Goal: Task Accomplishment & Management: Manage account settings

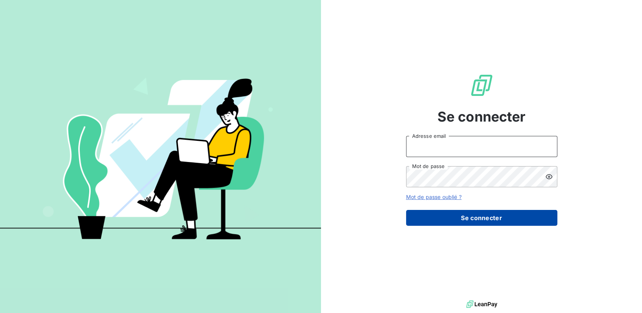
type input "ejpantic@perin.fr"
click at [460, 217] on button "Se connecter" at bounding box center [481, 218] width 151 height 16
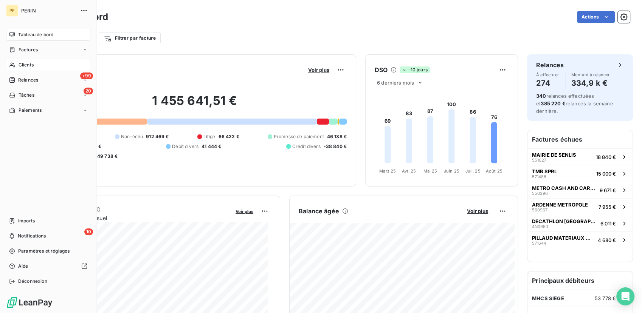
click at [23, 69] on div "Clients" at bounding box center [48, 65] width 84 height 12
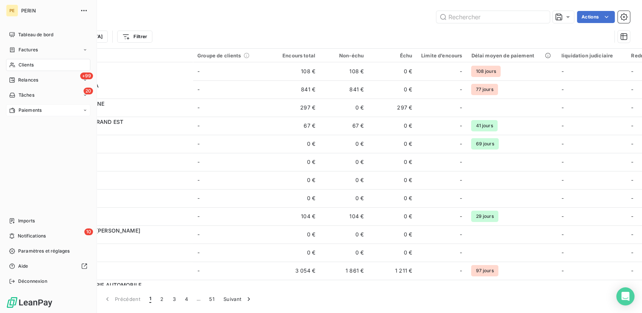
click at [39, 111] on span "Paiements" at bounding box center [30, 110] width 23 height 7
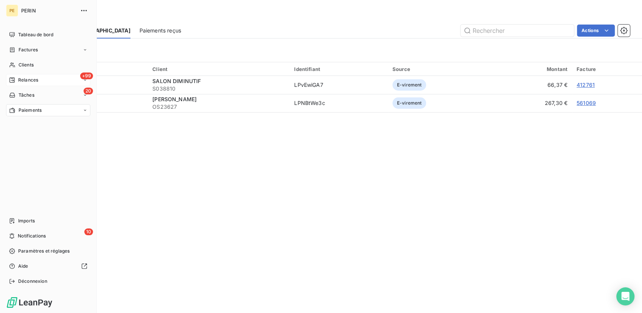
click at [26, 82] on span "Relances" at bounding box center [28, 80] width 20 height 7
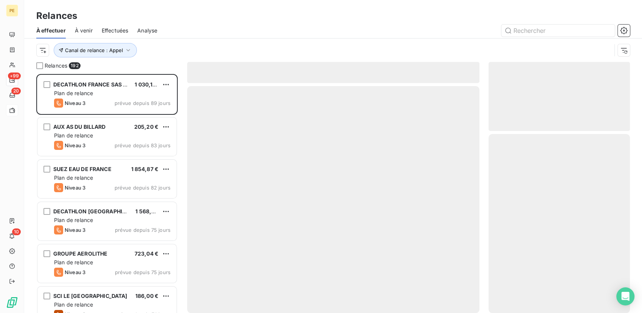
scroll to position [233, 135]
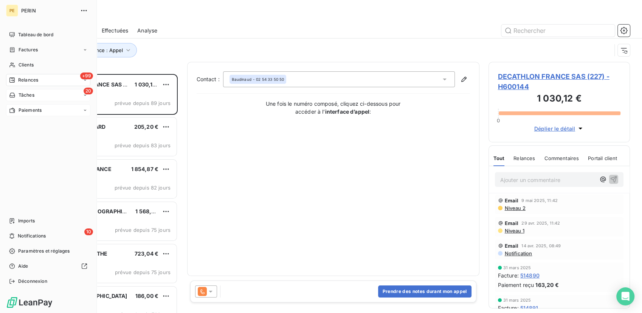
click at [28, 96] on span "Tâches" at bounding box center [27, 95] width 16 height 7
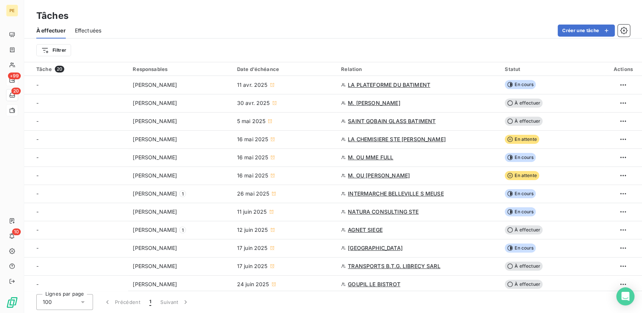
scroll to position [148, 0]
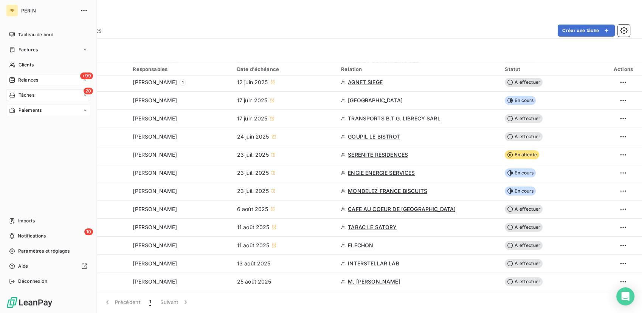
click at [85, 95] on icon at bounding box center [85, 95] width 5 height 5
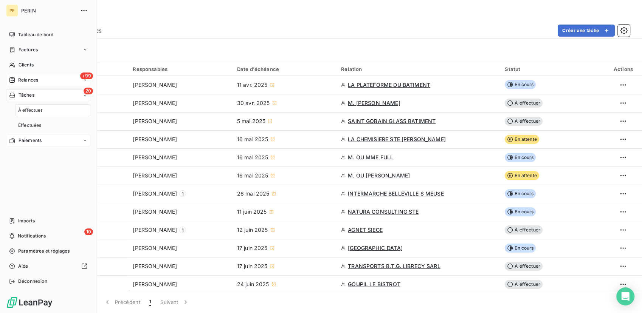
click at [83, 95] on icon at bounding box center [85, 95] width 5 height 5
click at [47, 81] on div "+99 Relances" at bounding box center [48, 80] width 84 height 12
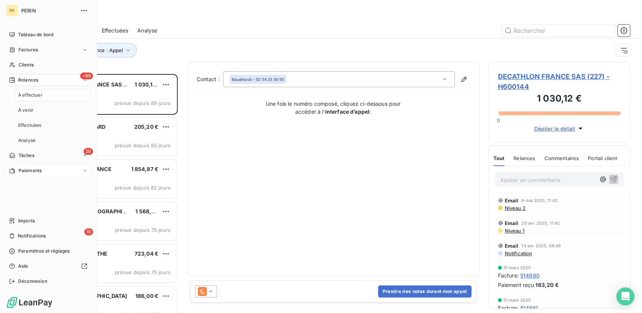
scroll to position [233, 135]
click at [38, 141] on div "Analyse" at bounding box center [52, 141] width 75 height 12
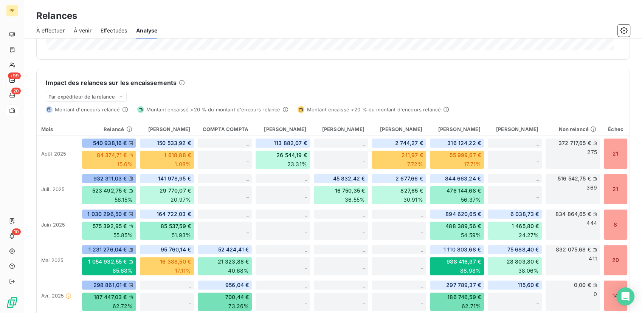
scroll to position [107, 0]
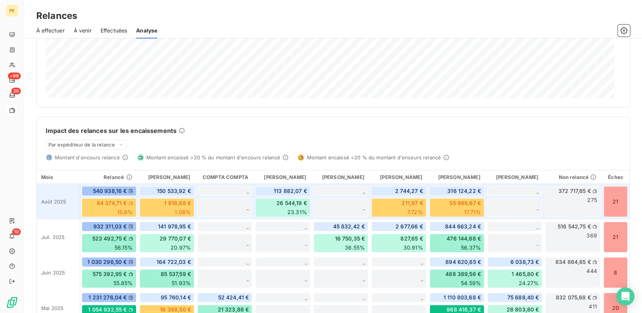
click at [280, 201] on span "26 544,19 €" at bounding box center [291, 204] width 31 height 8
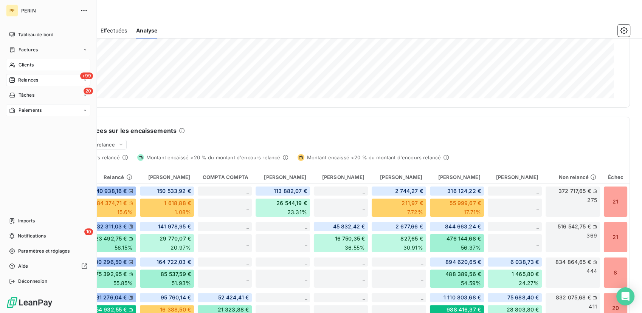
click at [33, 68] on span "Clients" at bounding box center [26, 65] width 15 height 7
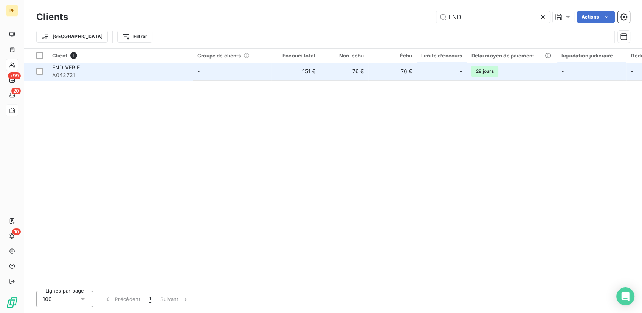
type input "ENDI"
click at [224, 75] on td "-" at bounding box center [232, 71] width 79 height 18
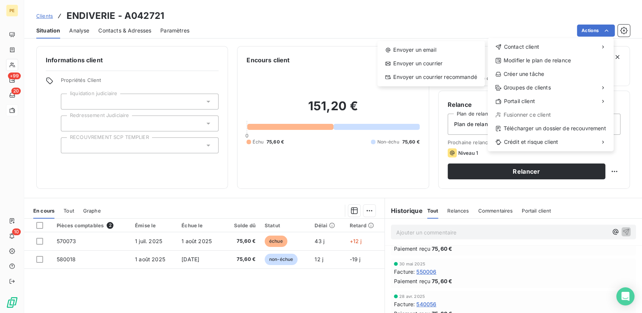
click at [349, 41] on html "PE +99 20 10 Clients ENDIVERIE - A042721 Situation Analyse Contacts & Adresses …" at bounding box center [321, 156] width 642 height 313
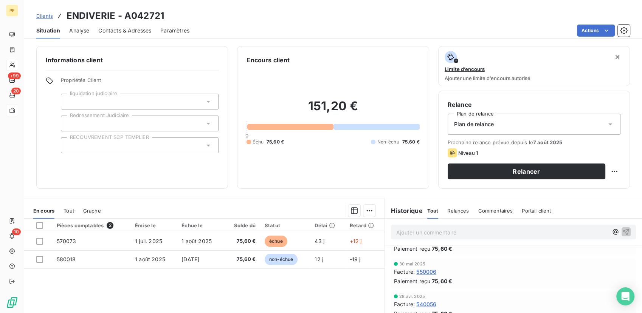
click at [116, 27] on span "Contacts & Adresses" at bounding box center [124, 31] width 53 height 8
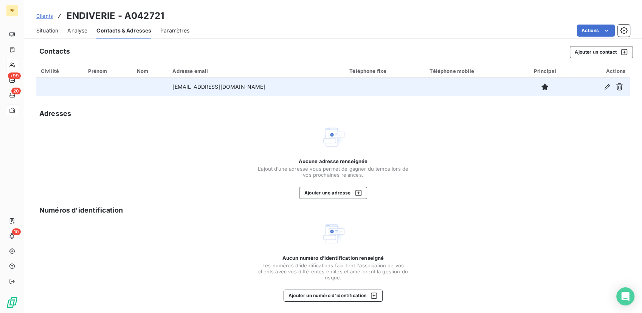
click at [262, 87] on td "cgalloin@santerlog.fr" at bounding box center [256, 87] width 177 height 18
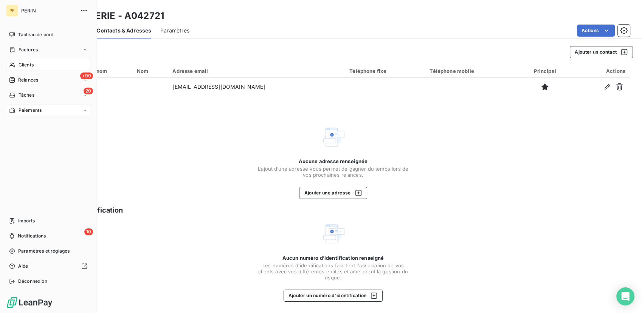
click at [34, 79] on span "Relances" at bounding box center [28, 80] width 20 height 7
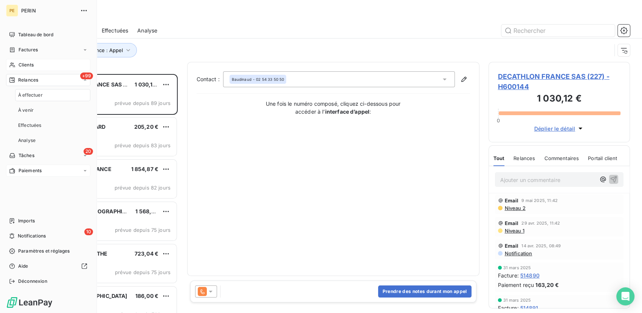
scroll to position [233, 135]
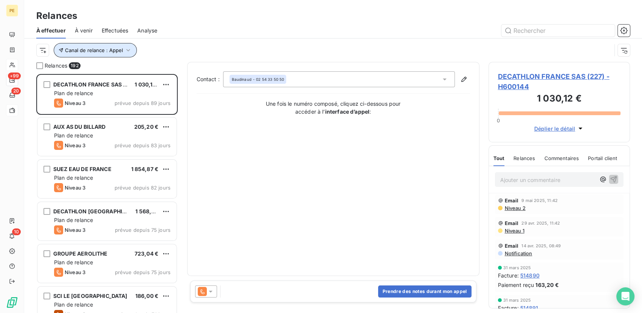
click at [122, 51] on button "Canal de relance : Appel" at bounding box center [95, 50] width 83 height 14
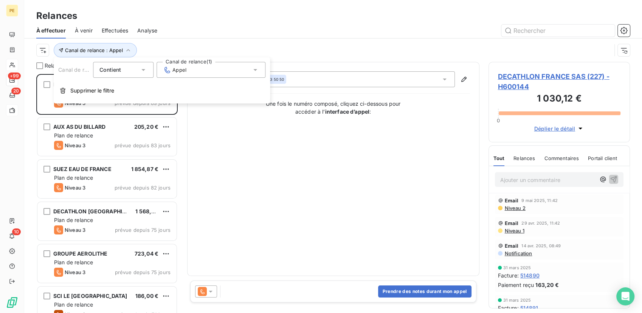
click at [127, 68] on div "Contient is" at bounding box center [119, 70] width 40 height 11
click at [127, 71] on div "Contient" at bounding box center [119, 70] width 40 height 11
click at [162, 72] on div "Appel" at bounding box center [211, 70] width 109 height 16
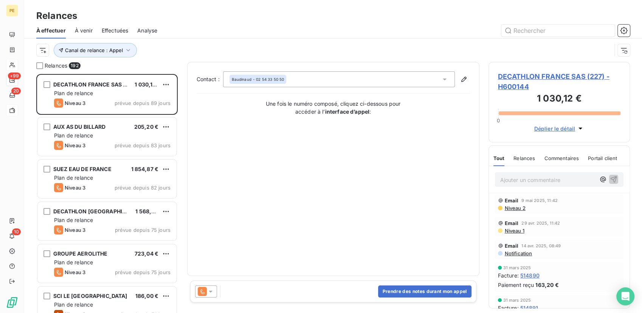
click at [164, 49] on div "Canal de relance : Appel" at bounding box center [323, 50] width 575 height 14
click at [40, 55] on html "PE +99 20 10 Relances À effectuer À venir Effectuées Analyse Canal de relance :…" at bounding box center [321, 156] width 642 height 313
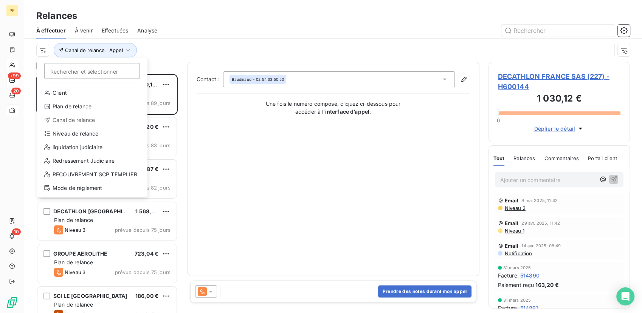
click at [79, 18] on html "PE +99 20 10 Relances À effectuer À venir Effectuées Analyse Rechercher et séle…" at bounding box center [321, 156] width 642 height 313
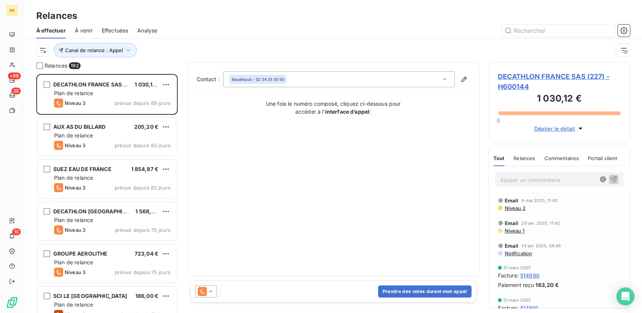
click at [112, 33] on span "Effectuées" at bounding box center [115, 31] width 27 height 8
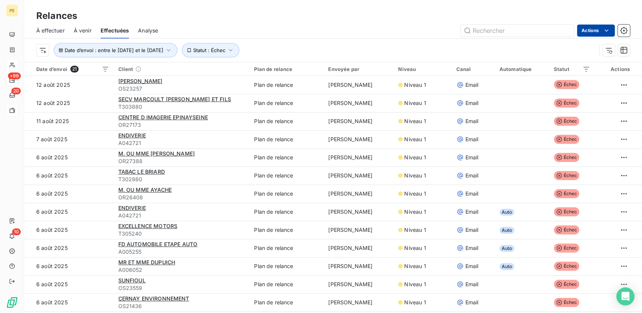
click at [588, 29] on html "PE +99 20 10 Relances À effectuer À venir Effectuées Analyse Actions Date d’env…" at bounding box center [321, 156] width 642 height 313
drag, startPoint x: 499, startPoint y: 21, endPoint x: 342, endPoint y: 23, distance: 156.9
click at [343, 23] on div "À effectuer À venir Effectuées Analyse Actions" at bounding box center [333, 31] width 618 height 16
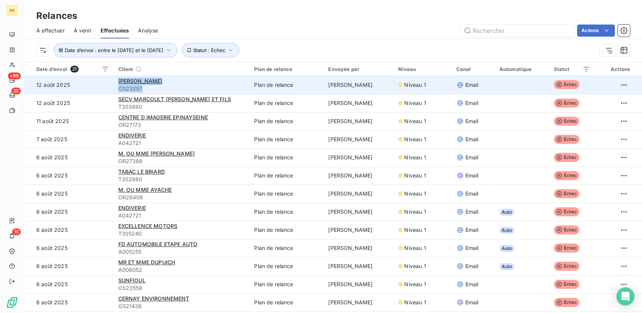
drag, startPoint x: 187, startPoint y: 85, endPoint x: 115, endPoint y: 81, distance: 71.9
click at [115, 81] on td "SCHAGUENE JOSEPH OS23257" at bounding box center [182, 85] width 136 height 18
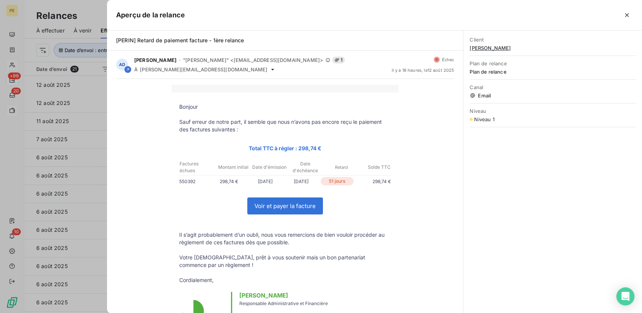
drag, startPoint x: 534, startPoint y: 43, endPoint x: 523, endPoint y: 51, distance: 13.8
click at [523, 51] on div "Client SCHAGUENE JOSEPH" at bounding box center [553, 43] width 166 height 23
copy div "SCHAGUENE JOSEPH"
drag, startPoint x: 593, startPoint y: 113, endPoint x: 585, endPoint y: 102, distance: 13.6
click at [593, 112] on span "Niveau" at bounding box center [553, 111] width 166 height 6
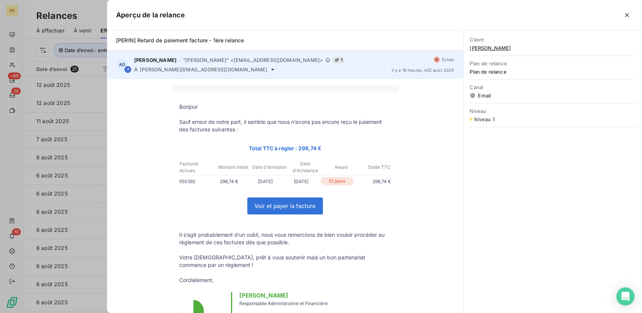
drag, startPoint x: 625, startPoint y: 15, endPoint x: 196, endPoint y: 74, distance: 433.6
click at [620, 16] on div at bounding box center [409, 15] width 448 height 12
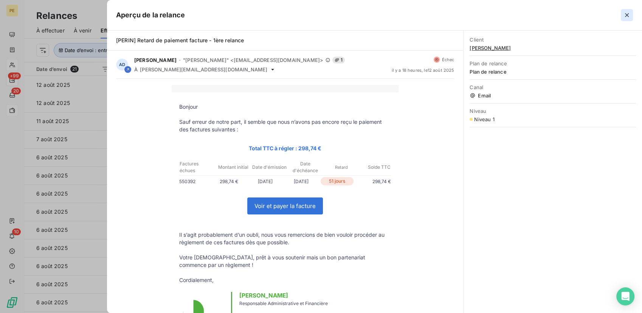
click at [626, 18] on icon "button" at bounding box center [627, 15] width 8 height 8
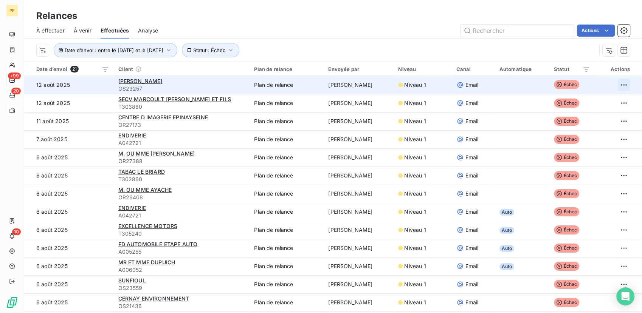
click at [616, 85] on html "PE +99 20 10 Relances À effectuer À venir Effectuées Analyse Actions Date d’env…" at bounding box center [321, 156] width 642 height 313
click at [149, 83] on html "PE +99 20 10 Relances À effectuer À venir Effectuées Analyse Actions Date d’env…" at bounding box center [321, 156] width 642 height 313
click at [149, 82] on span "SCHAGUENE JOSEPH" at bounding box center [140, 81] width 44 height 6
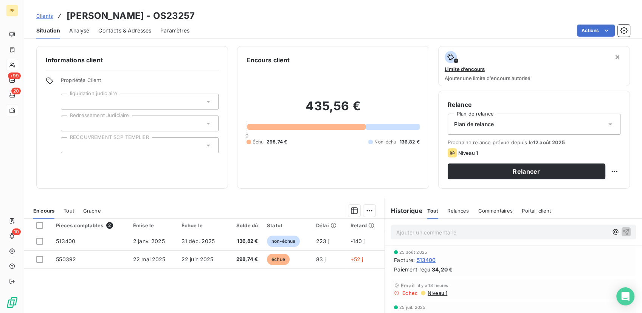
click at [139, 29] on span "Contacts & Adresses" at bounding box center [124, 31] width 53 height 8
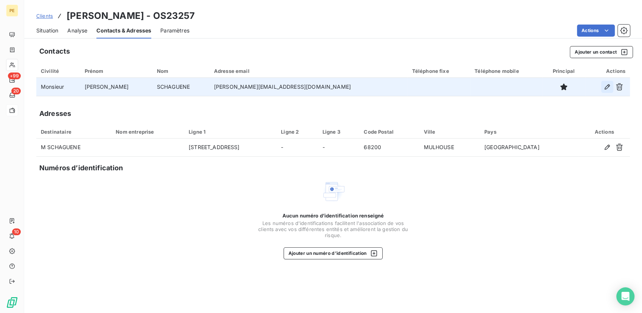
click at [607, 87] on icon "button" at bounding box center [607, 87] width 8 height 8
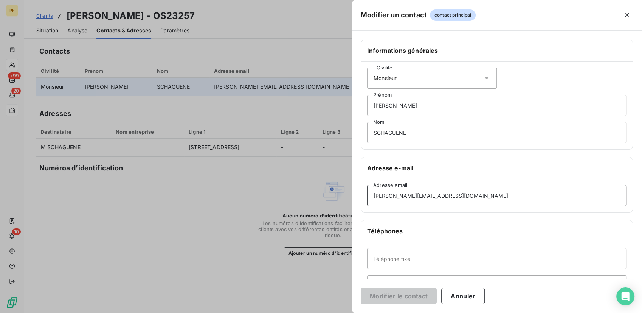
drag, startPoint x: 435, startPoint y: 198, endPoint x: 339, endPoint y: 186, distance: 96.7
click at [338, 313] on div "Modifier un contact contact principal Informations générales Civilité Monsieur …" at bounding box center [321, 313] width 642 height 0
click at [392, 196] on input "joseph@schaguene.fr" at bounding box center [496, 195] width 259 height 21
drag, startPoint x: 423, startPoint y: 196, endPoint x: 395, endPoint y: 197, distance: 28.0
click at [395, 197] on input "joseph@schaguene.fr" at bounding box center [496, 195] width 259 height 21
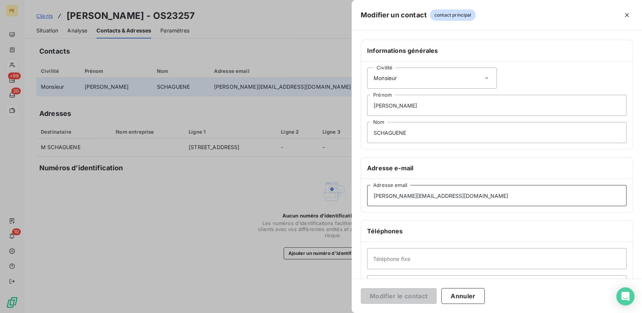
click at [390, 195] on input "joseph@schaguene.fr" at bounding box center [496, 195] width 259 height 21
paste input "schaguene"
drag, startPoint x: 451, startPoint y: 198, endPoint x: 422, endPoint y: 195, distance: 30.0
click at [422, 195] on input "joseph.schaguene@schaguene.fr" at bounding box center [496, 195] width 259 height 21
drag, startPoint x: 435, startPoint y: 195, endPoint x: 423, endPoint y: 193, distance: 11.5
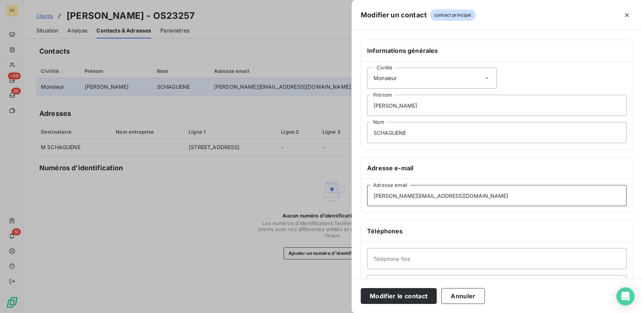
click at [423, 193] on input "joseph.schaguene@OOT.fr" at bounding box center [496, 195] width 259 height 21
paste input "outlook"
drag, startPoint x: 468, startPoint y: 199, endPoint x: 320, endPoint y: 198, distance: 148.6
click at [320, 313] on div "Modifier un contact contact principal Informations générales Civilité Monsieur …" at bounding box center [321, 313] width 642 height 0
type input "joseph.schaguene@outlook.fr"
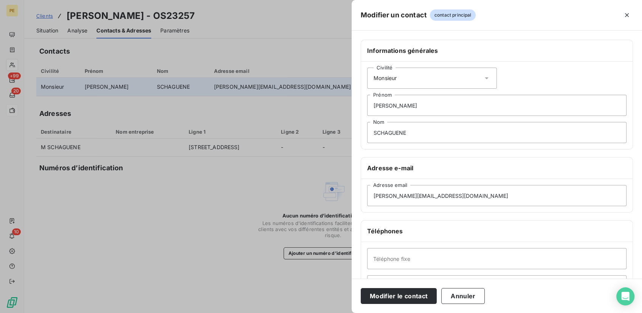
click at [163, 224] on div at bounding box center [321, 156] width 642 height 313
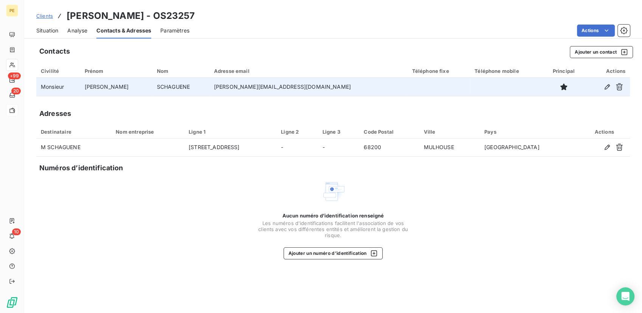
click at [419, 126] on th "Code Postal" at bounding box center [389, 132] width 60 height 14
click at [605, 84] on icon "button" at bounding box center [607, 87] width 8 height 8
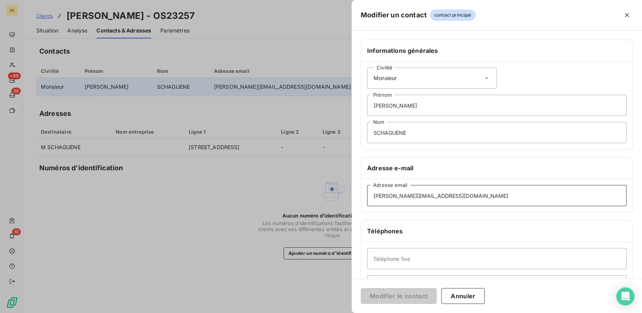
click at [448, 197] on input "joseph@schaguene.fr" at bounding box center [496, 195] width 259 height 21
click at [445, 197] on input "joseph@schaguene.fr" at bounding box center [496, 195] width 259 height 21
click at [397, 195] on input "joseph@schaguene.fr" at bounding box center [496, 195] width 259 height 21
click at [442, 196] on input "joseph@schaguene.fr" at bounding box center [496, 195] width 259 height 21
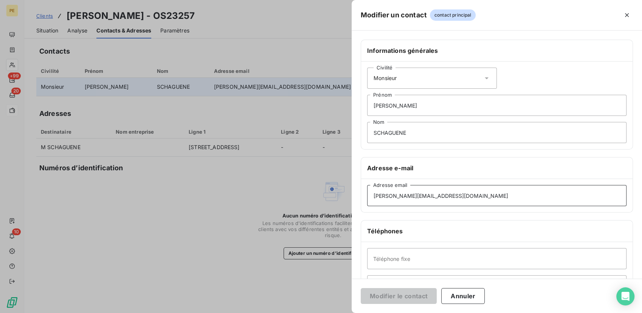
paste input "joseph.schaguene@outlook.fr"
drag, startPoint x: 427, startPoint y: 195, endPoint x: 326, endPoint y: 195, distance: 101.3
click at [326, 313] on div "Modifier un contact contact principal Informations générales Civilité Monsieur …" at bounding box center [321, 313] width 642 height 0
type input "joseph.schaguene@outlook.fr"
click at [412, 298] on button "Modifier le contact" at bounding box center [399, 296] width 76 height 16
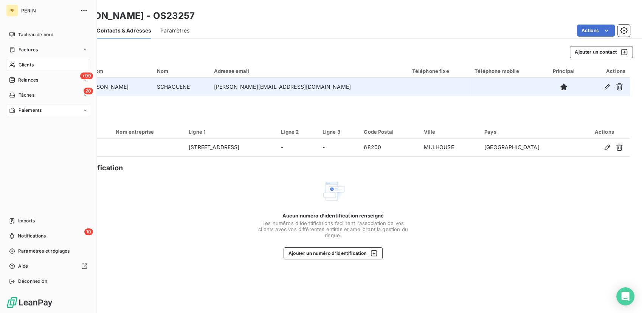
click at [19, 81] on span "Relances" at bounding box center [28, 80] width 20 height 7
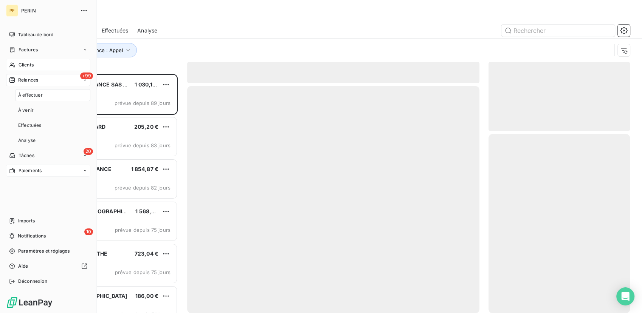
scroll to position [233, 135]
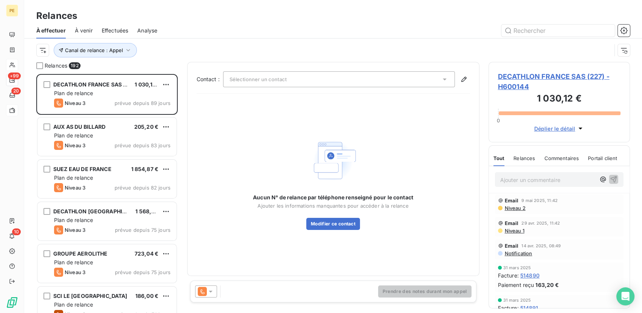
click at [110, 37] on div "Effectuées" at bounding box center [115, 31] width 27 height 16
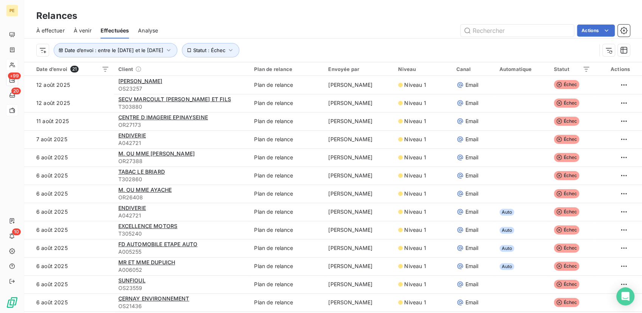
click at [55, 32] on span "À effectuer" at bounding box center [50, 31] width 28 height 8
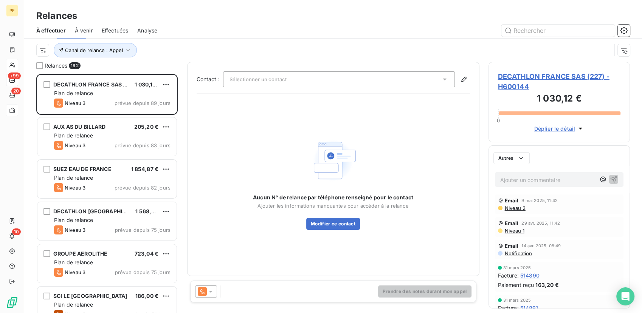
scroll to position [233, 135]
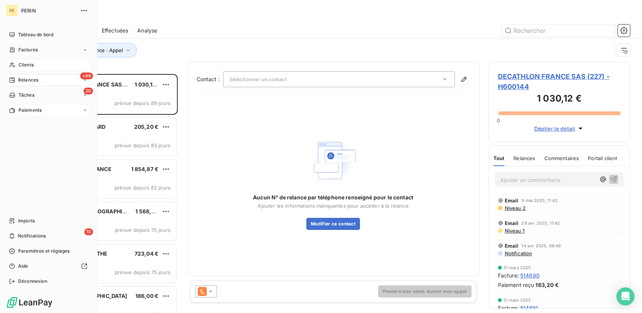
click at [35, 81] on span "Relances" at bounding box center [28, 80] width 20 height 7
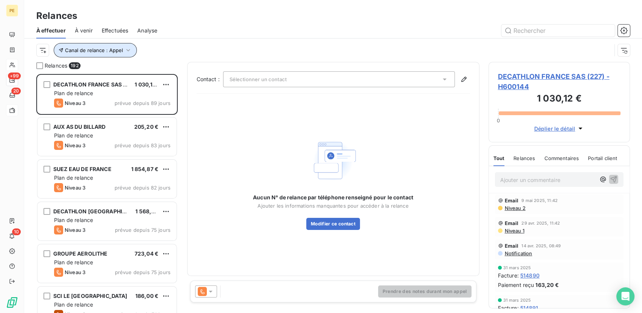
click at [132, 50] on button "Canal de relance : Appel" at bounding box center [95, 50] width 83 height 14
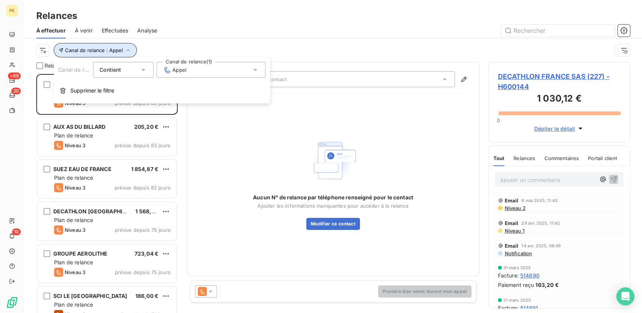
click at [131, 50] on button "Canal de relance : Appel" at bounding box center [95, 50] width 83 height 14
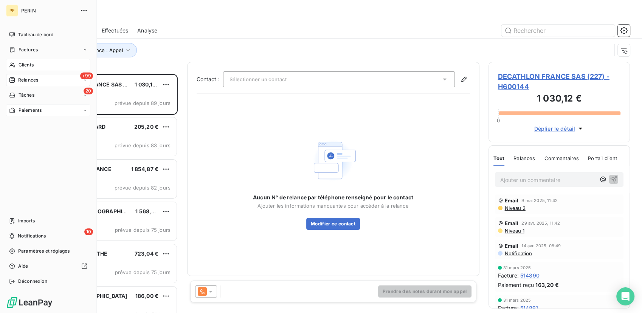
click at [37, 79] on span "Relances" at bounding box center [28, 80] width 20 height 7
click at [44, 60] on div "Clients" at bounding box center [48, 65] width 84 height 12
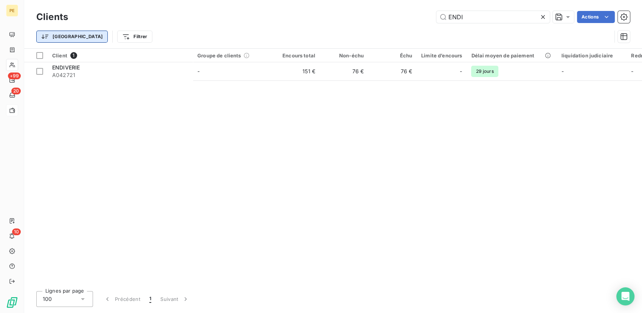
click at [61, 34] on html "PE +99 20 10 Clients ENDI Actions Trier Filtrer Client 1 Groupe de clients Enco…" at bounding box center [321, 156] width 642 height 313
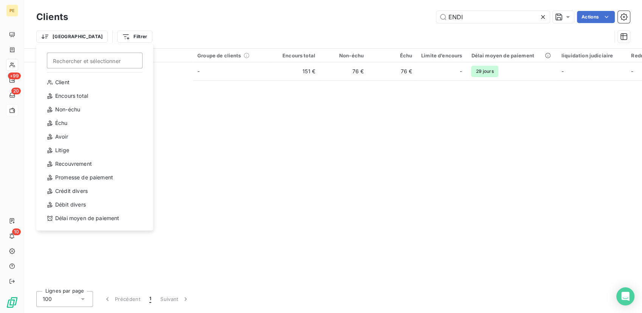
click at [131, 35] on html "PE +99 20 10 Clients ENDI Actions Trier Rechercher et sélectionner Client Encou…" at bounding box center [321, 156] width 642 height 313
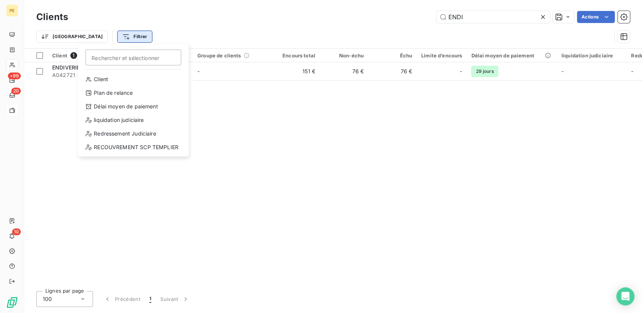
click at [108, 36] on html "PE +99 20 10 Clients ENDI Actions Trier Filtrer Rechercher et sélectionner Clie…" at bounding box center [321, 156] width 642 height 313
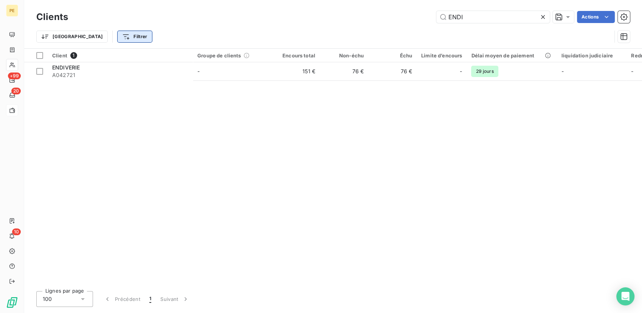
click at [108, 36] on html "PE +99 20 10 Clients ENDI Actions Trier Filtrer Client 1 Groupe de clients Enco…" at bounding box center [321, 156] width 642 height 313
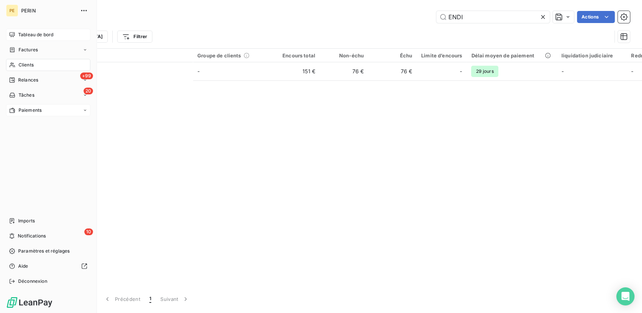
click at [42, 35] on span "Tableau de bord" at bounding box center [35, 34] width 35 height 7
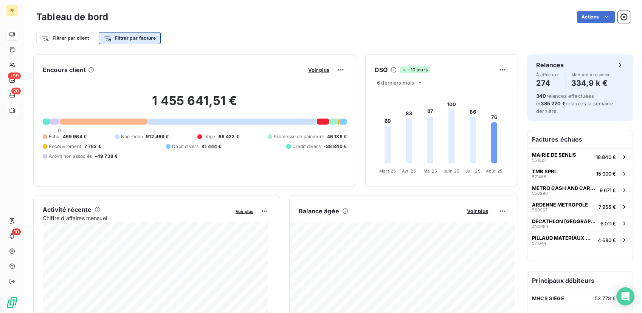
click at [130, 39] on html "PE +99 20 10 Tableau de bord Actions Filtrer par client Filtrer par facture Enc…" at bounding box center [321, 156] width 642 height 313
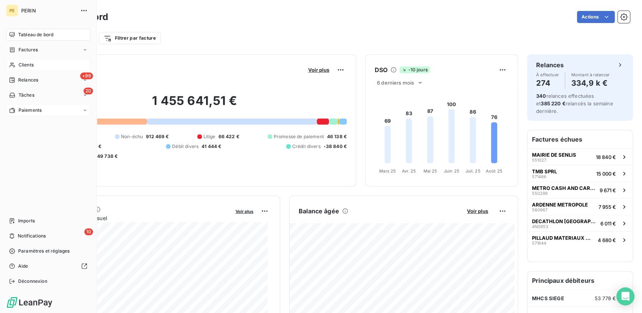
click at [11, 67] on html "PE PERIN Tableau de bord Factures Clients +99 Relances 20 Tâches Paiements Impo…" at bounding box center [321, 156] width 642 height 313
click at [15, 67] on icon at bounding box center [12, 65] width 6 height 6
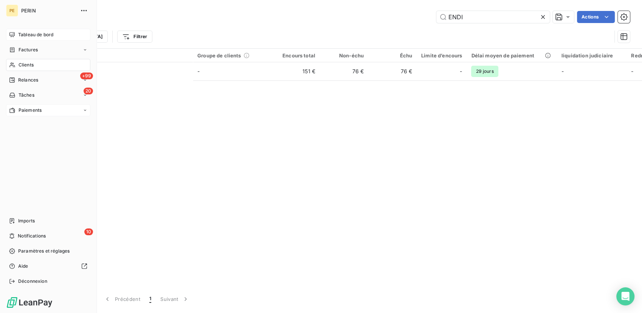
click at [15, 67] on icon at bounding box center [12, 65] width 6 height 6
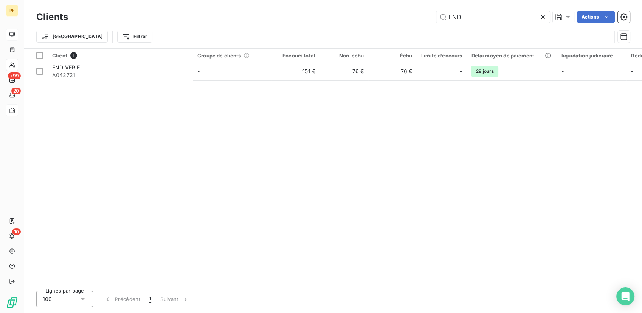
click at [381, 175] on div "Client 1 Groupe de clients Encours total Non-échu Échu Limite d’encours Délai m…" at bounding box center [333, 167] width 618 height 237
click at [540, 17] on icon at bounding box center [543, 17] width 8 height 8
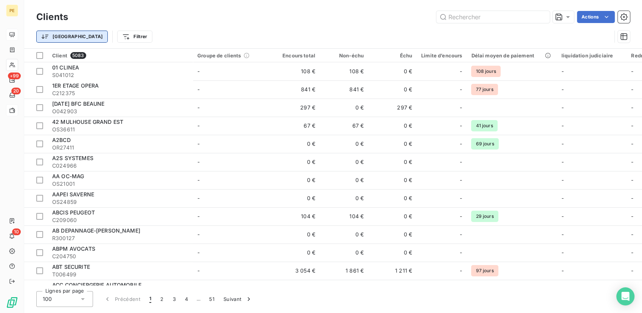
click at [54, 35] on html "PE +99 20 10 Clients Actions Trier Filtrer Client 5083 Groupe de clients Encour…" at bounding box center [321, 156] width 642 height 313
click at [97, 38] on html "PE +99 20 10 Clients Actions Trier Filtrer Client 5083 Groupe de clients Encour…" at bounding box center [321, 156] width 642 height 313
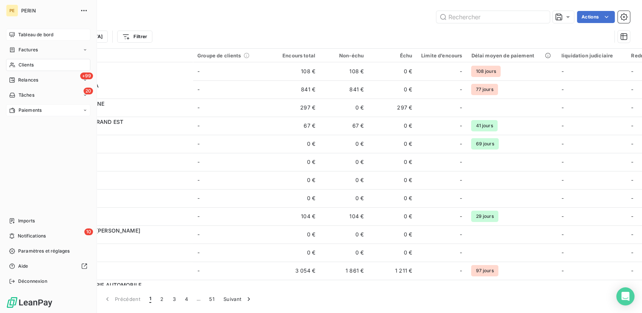
click at [24, 112] on span "Paiements" at bounding box center [30, 110] width 23 height 7
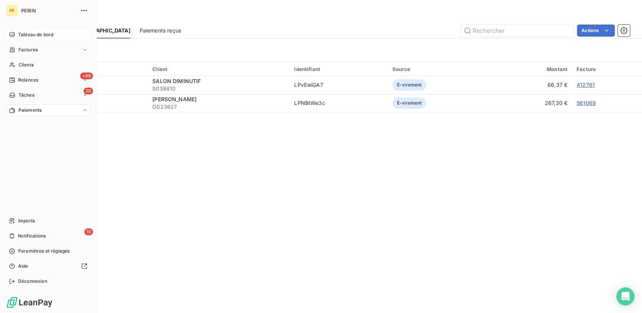
click at [20, 96] on span "Tâches" at bounding box center [27, 95] width 16 height 7
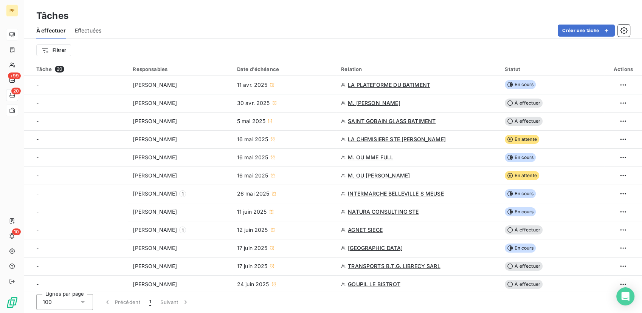
click at [85, 28] on span "Effectuées" at bounding box center [88, 31] width 27 height 8
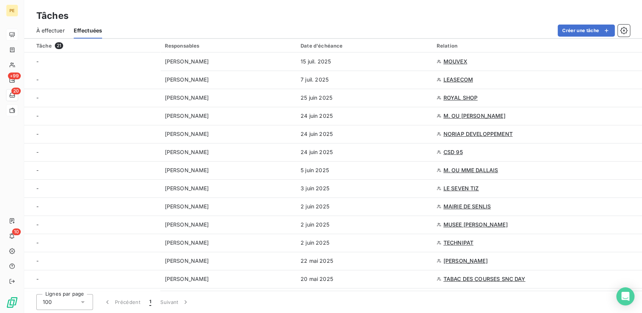
click at [60, 33] on span "À effectuer" at bounding box center [50, 31] width 28 height 8
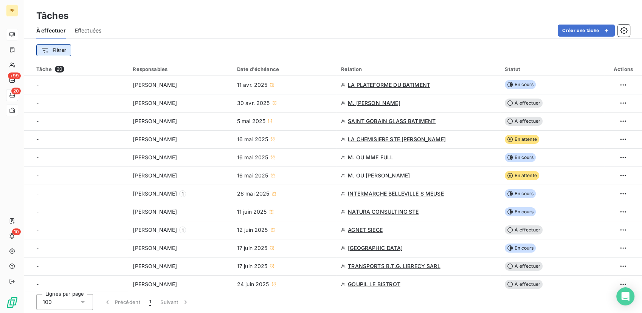
click at [55, 53] on html "PE +99 20 10 Tâches À effectuer Effectuées Créer une tâche Filtrer Tâche 20 Res…" at bounding box center [321, 156] width 642 height 313
click at [55, 53] on html "PE +99 20 10 Tâches À effectuer Effectuées Créer une tâche Filtrer Rechercher e…" at bounding box center [321, 156] width 642 height 313
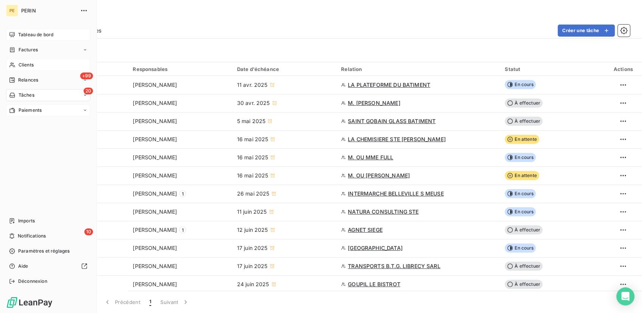
click at [32, 66] on span "Clients" at bounding box center [26, 65] width 15 height 7
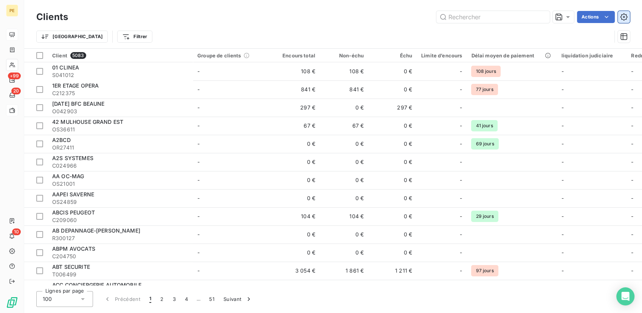
click at [628, 18] on button "button" at bounding box center [624, 17] width 12 height 12
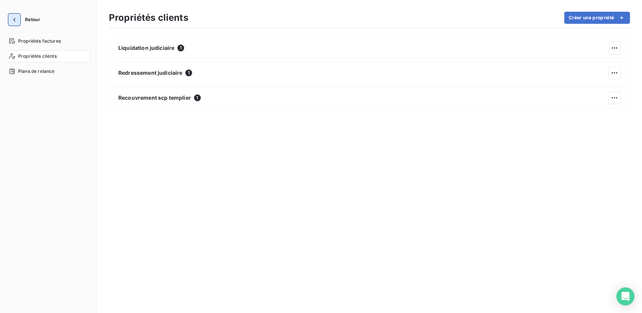
click at [13, 15] on button "button" at bounding box center [14, 20] width 12 height 12
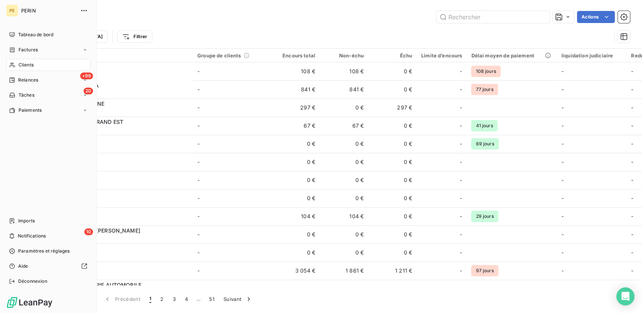
click at [22, 8] on span "PERIN" at bounding box center [48, 11] width 54 height 6
click at [53, 55] on div "Factures" at bounding box center [48, 50] width 84 height 12
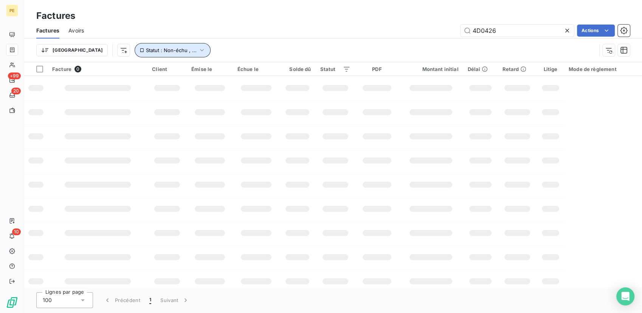
click at [151, 47] on span "Statut : Non-échu , ..." at bounding box center [171, 50] width 51 height 6
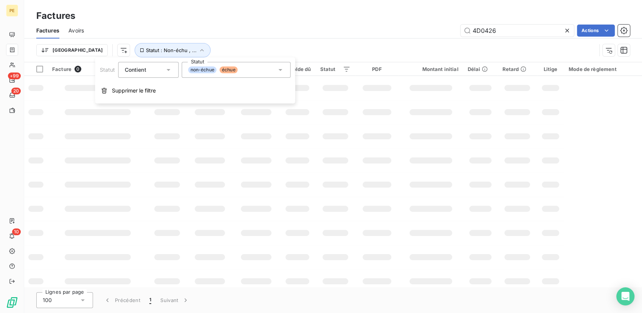
click at [258, 74] on div "non-échue échue" at bounding box center [235, 70] width 109 height 16
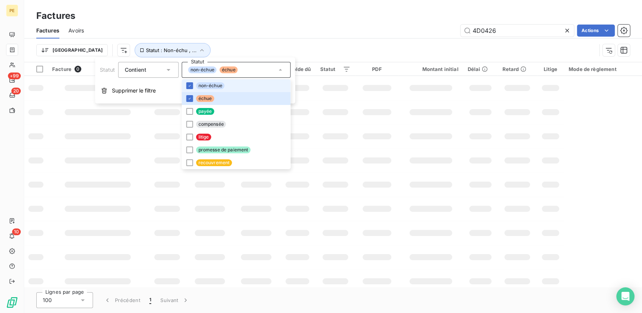
click at [258, 74] on div "non-échue échue" at bounding box center [235, 70] width 109 height 16
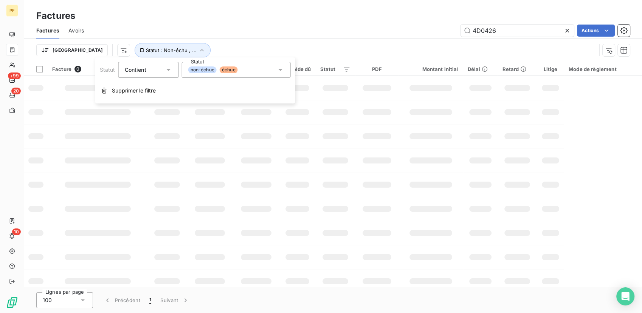
click at [244, 73] on div "non-échue échue" at bounding box center [235, 70] width 109 height 16
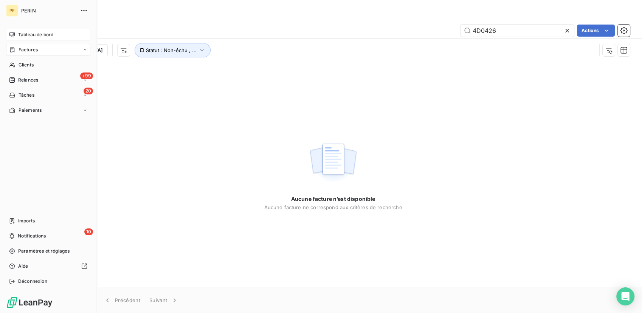
click at [17, 33] on div "Tableau de bord" at bounding box center [48, 35] width 84 height 12
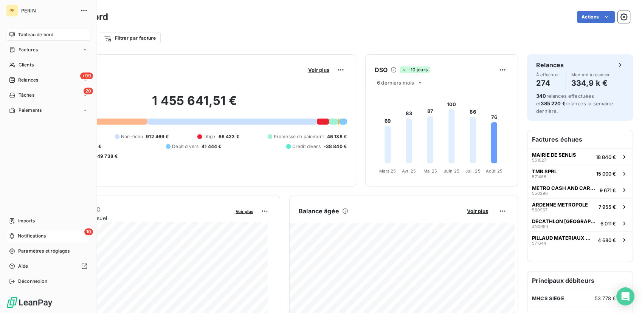
click at [44, 236] on span "Notifications" at bounding box center [32, 236] width 28 height 7
click at [31, 32] on span "Tableau de bord" at bounding box center [35, 34] width 35 height 7
click at [31, 49] on span "Factures" at bounding box center [28, 50] width 19 height 7
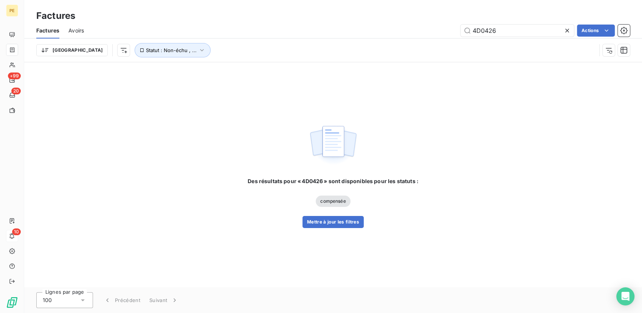
click at [566, 30] on icon at bounding box center [567, 31] width 4 height 4
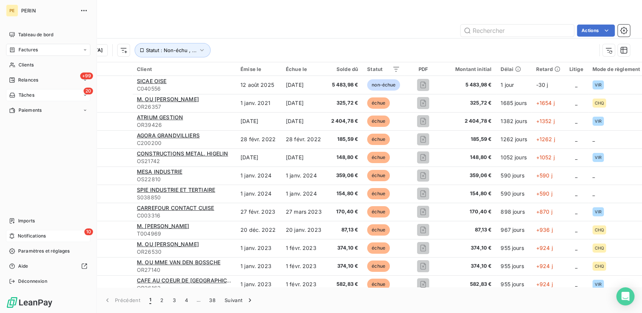
click at [34, 98] on span "Tâches" at bounding box center [27, 95] width 16 height 7
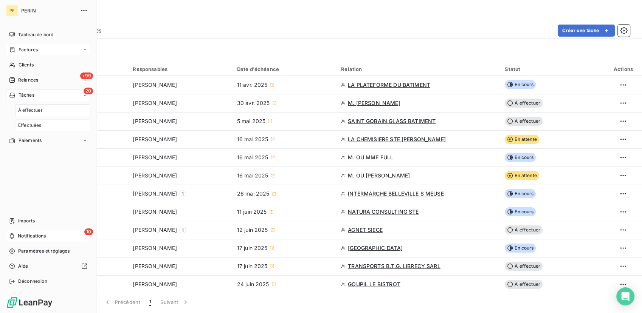
click at [42, 126] on div "Effectuées" at bounding box center [52, 125] width 75 height 12
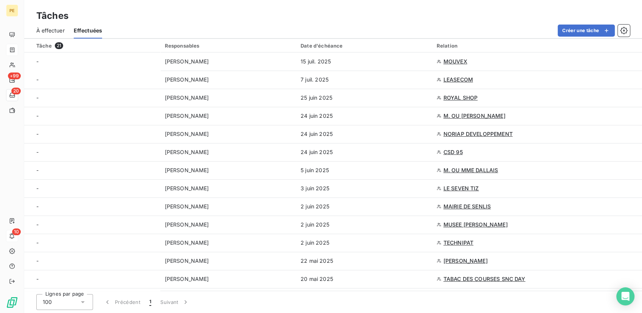
click at [54, 43] on div "Tâche 21" at bounding box center [95, 45] width 119 height 7
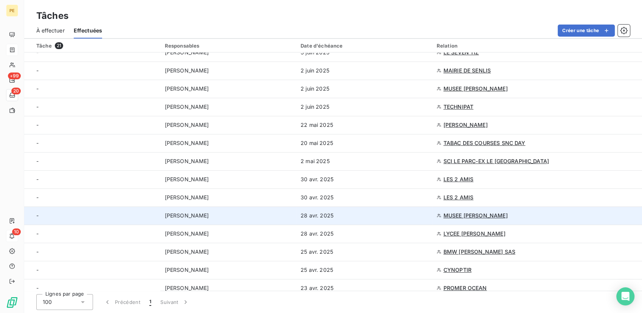
scroll to position [142, 0]
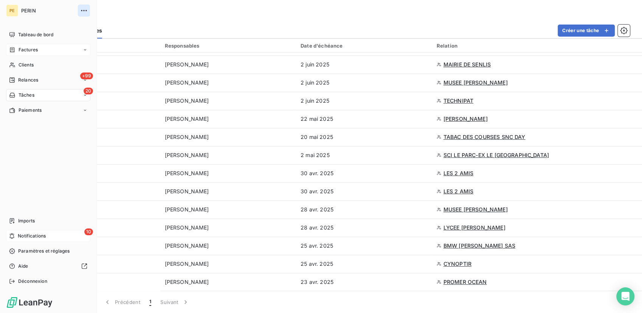
click at [84, 11] on icon "button" at bounding box center [84, 10] width 6 height 1
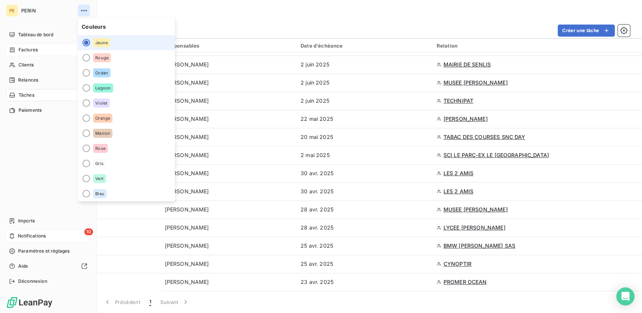
click at [84, 11] on icon "button" at bounding box center [84, 10] width 6 height 1
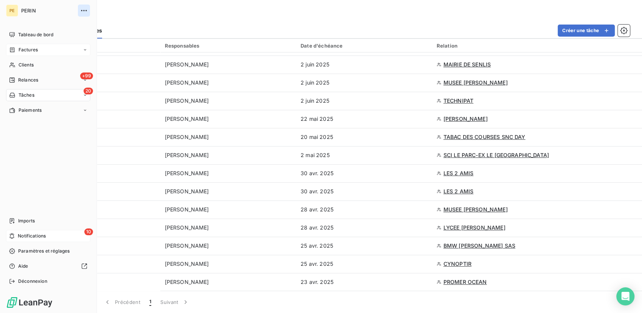
click at [84, 11] on icon "button" at bounding box center [84, 10] width 6 height 1
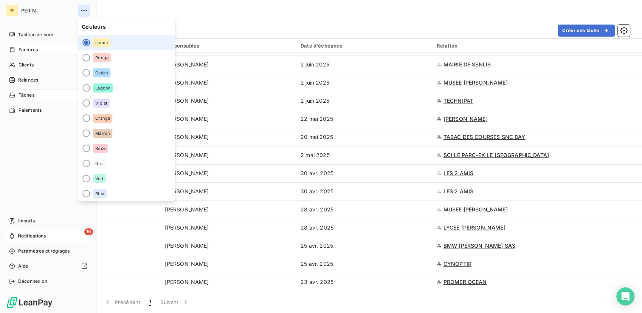
click at [84, 11] on icon "button" at bounding box center [84, 10] width 6 height 1
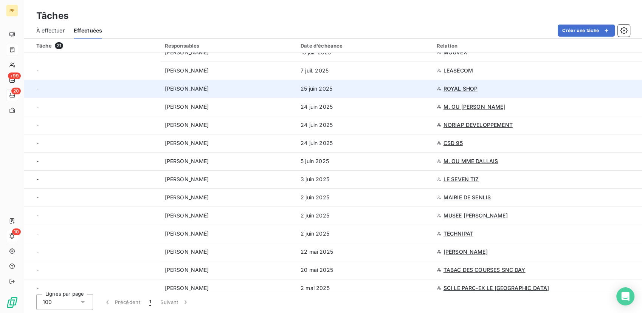
scroll to position [0, 0]
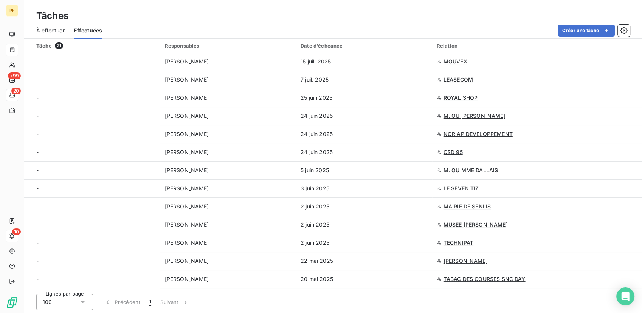
click at [49, 45] on div "Tâche 21" at bounding box center [95, 45] width 119 height 7
click at [48, 29] on span "À effectuer" at bounding box center [50, 31] width 28 height 8
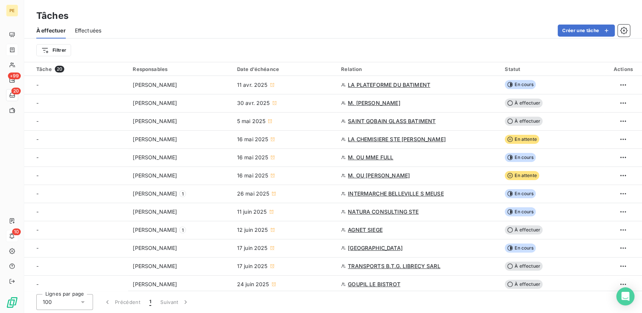
click at [89, 34] on span "Effectuées" at bounding box center [88, 31] width 27 height 8
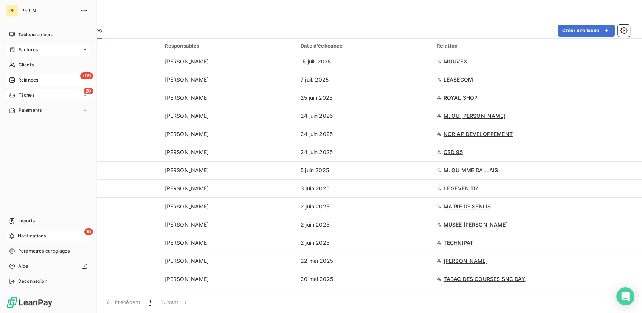
click at [22, 77] on span "Relances" at bounding box center [28, 80] width 20 height 7
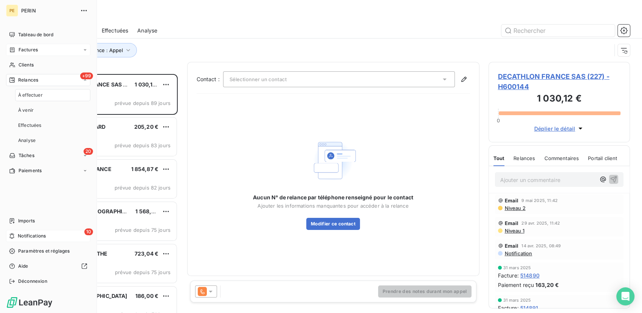
scroll to position [233, 135]
click at [35, 126] on span "Effectuées" at bounding box center [29, 125] width 23 height 7
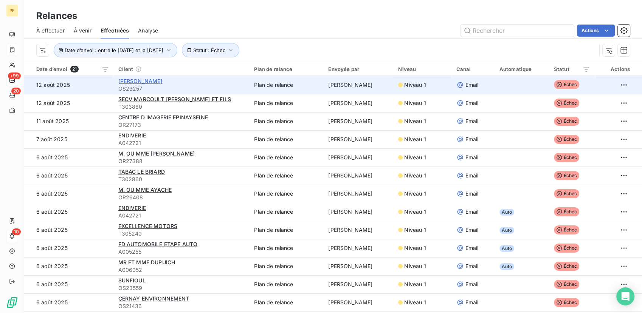
click at [150, 80] on span "SCHAGUENE JOSEPH" at bounding box center [140, 81] width 44 height 6
click at [617, 85] on html "PE +99 20 10 Relances À effectuer À venir Effectuées Analyse Actions Date d’env…" at bounding box center [321, 156] width 642 height 313
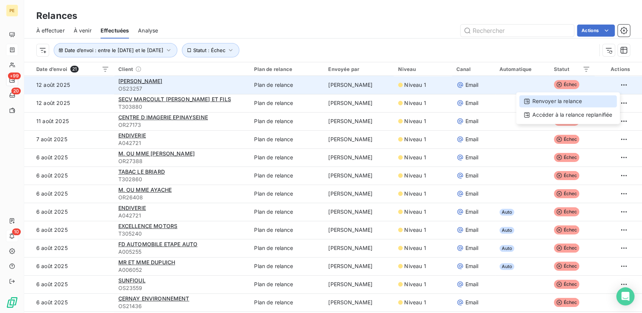
click at [556, 103] on div "Renvoyer la relance" at bounding box center [568, 101] width 98 height 12
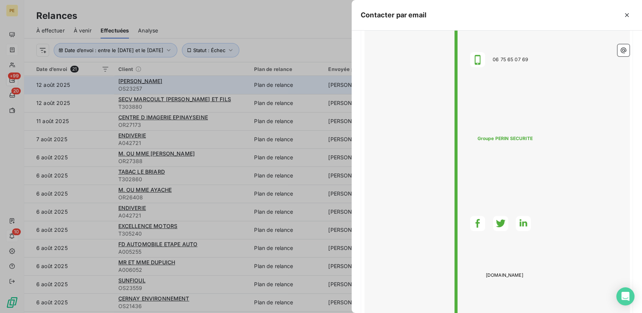
scroll to position [659, 0]
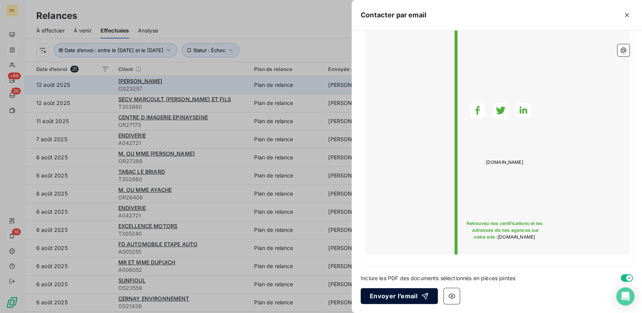
click at [394, 298] on button "Envoyer l’email" at bounding box center [399, 296] width 77 height 16
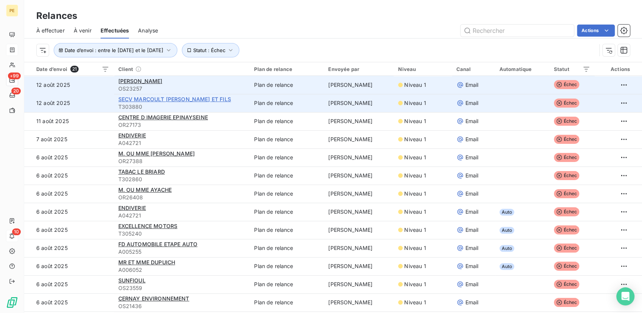
click at [160, 99] on span "SECV MARCOULT PERE ET FILS" at bounding box center [174, 99] width 113 height 6
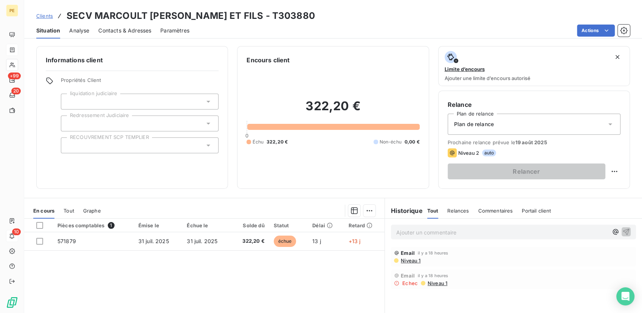
click at [127, 23] on div "Contacts & Adresses" at bounding box center [124, 31] width 53 height 16
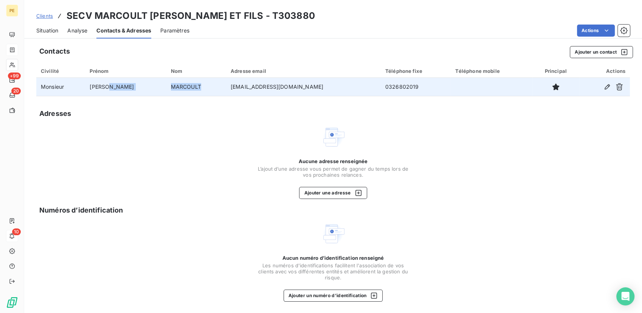
drag, startPoint x: 183, startPoint y: 85, endPoint x: 144, endPoint y: 87, distance: 39.3
click at [144, 87] on tr "Monsieur Julien MARCOULT contact@marcoult.com 0326802019" at bounding box center [333, 87] width 594 height 18
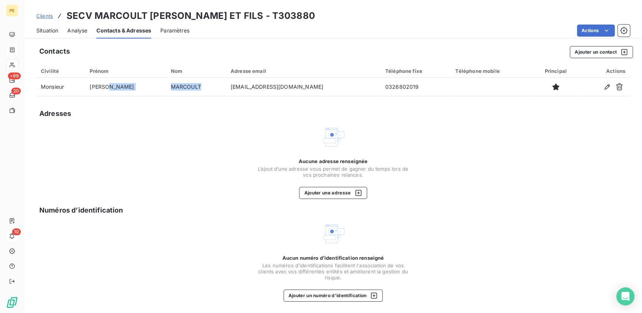
copy tr "MARCOULT"
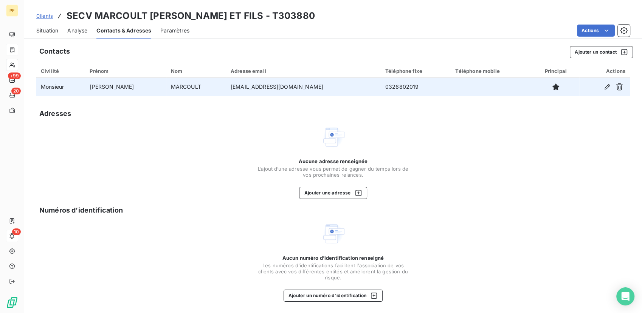
click at [282, 87] on td "contact@marcoult.com" at bounding box center [303, 87] width 155 height 18
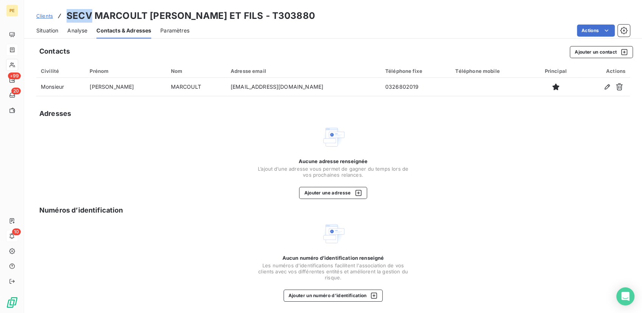
drag, startPoint x: 68, startPoint y: 14, endPoint x: 89, endPoint y: 14, distance: 20.8
click at [89, 14] on h3 "SECV MARCOULT PERE ET FILS - T303880" at bounding box center [191, 16] width 248 height 14
copy h3 "SECV"
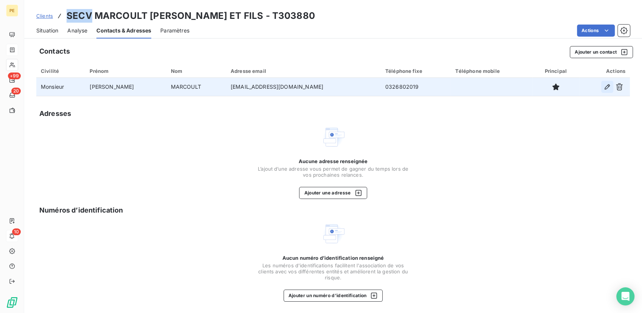
click at [603, 90] on icon "button" at bounding box center [607, 87] width 8 height 8
type input "Julien"
type input "MARCOULT"
type input "contact@marcoult.com"
type input "0326802019"
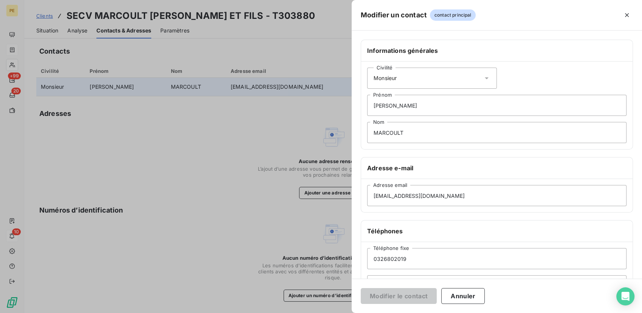
click at [466, 301] on button "Annuler" at bounding box center [462, 296] width 43 height 16
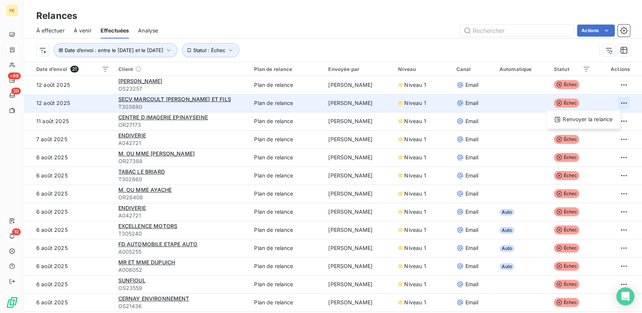
click at [614, 102] on html "PE +99 20 10 Relances À effectuer À venir Effectuées Analyse Actions Date d’env…" at bounding box center [321, 156] width 642 height 313
click at [598, 121] on div "Renvoyer la relance" at bounding box center [583, 119] width 67 height 12
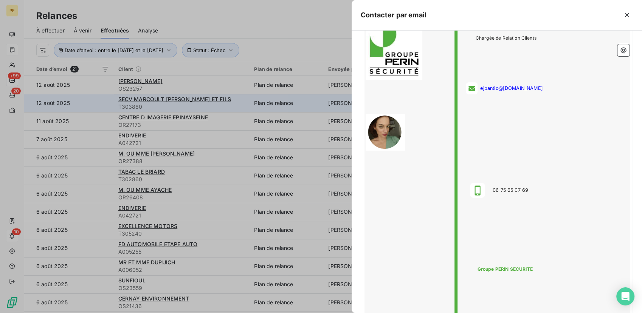
scroll to position [638, 0]
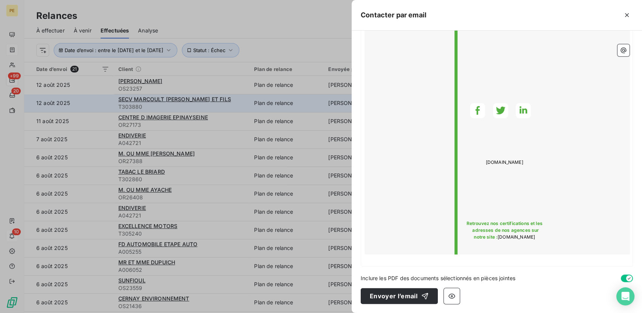
click at [397, 285] on div "À : contact@marcoult.com Cc : Objet : [ PERIN ﻿ ] Retard de paiement facture - …" at bounding box center [497, 172] width 290 height 283
click at [402, 292] on button "Envoyer l’email" at bounding box center [399, 296] width 77 height 16
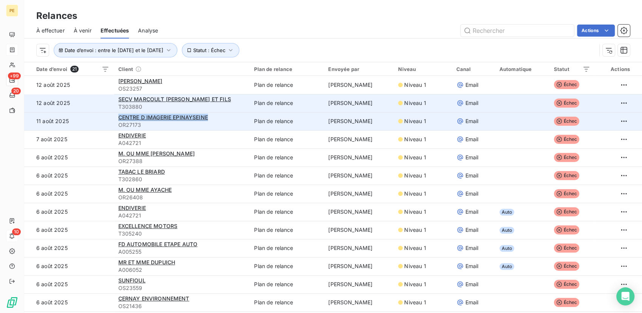
drag, startPoint x: 209, startPoint y: 119, endPoint x: 113, endPoint y: 114, distance: 96.5
click at [114, 114] on td "CENTRE D IMAGERIE EPINAYSEINE OR27173" at bounding box center [182, 121] width 136 height 18
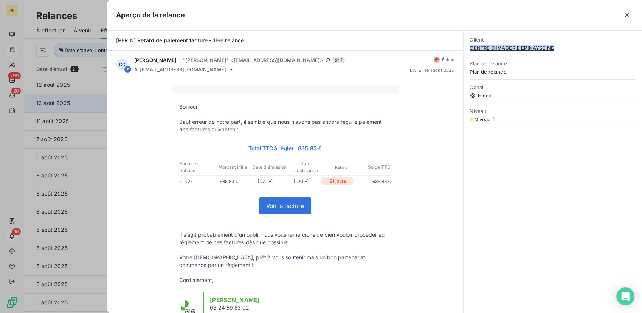
drag, startPoint x: 565, startPoint y: 49, endPoint x: 469, endPoint y: 55, distance: 95.8
click at [470, 55] on div "Client CENTRE D IMAGERIE EPINAYSEINE" at bounding box center [553, 43] width 166 height 23
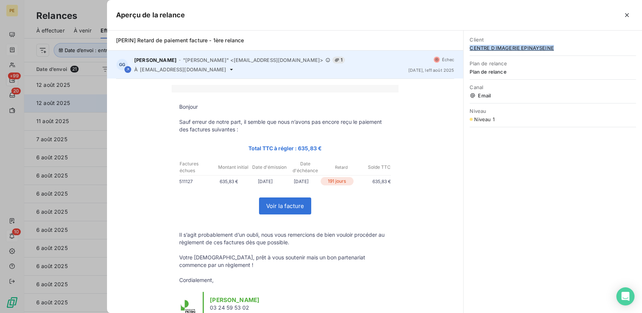
copy span "CENTRE D IMAGERIE EPINAYSEINE"
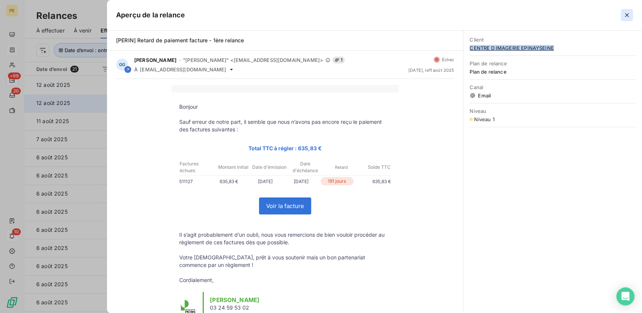
click at [626, 10] on button "button" at bounding box center [627, 15] width 12 height 12
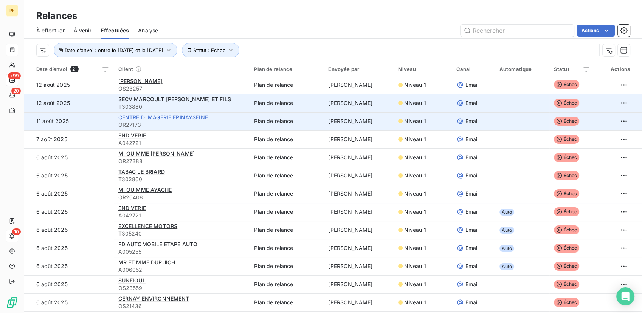
click at [136, 119] on span "CENTRE D IMAGERIE EPINAYSEINE" at bounding box center [163, 117] width 90 height 6
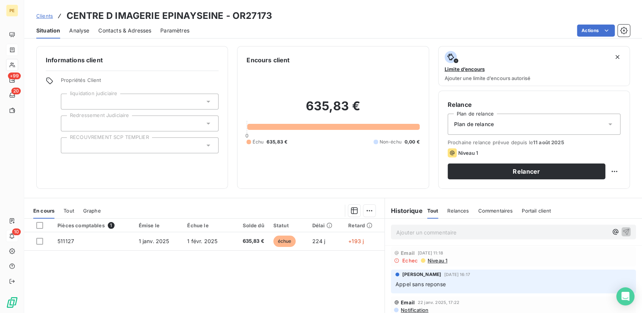
click at [117, 33] on span "Contacts & Adresses" at bounding box center [124, 31] width 53 height 8
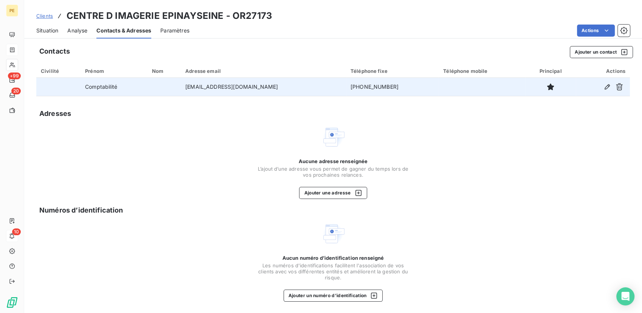
click at [346, 84] on td "01.79.36.10.72" at bounding box center [392, 87] width 93 height 18
click at [603, 90] on icon "button" at bounding box center [607, 87] width 8 height 8
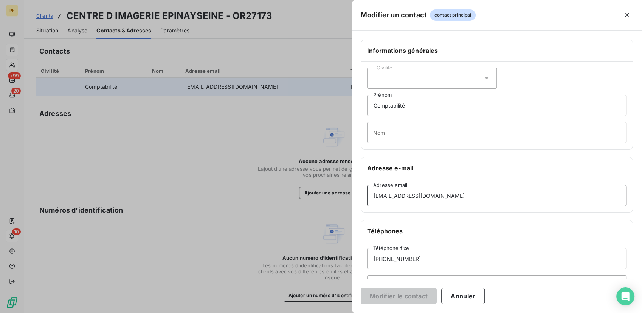
click at [465, 197] on input "k.alamin@groupe-ripn.fr" at bounding box center [496, 195] width 259 height 21
drag, startPoint x: 456, startPoint y: 195, endPoint x: 234, endPoint y: 207, distance: 223.0
click at [236, 313] on div "Modifier un contact contact principal Informations générales Civilité Comptabil…" at bounding box center [321, 313] width 642 height 0
paste input "A.GOMES@GROUPE-RIPN.FR"
type input "A.GOMES@GROUPE-RIPN.FR"
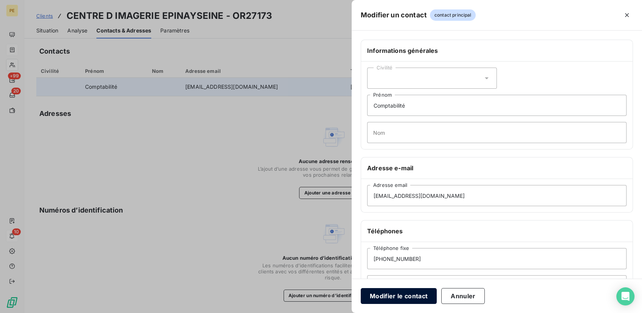
click at [380, 296] on button "Modifier le contact" at bounding box center [399, 296] width 76 height 16
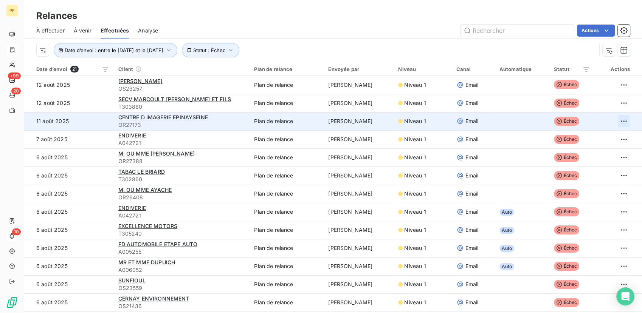
click at [617, 125] on html "PE +99 20 10 Relances À effectuer À venir Effectuées Analyse Actions Date d’env…" at bounding box center [321, 156] width 642 height 313
click at [576, 139] on div "Renvoyer la relance" at bounding box center [568, 138] width 98 height 12
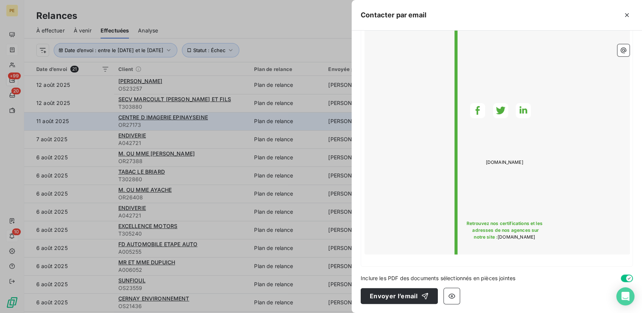
scroll to position [638, 0]
click at [395, 293] on button "Envoyer l’email" at bounding box center [399, 296] width 77 height 16
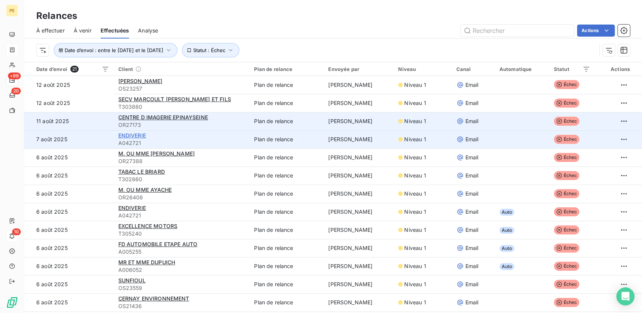
click at [133, 135] on span "ENDIVERIE" at bounding box center [132, 135] width 28 height 6
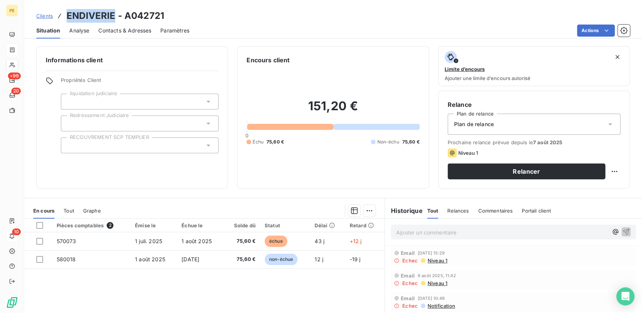
drag, startPoint x: 112, startPoint y: 17, endPoint x: 56, endPoint y: 8, distance: 57.2
click at [56, 8] on div "Clients ENDIVERIE - A042721 Situation Analyse Contacts & Adresses Paramètres Ac…" at bounding box center [333, 19] width 618 height 39
copy h3 "ENDIVERIE"
click at [144, 32] on span "Contacts & Adresses" at bounding box center [124, 31] width 53 height 8
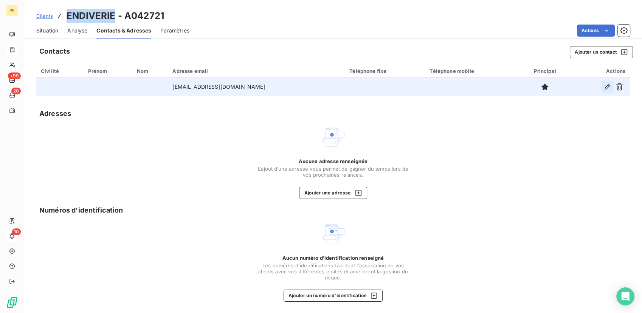
click at [604, 86] on icon "button" at bounding box center [607, 87] width 8 height 8
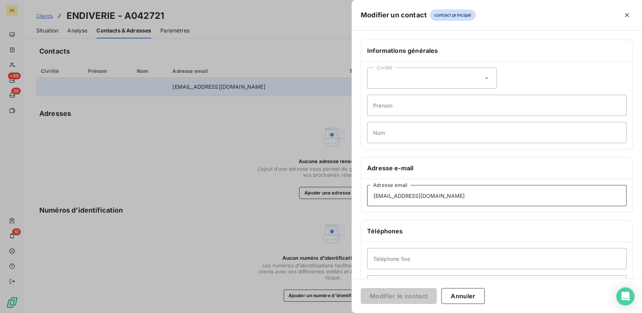
drag, startPoint x: 469, startPoint y: 199, endPoint x: 212, endPoint y: 162, distance: 260.1
click at [212, 313] on div "Modifier un contact contact principal Informations générales Civilité Prénom No…" at bounding box center [321, 313] width 642 height 0
paste input "jcatenne@endivesdesoyecourt"
type input "jcatenne@endivesdesoyecourt.fr"
click at [413, 298] on button "Modifier le contact" at bounding box center [399, 296] width 76 height 16
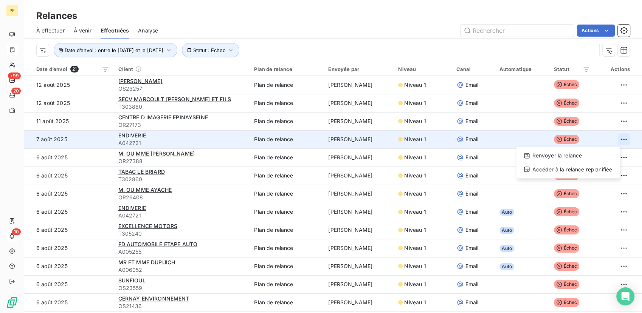
click at [614, 143] on html "PE +99 20 10 Relances À effectuer À venir Effectuées Analyse Actions Date d’env…" at bounding box center [321, 156] width 642 height 313
click at [567, 158] on div "Renvoyer la relance" at bounding box center [568, 156] width 98 height 12
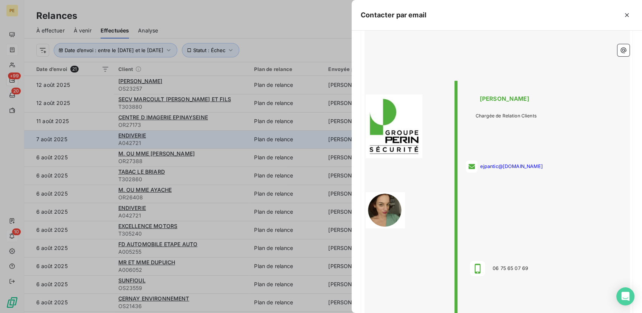
scroll to position [659, 0]
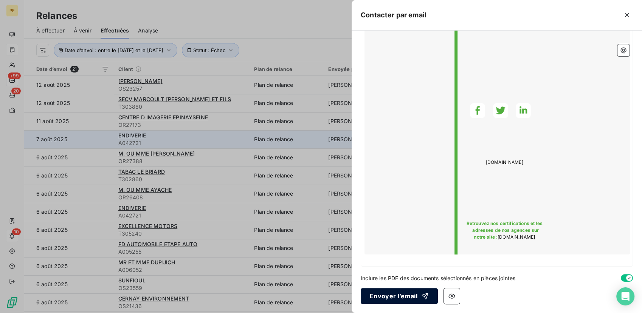
click at [387, 302] on button "Envoyer l’email" at bounding box center [399, 296] width 77 height 16
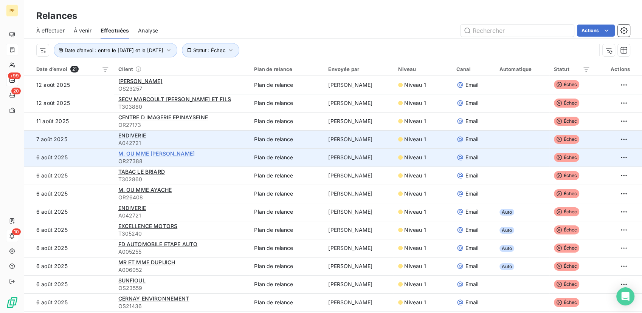
click at [167, 154] on span "M. OU MME HAESIG FRANCK" at bounding box center [156, 153] width 76 height 6
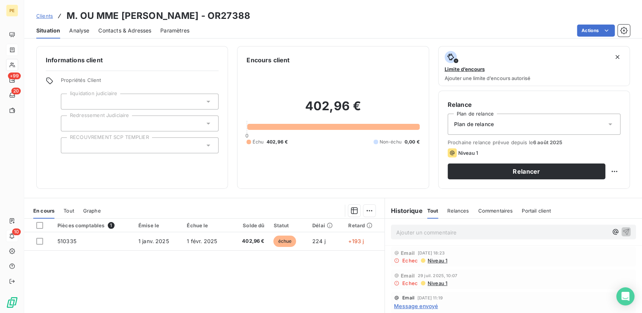
click at [126, 22] on div "Clients M. OU MME HAESIG FRANCK - OR27388 Situation Analyse Contacts & Adresses…" at bounding box center [333, 19] width 618 height 39
drag, startPoint x: 194, startPoint y: 16, endPoint x: 123, endPoint y: 15, distance: 70.7
click at [123, 15] on h3 "M. OU MME HAESIG FRANCK - OR27388" at bounding box center [159, 16] width 184 height 14
copy h3 "HAESIG FRANCK"
click at [135, 31] on span "Contacts & Adresses" at bounding box center [124, 31] width 53 height 8
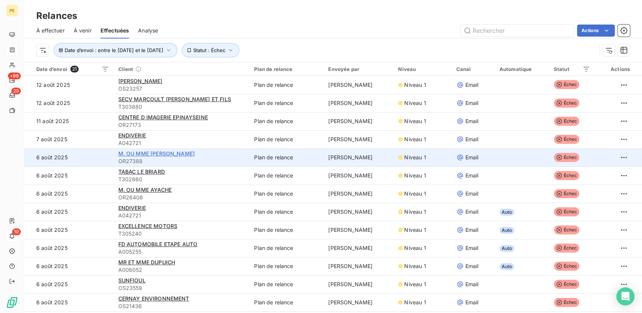
click at [148, 153] on span "M. OU MME HAESIG FRANCK" at bounding box center [156, 153] width 76 height 6
click at [615, 160] on html "PE +99 20 10 Relances À effectuer À venir Effectuées Analyse Actions Date d’env…" at bounding box center [321, 156] width 642 height 313
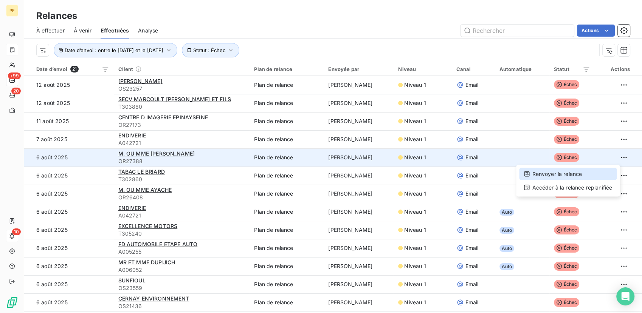
click at [580, 172] on div "Renvoyer la relance" at bounding box center [568, 174] width 98 height 12
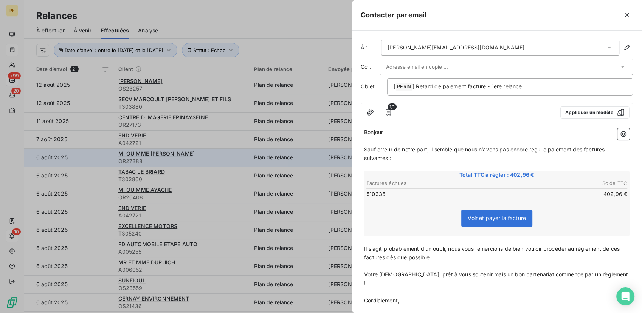
click at [514, 38] on div "À : franck.haesig@hotmail.com Cc : Objet : [ PERIN ﻿ ] Retard de paiement factu…" at bounding box center [497, 172] width 290 height 283
click at [605, 47] on icon at bounding box center [609, 48] width 8 height 8
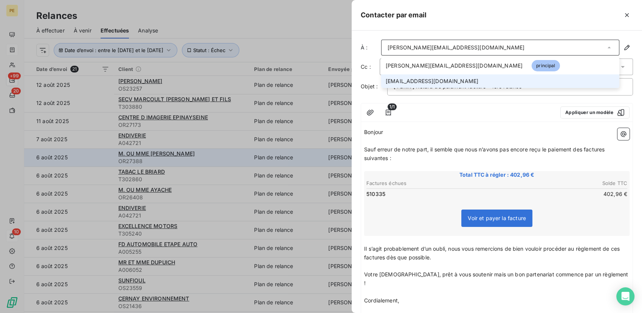
click at [410, 81] on span "aonya25@gmail.com" at bounding box center [432, 82] width 93 height 8
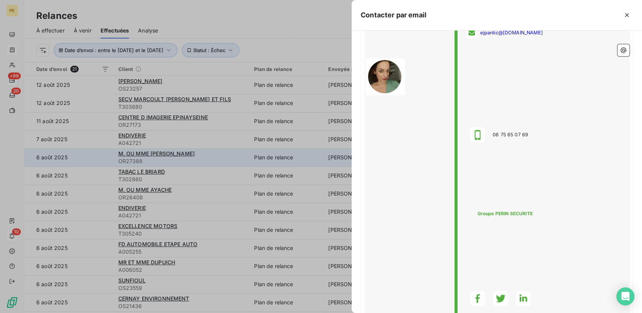
scroll to position [638, 0]
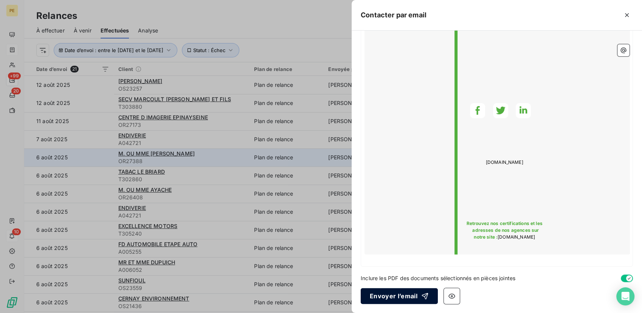
click at [397, 296] on button "Envoyer l’email" at bounding box center [399, 296] width 77 height 16
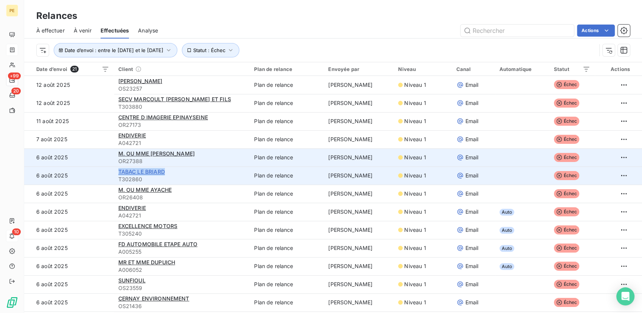
drag, startPoint x: 171, startPoint y: 174, endPoint x: 117, endPoint y: 169, distance: 54.7
click at [118, 169] on div "TABAC LE BRIARD" at bounding box center [181, 172] width 127 height 8
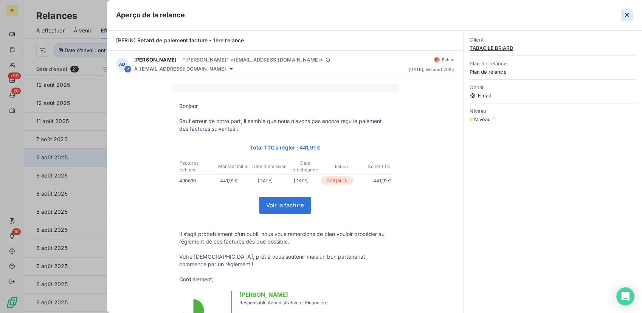
click at [630, 15] on icon "button" at bounding box center [627, 15] width 8 height 8
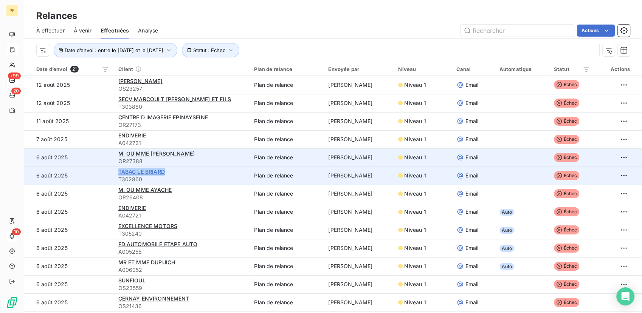
click at [135, 172] on span "TABAC LE BRIARD" at bounding box center [141, 172] width 47 height 6
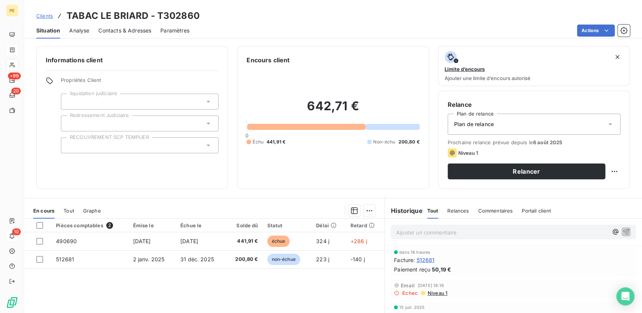
click at [116, 23] on div "Contacts & Adresses" at bounding box center [124, 31] width 53 height 16
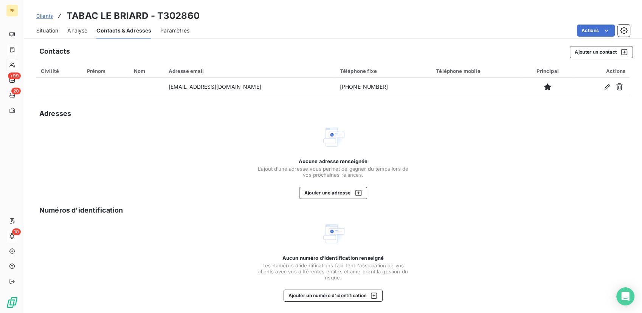
click at [111, 33] on span "Contacts & Adresses" at bounding box center [123, 31] width 55 height 8
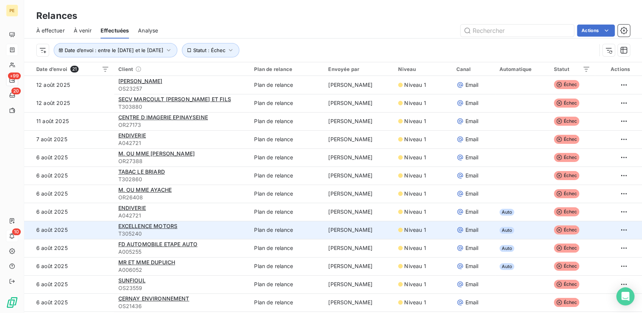
scroll to position [56, 0]
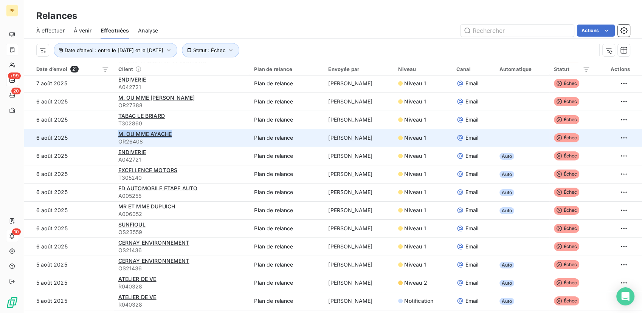
drag, startPoint x: 175, startPoint y: 138, endPoint x: 118, endPoint y: 130, distance: 58.4
click at [118, 130] on td "M. OU MME AYACHE OR26408" at bounding box center [182, 138] width 136 height 18
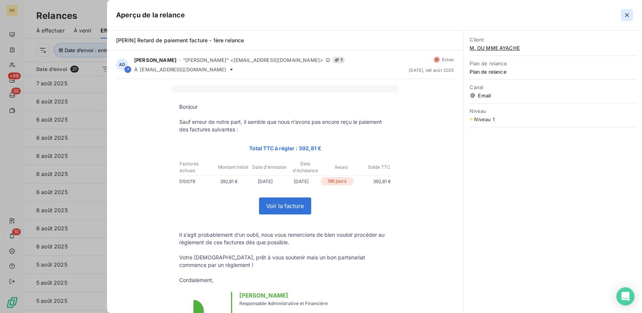
click at [630, 9] on button "button" at bounding box center [627, 15] width 12 height 12
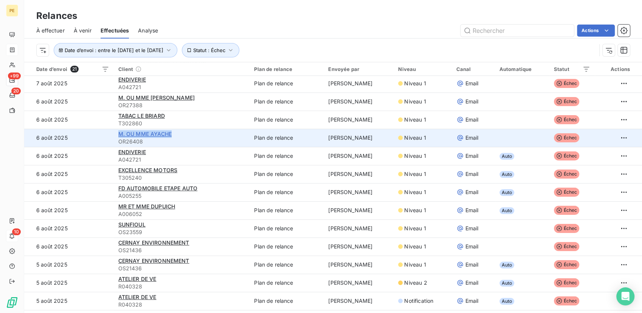
click at [144, 135] on span "M. OU MME AYACHE" at bounding box center [144, 134] width 53 height 6
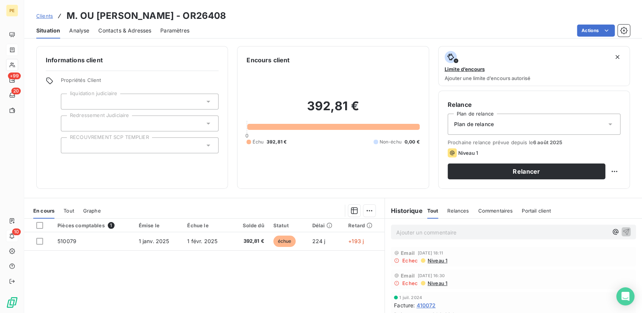
click at [110, 35] on div "Contacts & Adresses" at bounding box center [124, 31] width 53 height 16
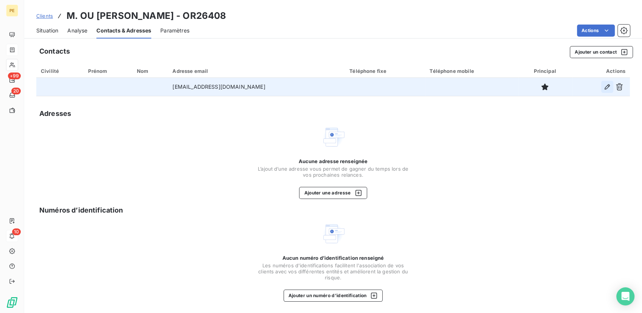
click at [603, 86] on icon "button" at bounding box center [607, 87] width 8 height 8
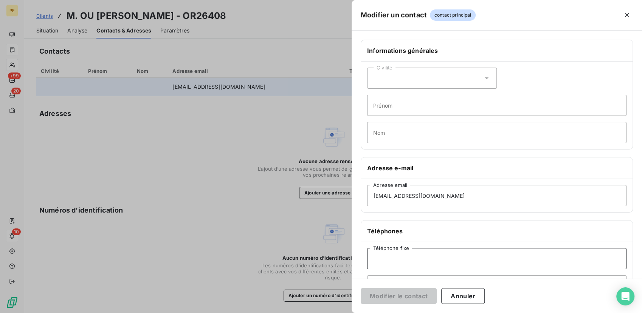
click at [405, 251] on input "Téléphone fixe" at bounding box center [496, 258] width 259 height 21
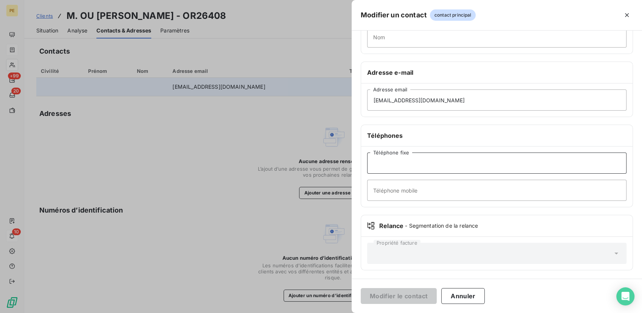
click at [376, 167] on input "Téléphone fixe" at bounding box center [496, 163] width 259 height 21
type input "0620692845"
click at [408, 302] on button "Modifier le contact" at bounding box center [399, 296] width 76 height 16
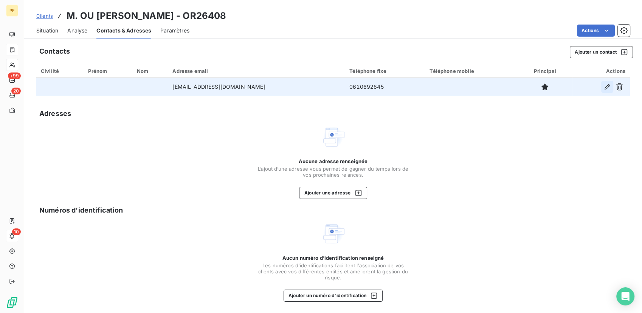
click at [603, 85] on icon "button" at bounding box center [607, 87] width 8 height 8
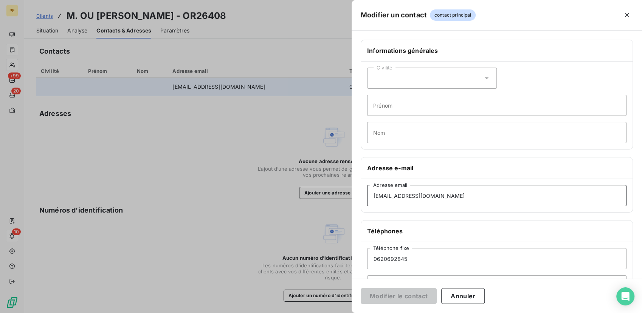
click at [445, 197] on input "elie.ayache@club-internet.com" at bounding box center [496, 195] width 259 height 21
drag, startPoint x: 440, startPoint y: 196, endPoint x: 457, endPoint y: 192, distance: 17.5
click at [457, 192] on input "elie.ayache@club-internet.com" at bounding box center [496, 195] width 259 height 21
type input "elie.ayache@club-internet.fr"
click at [430, 298] on button "Modifier le contact" at bounding box center [399, 296] width 76 height 16
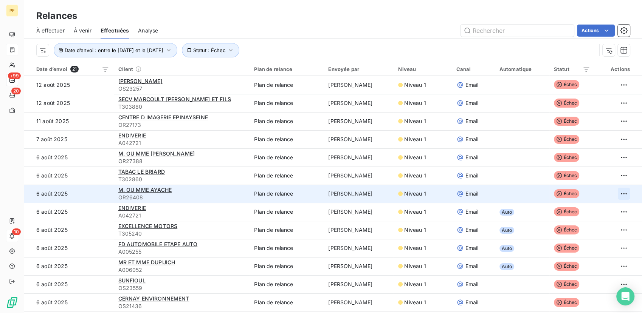
click at [614, 192] on html "PE +99 20 10 Relances À effectuer À venir Effectuées Analyse Actions Date d’env…" at bounding box center [321, 156] width 642 height 313
click at [596, 209] on div "Renvoyer la relance" at bounding box center [568, 210] width 98 height 12
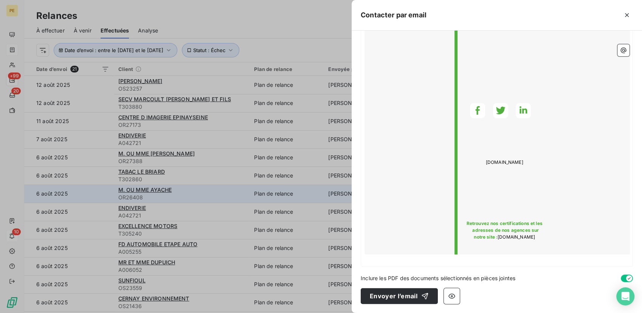
scroll to position [638, 0]
click at [386, 292] on button "Envoyer l’email" at bounding box center [399, 296] width 77 height 16
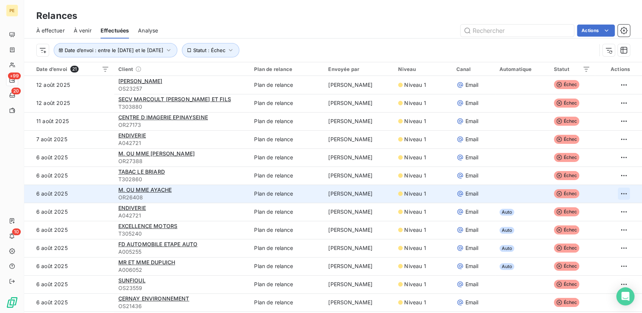
click at [611, 196] on html "PE +99 20 10 Relances À effectuer À venir Effectuées Analyse Actions Date d’env…" at bounding box center [321, 156] width 642 height 313
click at [595, 205] on div "Renvoyer la relance" at bounding box center [568, 210] width 98 height 12
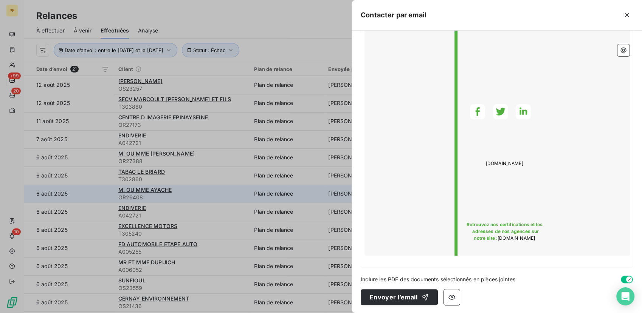
scroll to position [638, 0]
click at [417, 301] on button "Envoyer l’email" at bounding box center [399, 296] width 77 height 16
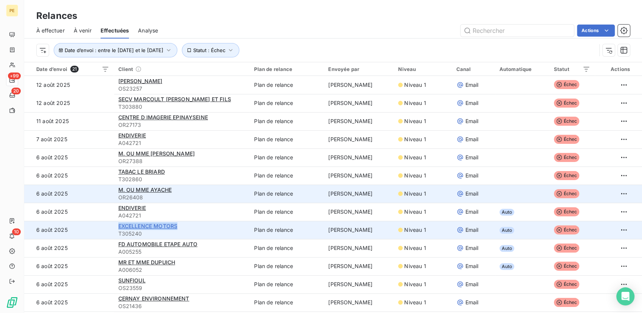
drag, startPoint x: 184, startPoint y: 226, endPoint x: 117, endPoint y: 226, distance: 66.9
click at [118, 226] on div "EXCELLENCE MOTORS" at bounding box center [181, 227] width 127 height 8
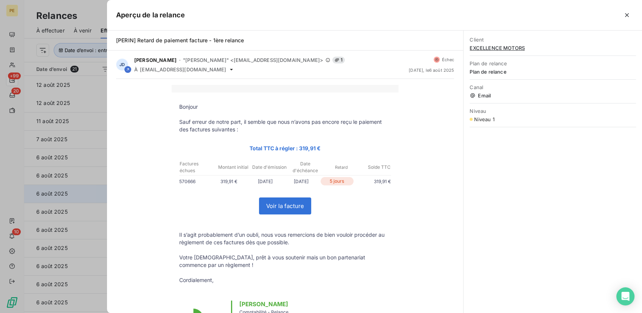
click at [626, 20] on button "button" at bounding box center [627, 15] width 12 height 12
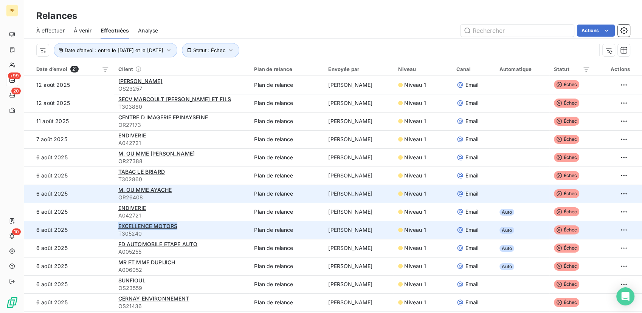
copy span "EXCELLENCE MOTORS"
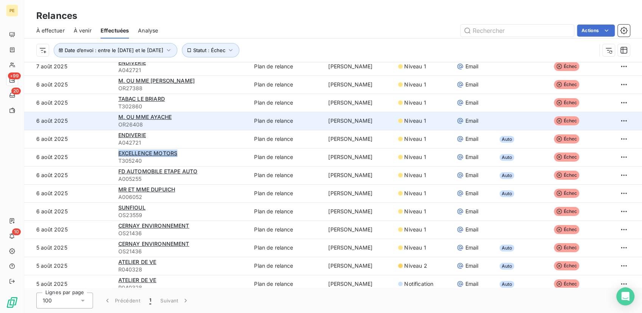
scroll to position [0, 0]
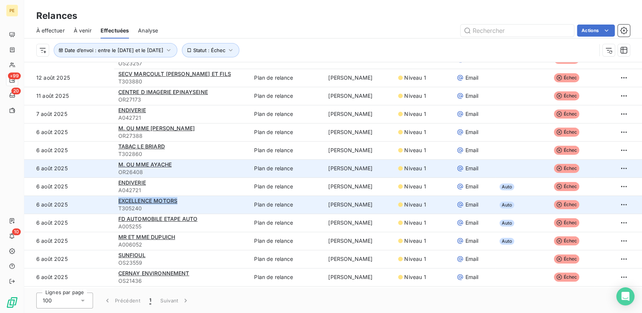
click at [162, 204] on div "EXCELLENCE MOTORS" at bounding box center [181, 201] width 127 height 8
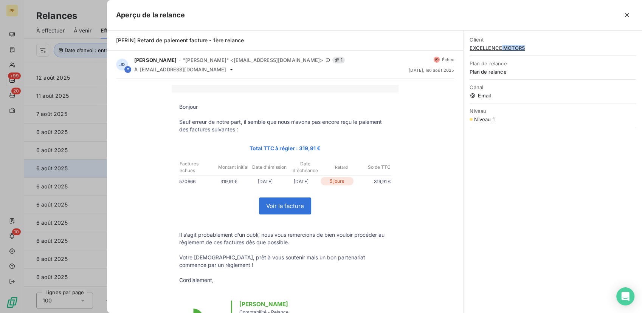
drag, startPoint x: 532, startPoint y: 48, endPoint x: 502, endPoint y: 55, distance: 30.3
click at [502, 55] on div "Client EXCELLENCE MOTORS" at bounding box center [553, 43] width 166 height 23
click at [627, 14] on icon "button" at bounding box center [627, 15] width 4 height 4
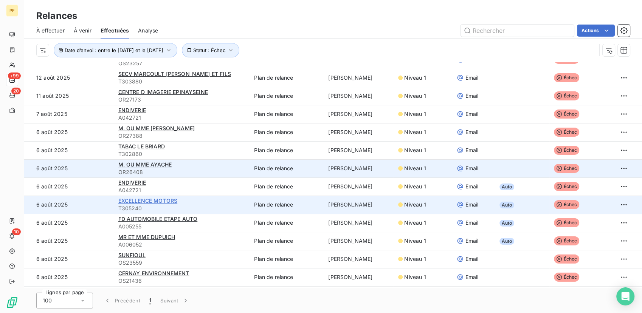
click at [150, 198] on span "EXCELLENCE MOTORS" at bounding box center [147, 201] width 59 height 6
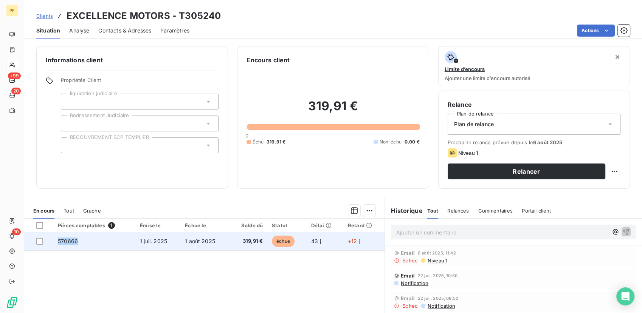
drag, startPoint x: 82, startPoint y: 242, endPoint x: 59, endPoint y: 244, distance: 23.2
click at [59, 244] on td "570666" at bounding box center [94, 242] width 82 height 18
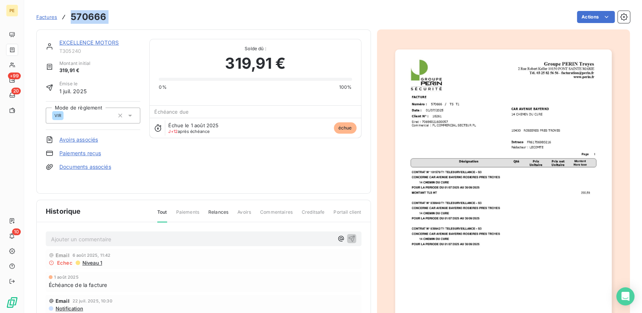
drag, startPoint x: 111, startPoint y: 16, endPoint x: 65, endPoint y: 23, distance: 45.9
click at [65, 23] on div "Factures 570666 Actions" at bounding box center [333, 17] width 594 height 16
copy section "570666 Actions"
click at [256, 159] on div "EXCELLENCE MOTORS T305240 Montant initial 319,91 € Émise le 1 juil. 2025 Mode d…" at bounding box center [204, 112] width 316 height 146
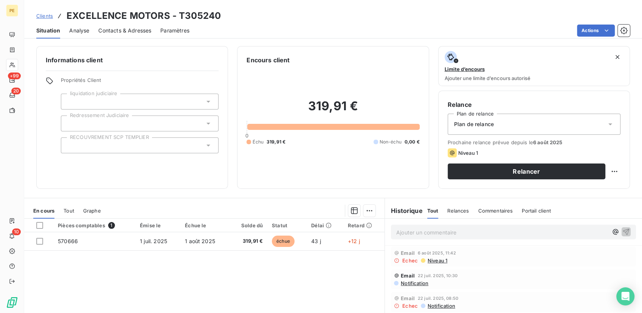
click at [115, 31] on span "Contacts & Adresses" at bounding box center [124, 31] width 53 height 8
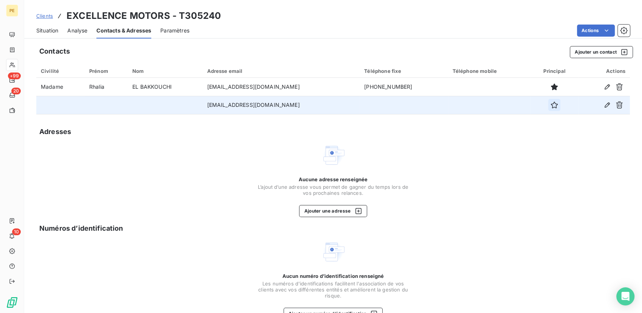
click at [551, 107] on icon "button" at bounding box center [554, 105] width 7 height 7
drag, startPoint x: 291, startPoint y: 109, endPoint x: 295, endPoint y: 109, distance: 3.9
click at [293, 109] on td "fabrice.venant@caravenue.com" at bounding box center [281, 105] width 157 height 18
drag, startPoint x: 295, startPoint y: 105, endPoint x: 188, endPoint y: 112, distance: 108.0
click at [188, 112] on tr "fabrice.venant@caravenue.com" at bounding box center [333, 105] width 594 height 18
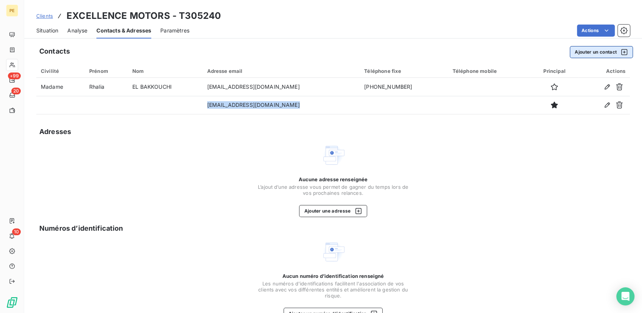
click at [607, 53] on button "Ajouter un contact" at bounding box center [601, 52] width 63 height 12
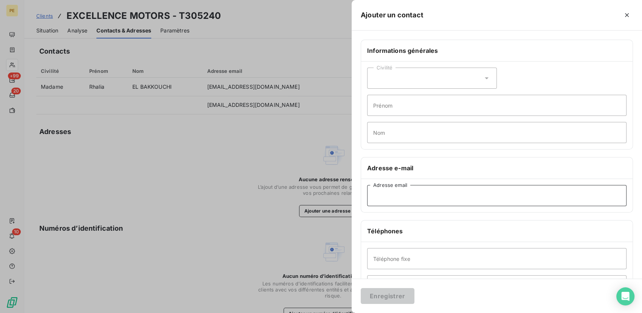
click at [426, 197] on input "Adresse email" at bounding box center [496, 195] width 259 height 21
paste input "factures.bayern.troyes@caravenue.com"
type input "factures.bayern.troyes@caravenue.com"
click at [396, 81] on div "Civilité" at bounding box center [432, 78] width 130 height 21
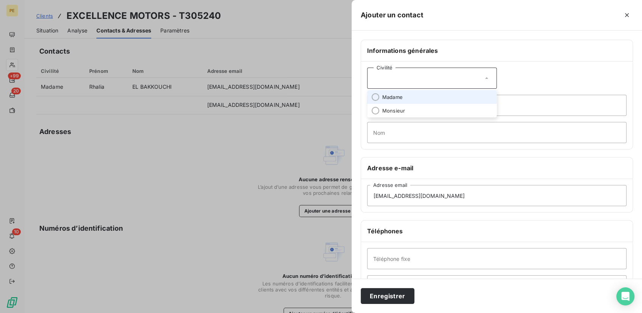
click at [404, 76] on div "Civilité" at bounding box center [432, 78] width 130 height 21
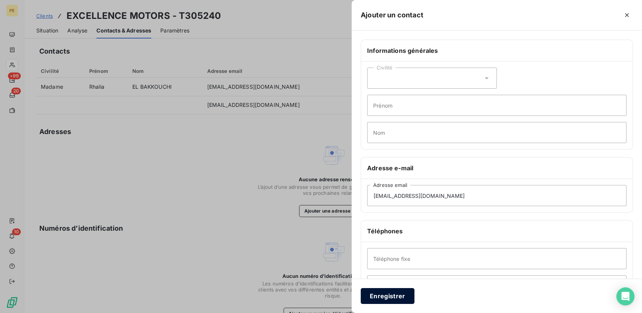
click at [385, 297] on button "Enregistrer" at bounding box center [388, 296] width 54 height 16
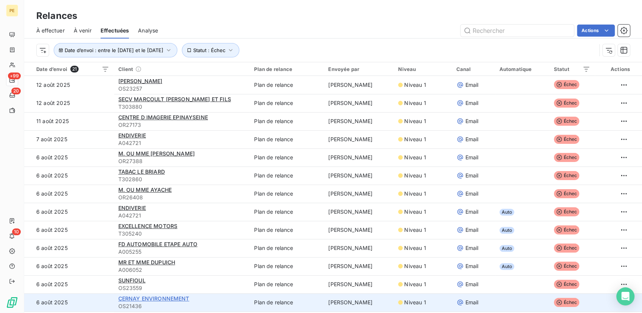
scroll to position [143, 0]
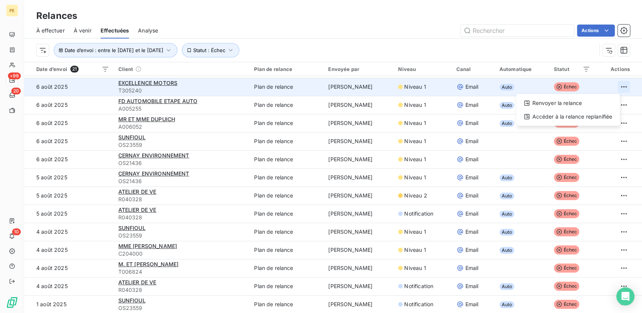
click at [615, 86] on html "PE +99 20 10 Relances À effectuer À venir Effectuées Analyse Actions Date d’env…" at bounding box center [321, 156] width 642 height 313
click at [557, 104] on div "Renvoyer la relance" at bounding box center [568, 103] width 98 height 12
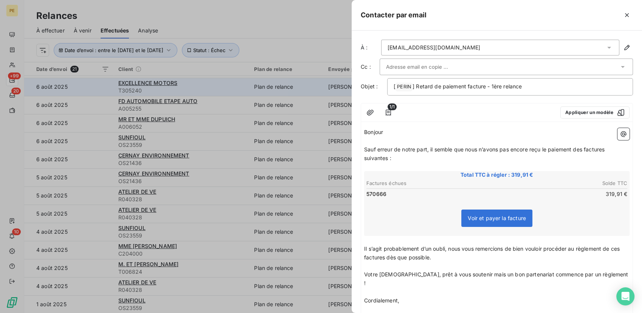
click at [481, 46] on div "fabrice.venant@caravenue.com" at bounding box center [500, 48] width 238 height 16
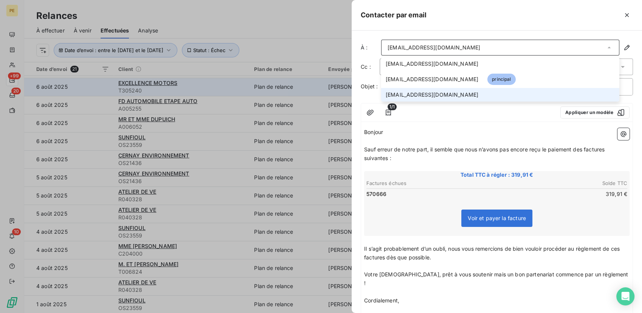
click at [433, 95] on span "factures.bayern.troyes@caravenue.com" at bounding box center [432, 95] width 93 height 8
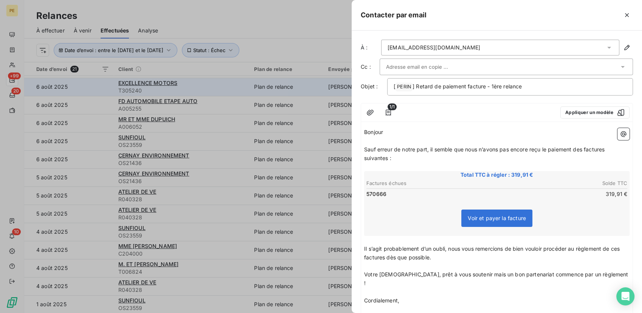
click at [434, 65] on input "text" at bounding box center [426, 66] width 81 height 11
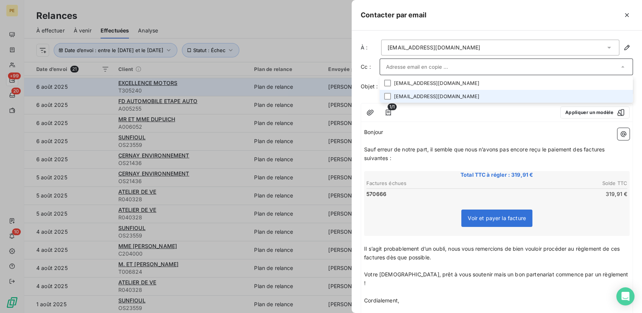
click at [429, 94] on li "fabrice.venant@caravenue.com" at bounding box center [506, 96] width 253 height 13
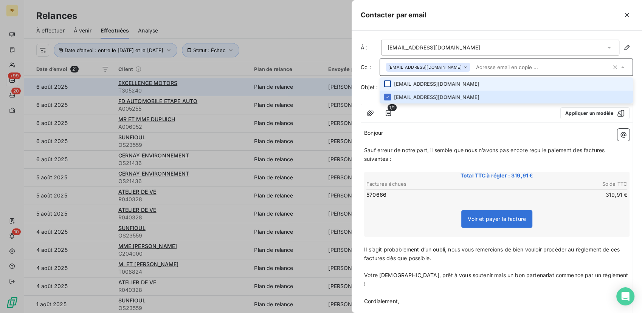
click at [388, 83] on div at bounding box center [387, 84] width 7 height 7
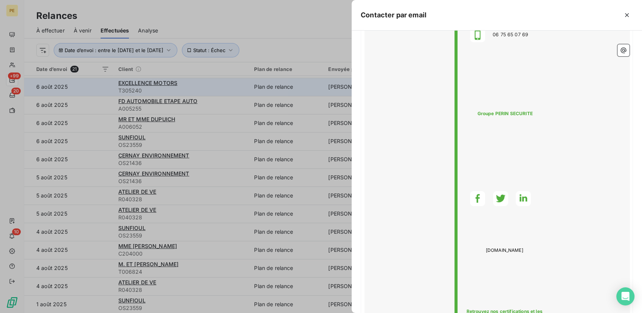
scroll to position [650, 0]
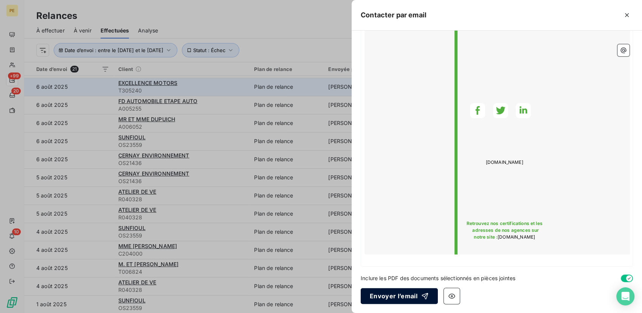
click at [408, 301] on button "Envoyer l’email" at bounding box center [399, 296] width 77 height 16
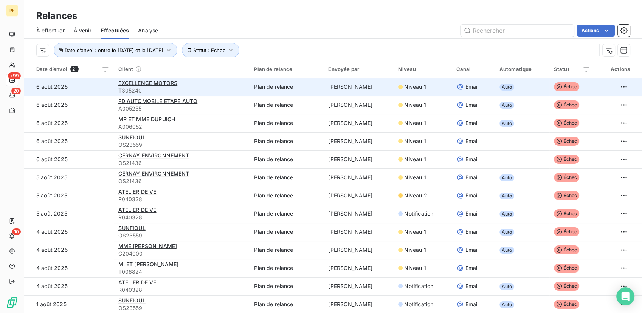
scroll to position [25, 0]
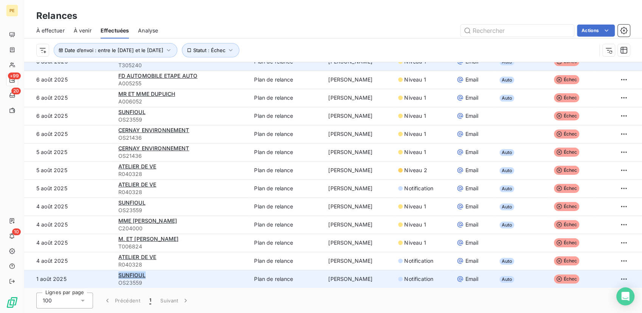
drag, startPoint x: 150, startPoint y: 278, endPoint x: 114, endPoint y: 275, distance: 36.0
click at [114, 275] on td "SUNFIOUL OS23559" at bounding box center [182, 279] width 136 height 18
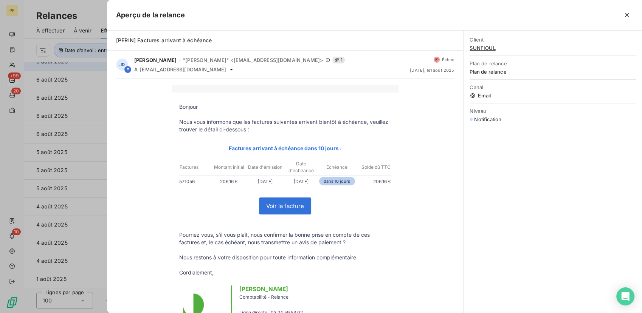
click at [631, 14] on button "button" at bounding box center [627, 15] width 12 height 12
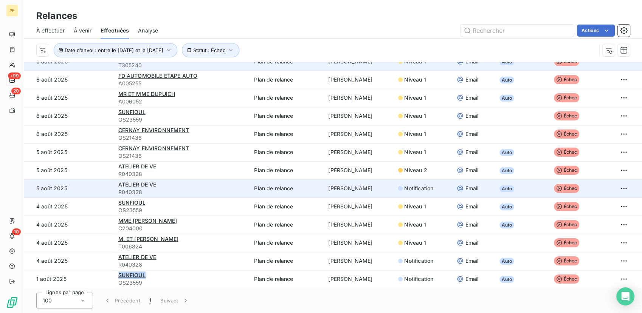
copy span "SUNFIOUL"
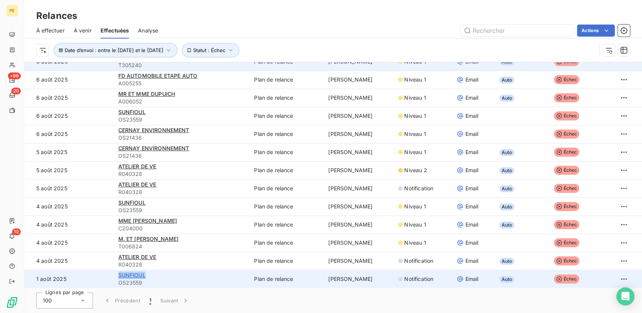
click at [134, 272] on td "SUNFIOUL OS23559" at bounding box center [182, 279] width 136 height 18
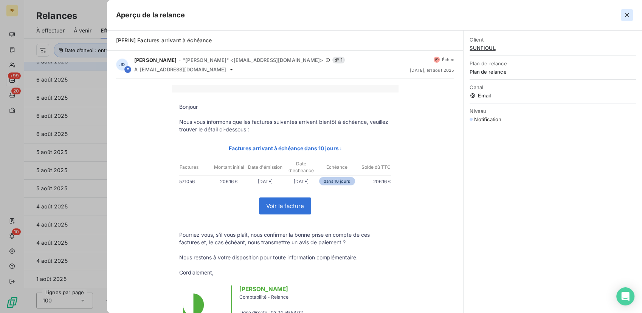
click at [627, 15] on icon "button" at bounding box center [627, 15] width 8 height 8
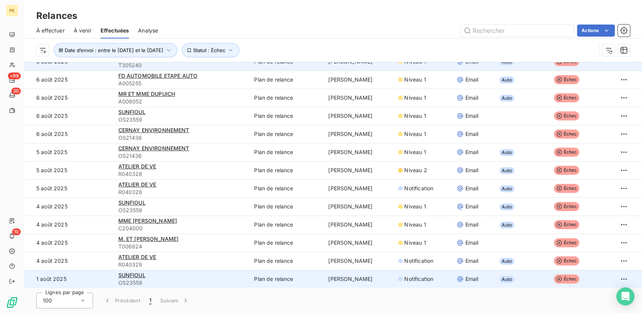
click at [133, 281] on span "OS23559" at bounding box center [181, 283] width 127 height 8
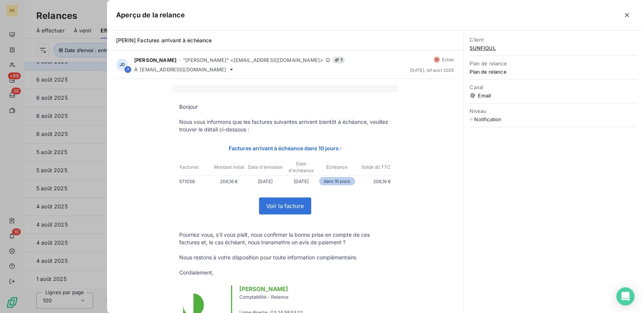
drag, startPoint x: 626, startPoint y: 16, endPoint x: 411, endPoint y: 59, distance: 220.2
click at [622, 16] on button "button" at bounding box center [627, 15] width 12 height 12
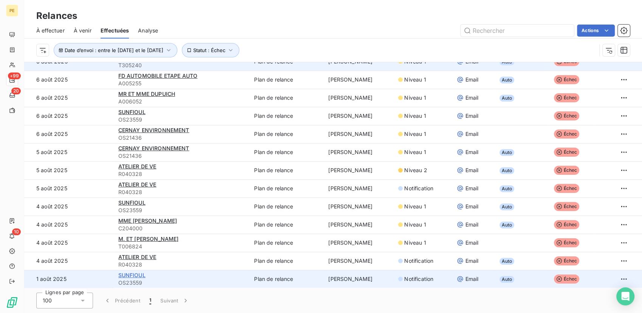
click at [133, 275] on span "SUNFIOUL" at bounding box center [131, 275] width 27 height 6
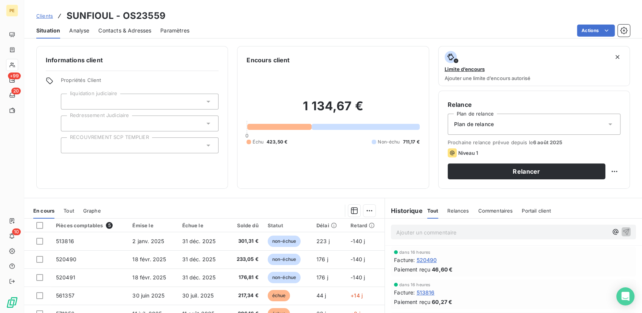
click at [122, 31] on span "Contacts & Adresses" at bounding box center [124, 31] width 53 height 8
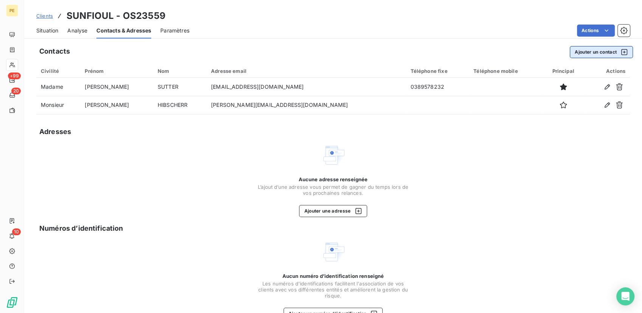
click at [592, 52] on button "Ajouter un contact" at bounding box center [601, 52] width 63 height 12
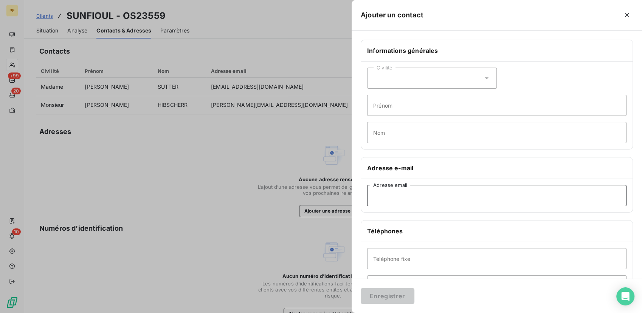
click at [414, 200] on input "Adresse email" at bounding box center [496, 195] width 259 height 21
paste input "SUNFIOUL"
drag, startPoint x: 411, startPoint y: 186, endPoint x: 409, endPoint y: 194, distance: 8.0
click at [409, 194] on input "SUNFIOUL" at bounding box center [496, 195] width 259 height 21
drag, startPoint x: 408, startPoint y: 194, endPoint x: 285, endPoint y: 198, distance: 123.3
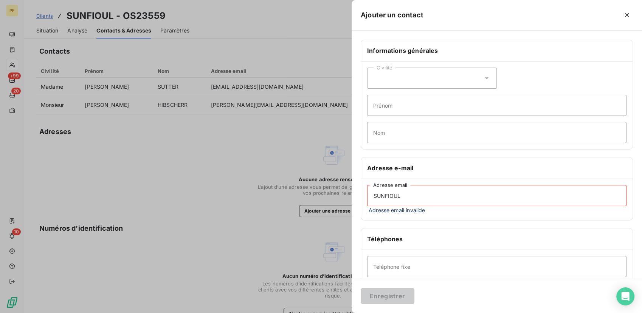
click at [285, 313] on div "Ajouter un contact Informations générales Civilité Prénom Nom Adresse e-mail SU…" at bounding box center [321, 313] width 642 height 0
paste input "sunfioul68@wanadoo.fr"
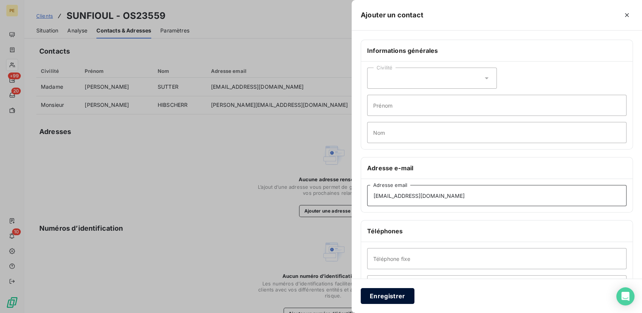
type input "sunfioul68@wanadoo.fr"
click at [386, 293] on button "Enregistrer" at bounding box center [388, 296] width 54 height 16
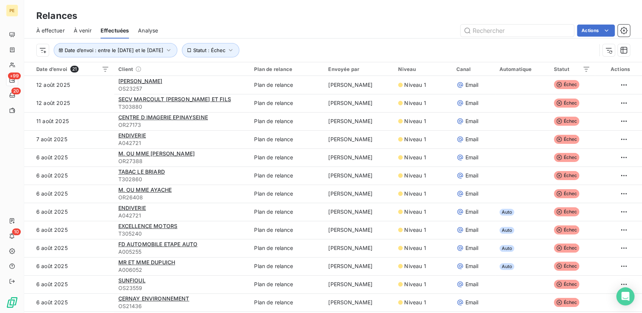
scroll to position [143, 0]
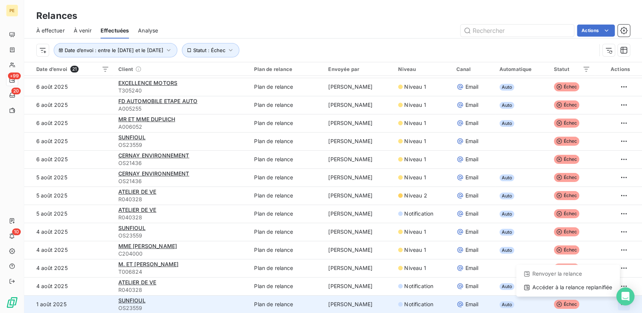
click at [612, 307] on html "PE +99 20 10 Relances À effectuer À venir Effectuées Analyse Actions Date d’env…" at bounding box center [321, 156] width 642 height 313
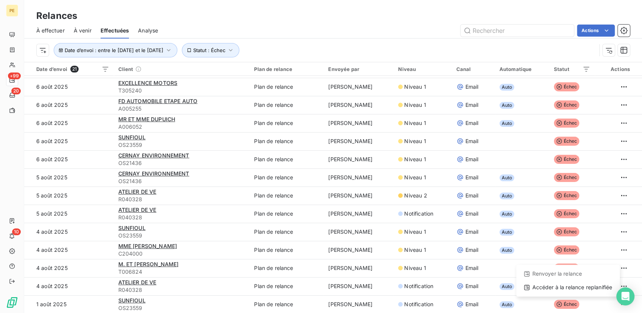
click at [611, 304] on html "PE +99 20 10 Relances À effectuer À venir Effectuées Analyse Actions Date d’env…" at bounding box center [321, 156] width 642 height 313
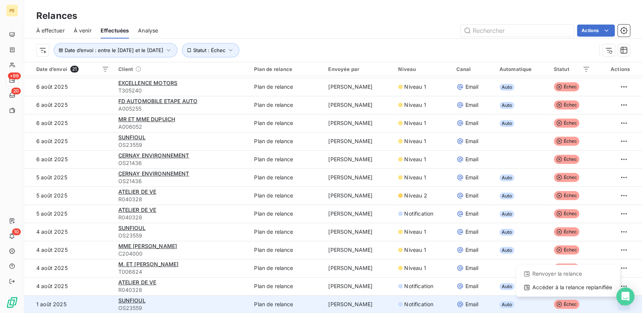
click at [614, 306] on html "PE +99 20 10 Relances À effectuer À venir Effectuées Analyse Actions Date d’env…" at bounding box center [321, 156] width 642 height 313
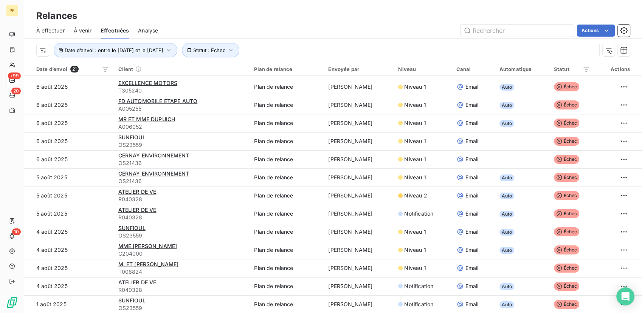
click at [472, 309] on html "PE +99 20 10 Relances À effectuer À venir Effectuées Analyse Actions Date d’env…" at bounding box center [321, 156] width 642 height 313
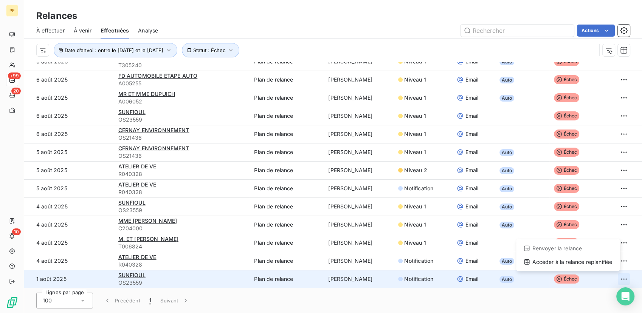
click at [613, 277] on html "PE +99 20 10 Relances À effectuer À venir Effectuées Analyse Actions Date d’env…" at bounding box center [321, 156] width 642 height 313
click at [567, 251] on div "Renvoyer la relance" at bounding box center [568, 249] width 98 height 12
click at [380, 277] on td "[PERSON_NAME]" at bounding box center [359, 279] width 70 height 18
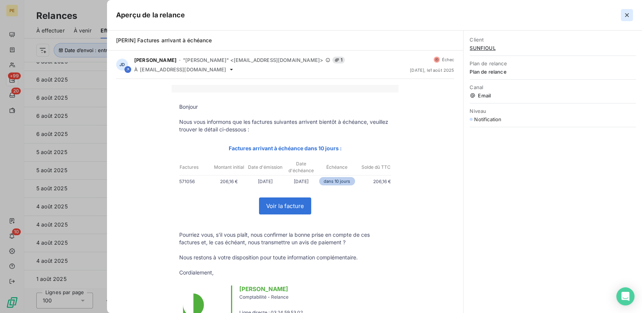
click at [622, 15] on button "button" at bounding box center [627, 15] width 12 height 12
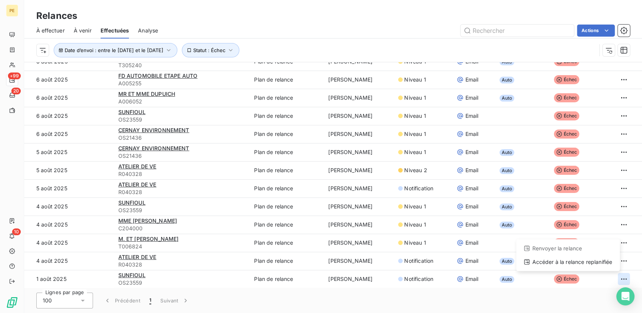
click at [610, 283] on html "PE +99 20 10 Relances À effectuer À venir Effectuées Analyse Actions Date d’env…" at bounding box center [321, 156] width 642 height 313
click at [569, 264] on div "Accéder à la relance replanifiée" at bounding box center [568, 262] width 98 height 12
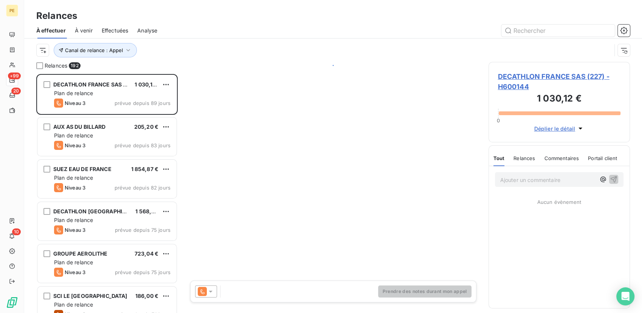
scroll to position [233, 135]
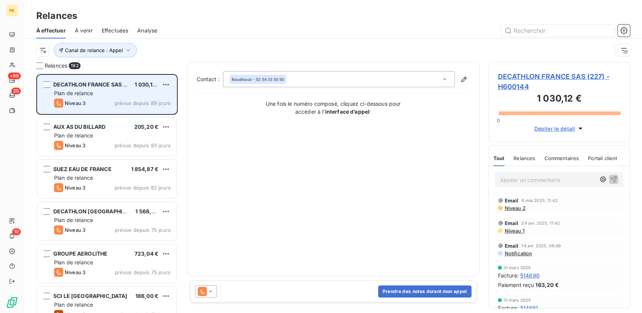
scroll to position [233, 135]
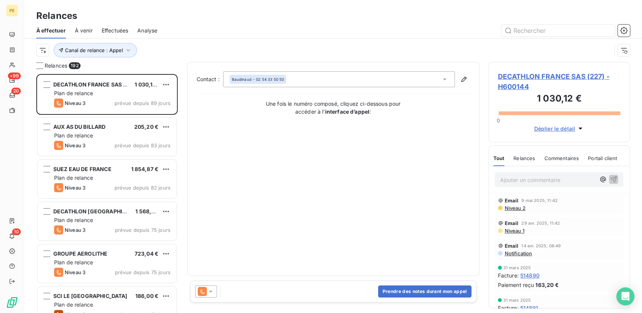
click at [112, 30] on span "Effectuées" at bounding box center [115, 31] width 27 height 8
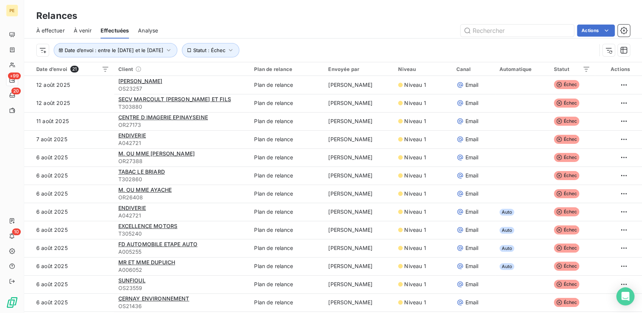
scroll to position [143, 0]
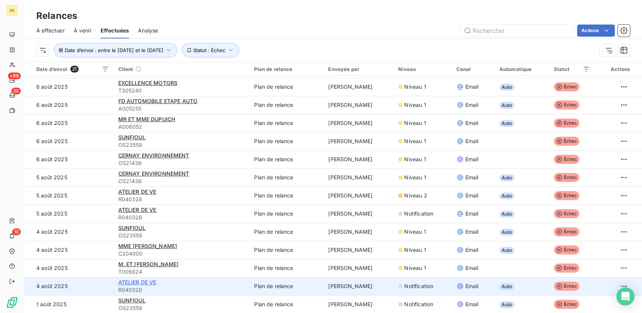
click at [135, 282] on span "ATELIER DE VE" at bounding box center [137, 282] width 38 height 6
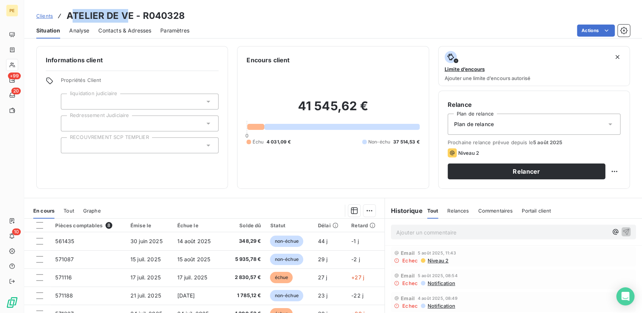
drag, startPoint x: 129, startPoint y: 17, endPoint x: 72, endPoint y: 11, distance: 57.3
click at [72, 11] on h3 "ATELIER DE VE - R040328" at bounding box center [126, 16] width 118 height 14
drag, startPoint x: 132, startPoint y: 15, endPoint x: 240, endPoint y: 26, distance: 108.7
click at [322, 9] on div "Clients ATELIER DE VE - R040328" at bounding box center [333, 16] width 618 height 14
drag, startPoint x: 133, startPoint y: 15, endPoint x: 67, endPoint y: 16, distance: 65.8
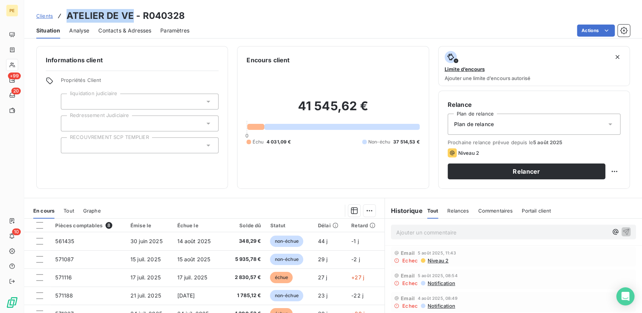
click at [67, 16] on h3 "ATELIER DE VE - R040328" at bounding box center [126, 16] width 118 height 14
copy h3 "ATELIER DE VE"
drag, startPoint x: 182, startPoint y: 14, endPoint x: 142, endPoint y: 17, distance: 40.6
click at [142, 17] on h3 "ATELIER DE VE - R040328" at bounding box center [126, 16] width 118 height 14
copy h3 "R040328"
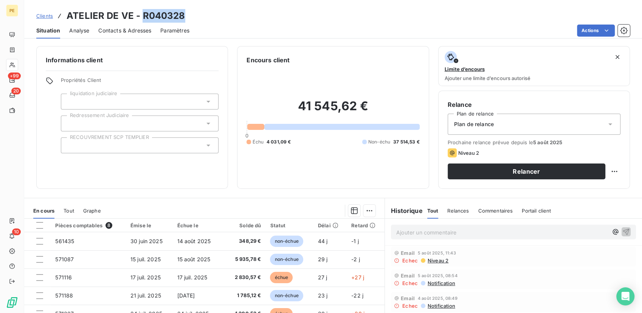
click at [119, 31] on span "Contacts & Adresses" at bounding box center [124, 31] width 53 height 8
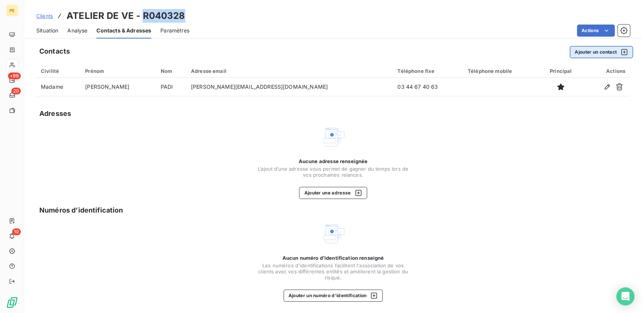
click at [587, 53] on button "Ajouter un contact" at bounding box center [601, 52] width 63 height 12
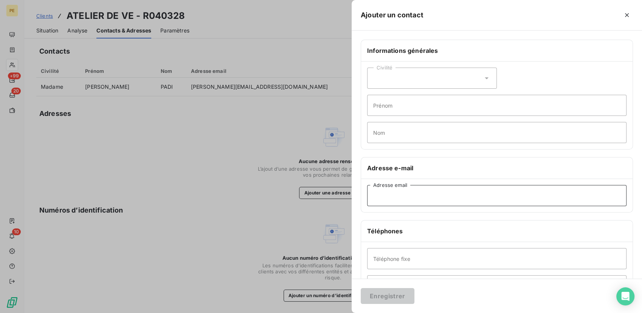
click at [399, 197] on input "Adresse email" at bounding box center [496, 195] width 259 height 21
paste input "lavh@email.basware.com"
type input "lavh@email.basware.com"
click at [393, 293] on button "Enregistrer" at bounding box center [388, 296] width 54 height 16
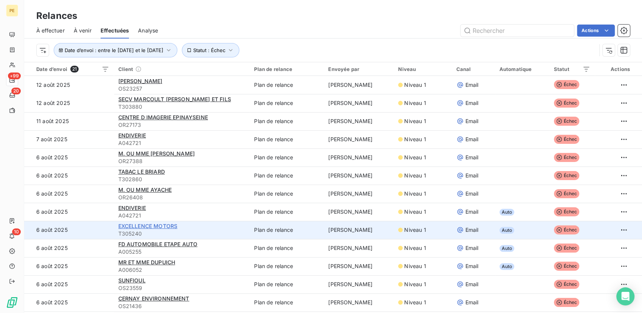
scroll to position [112, 0]
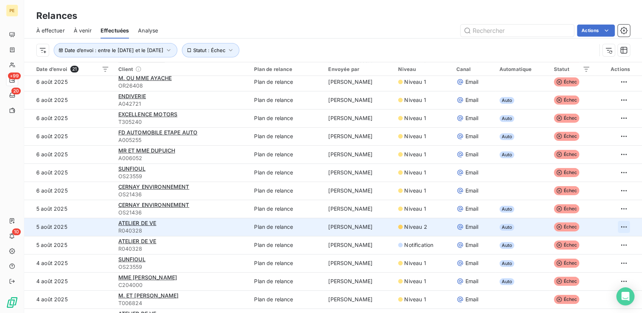
click at [618, 229] on html "PE +99 20 10 Relances À effectuer À venir Effectuées Analyse Actions Date d’env…" at bounding box center [321, 156] width 642 height 313
click at [540, 246] on div "Renvoyer la relance" at bounding box center [568, 244] width 98 height 12
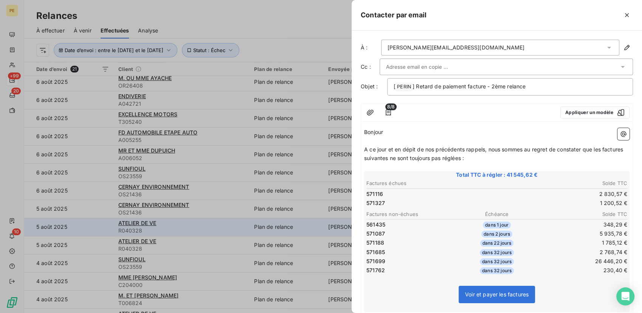
click at [423, 46] on div "jessica.padi@ateliers-de-verneuil.fr" at bounding box center [456, 48] width 137 height 8
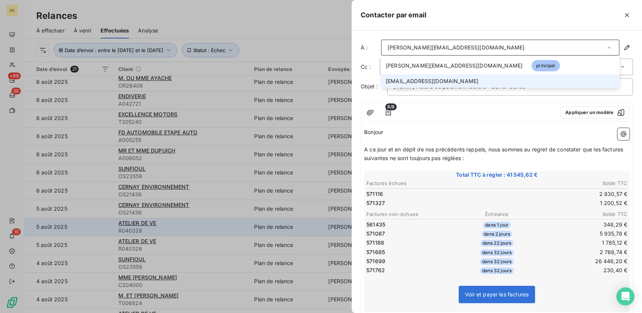
click at [414, 79] on span "lavh@email.basware.com" at bounding box center [432, 82] width 93 height 8
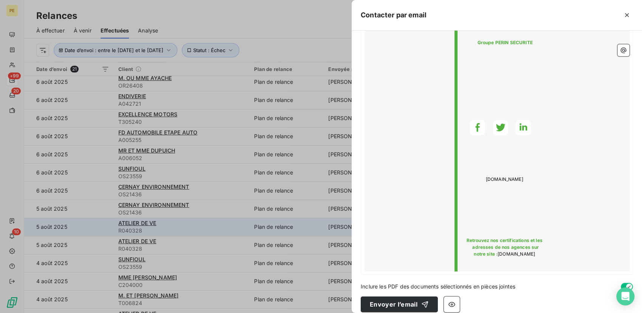
scroll to position [696, 0]
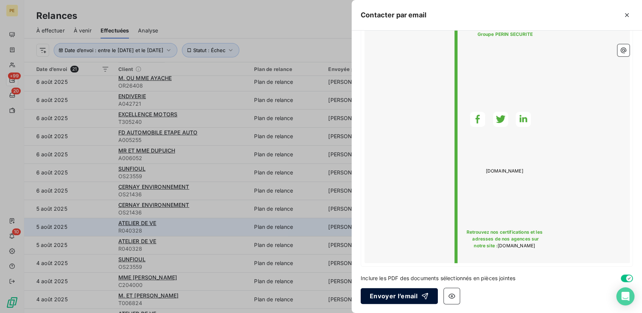
click at [419, 295] on div "button" at bounding box center [422, 297] width 11 height 8
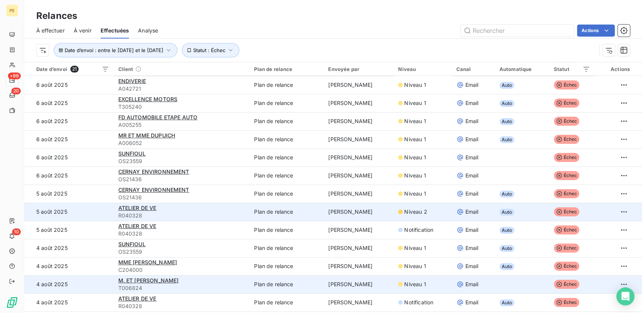
scroll to position [88, 0]
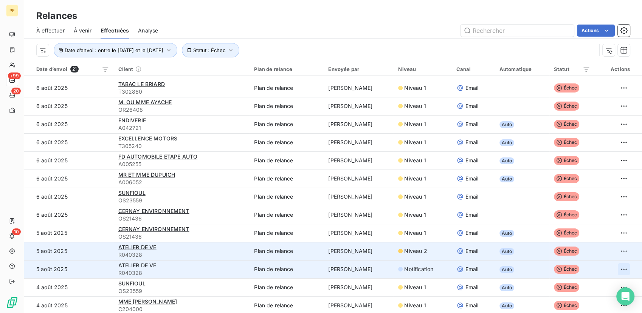
click at [616, 268] on html "PE +99 20 10 Relances À effectuer À venir Effectuées Analyse Actions Date d’env…" at bounding box center [321, 156] width 642 height 313
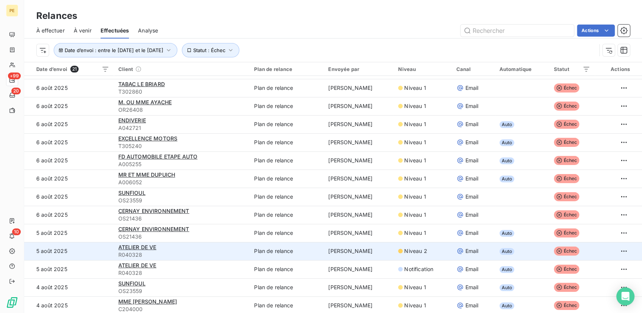
click at [213, 225] on html "PE +99 20 10 Relances À effectuer À venir Effectuées Analyse Actions Date d’env…" at bounding box center [321, 156] width 642 height 313
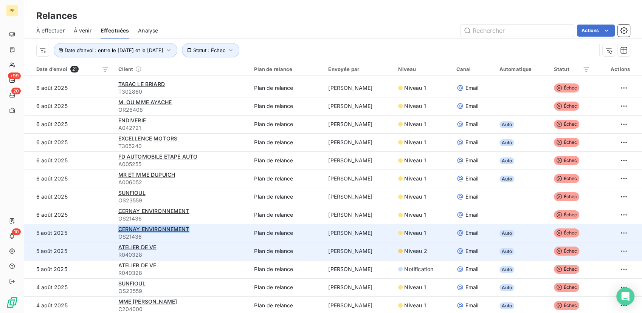
drag, startPoint x: 197, startPoint y: 226, endPoint x: 112, endPoint y: 228, distance: 84.7
click at [114, 228] on td "CERNAY ENVIRONNEMENT OS21436" at bounding box center [182, 233] width 136 height 18
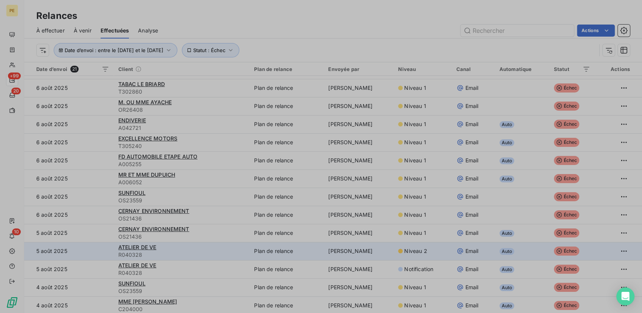
click at [133, 230] on div at bounding box center [321, 156] width 642 height 313
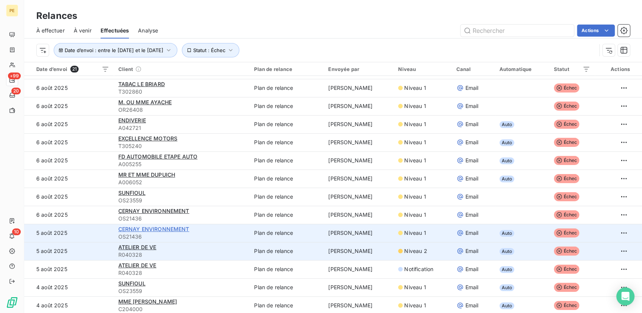
click at [133, 229] on span "CERNAY ENVIRONNEMENT" at bounding box center [153, 229] width 71 height 6
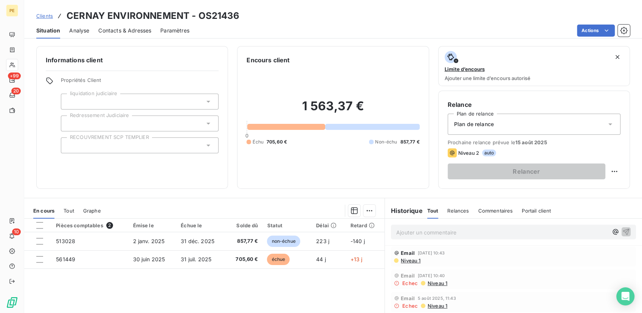
click at [121, 32] on span "Contacts & Adresses" at bounding box center [124, 31] width 53 height 8
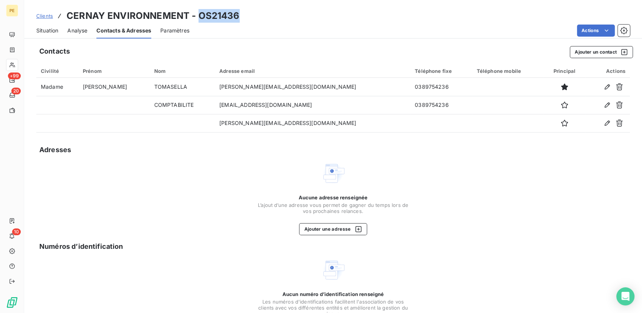
drag, startPoint x: 234, startPoint y: 14, endPoint x: 197, endPoint y: 19, distance: 37.4
click at [197, 19] on div "Clients CERNAY ENVIRONNEMENT - OS21436" at bounding box center [333, 16] width 618 height 14
copy h3 "OS21436"
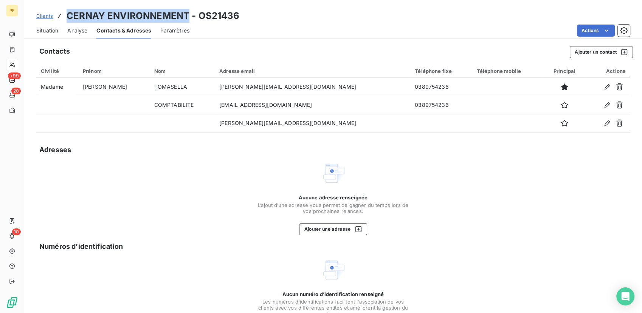
drag, startPoint x: 66, startPoint y: 12, endPoint x: 186, endPoint y: 9, distance: 119.5
click at [186, 9] on h3 "CERNAY ENVIRONNEMENT - OS21436" at bounding box center [153, 16] width 173 height 14
copy h3 "CERNAY ENVIRONNEMENT"
click at [320, 196] on span "Aucune adresse renseignée" at bounding box center [333, 198] width 69 height 6
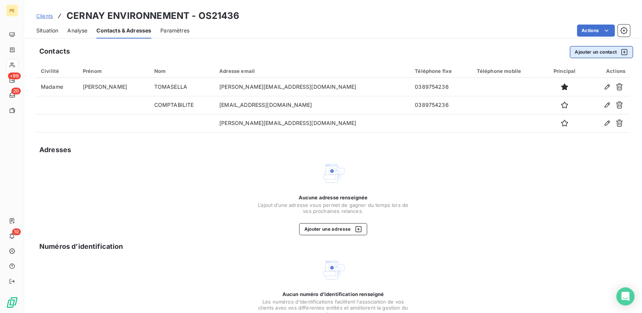
click at [592, 55] on button "Ajouter un contact" at bounding box center [601, 52] width 63 height 12
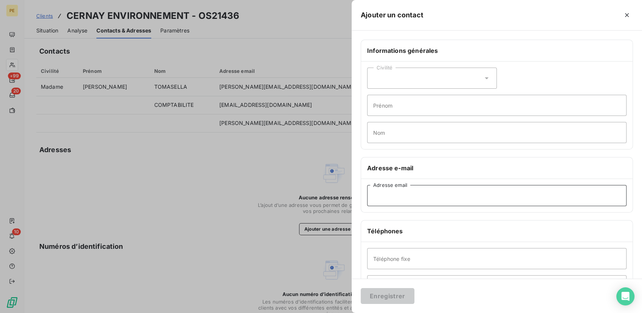
click at [416, 200] on input "Adresse email" at bounding box center [496, 195] width 259 height 21
paste input "info@cernay-environnement.fr"
type input "info@cernay-environnement.fr"
drag, startPoint x: 384, startPoint y: 295, endPoint x: 280, endPoint y: 127, distance: 197.8
click at [383, 292] on button "Enregistrer" at bounding box center [388, 296] width 54 height 16
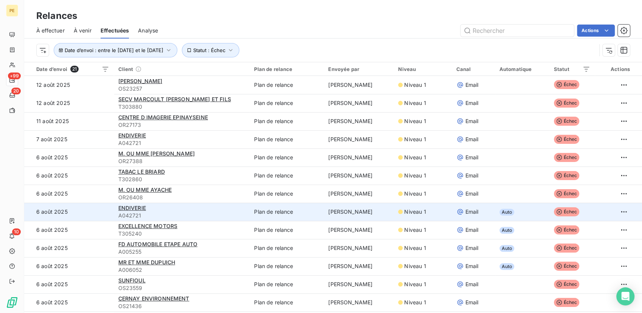
scroll to position [112, 0]
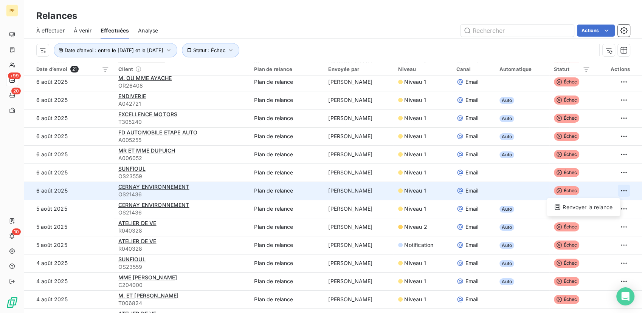
click at [612, 191] on html "PE +99 20 10 Relances À effectuer À venir Effectuées Analyse Actions Date d’env…" at bounding box center [321, 156] width 642 height 313
click at [602, 210] on div "Renvoyer la relance" at bounding box center [583, 207] width 67 height 12
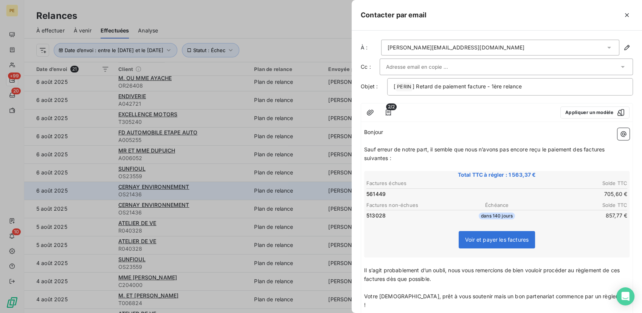
click at [443, 45] on div "camille.tomaselle@paprec.com" at bounding box center [456, 48] width 137 height 8
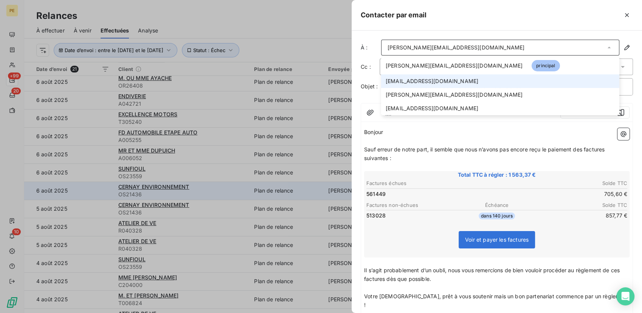
click at [420, 80] on span "info@cernay-environnement.fr" at bounding box center [432, 82] width 93 height 8
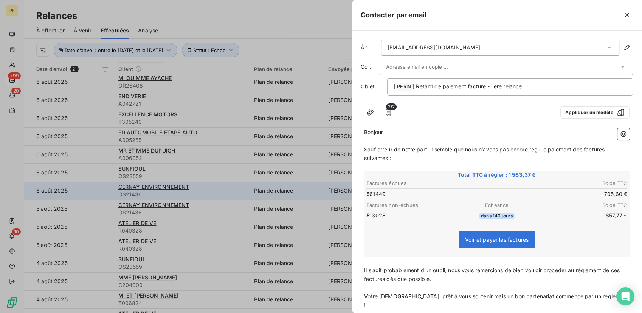
click at [410, 39] on div "À : info@cernay-environnement.fr Cc : Objet : [ PERIN ﻿ ] Retard de paiement fa…" at bounding box center [497, 172] width 290 height 283
drag, startPoint x: 410, startPoint y: 40, endPoint x: 413, endPoint y: 47, distance: 6.6
click at [413, 47] on div "info@cernay-environnement.fr" at bounding box center [434, 48] width 93 height 8
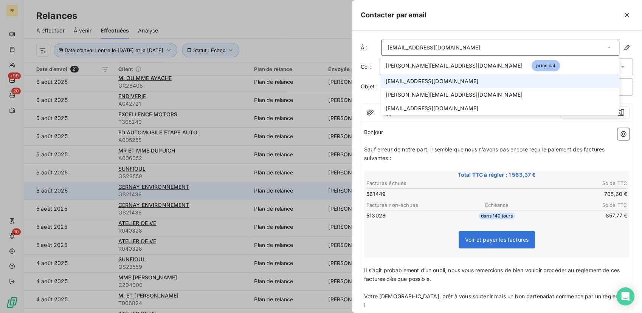
click at [413, 47] on div "info@cernay-environnement.fr" at bounding box center [434, 48] width 93 height 8
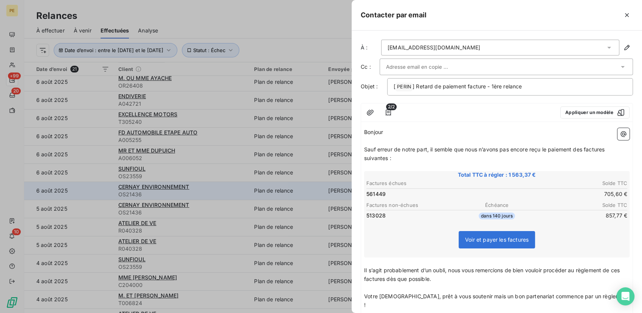
click at [417, 44] on div "info@cernay-environnement.fr" at bounding box center [434, 48] width 93 height 8
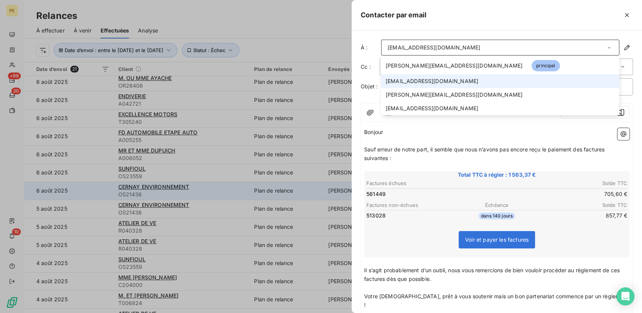
click at [417, 44] on div "info@cernay-environnement.fr" at bounding box center [434, 48] width 93 height 8
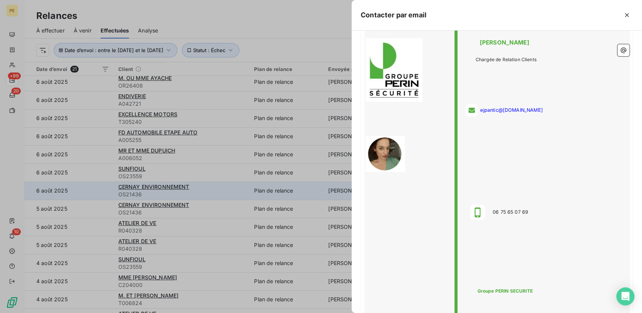
scroll to position [659, 0]
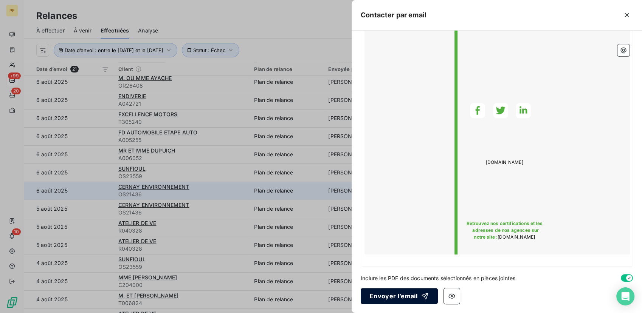
click at [403, 291] on button "Envoyer l’email" at bounding box center [399, 296] width 77 height 16
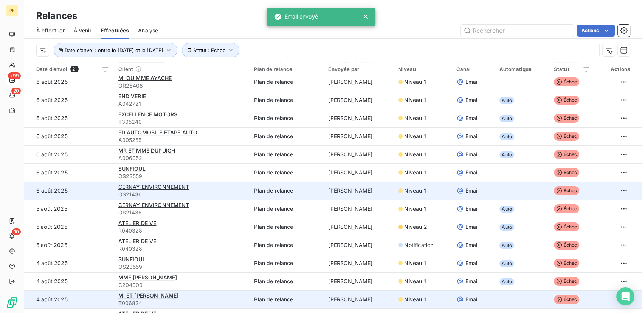
click at [407, 302] on span "Niveau 1" at bounding box center [415, 300] width 22 height 8
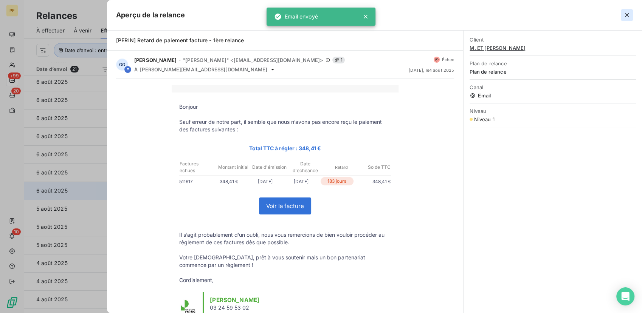
click at [623, 18] on icon "button" at bounding box center [627, 15] width 8 height 8
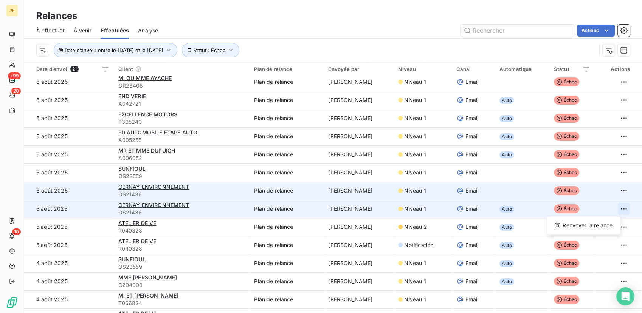
click at [614, 212] on html "PE +99 20 10 Relances À effectuer À venir Effectuées Analyse Actions Date d’env…" at bounding box center [321, 156] width 642 height 313
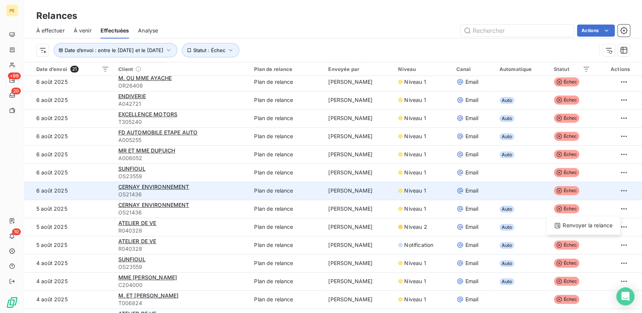
drag, startPoint x: 601, startPoint y: 225, endPoint x: 617, endPoint y: 192, distance: 37.2
click at [617, 192] on html "PE +99 20 10 Relances À effectuer À venir Effectuées Analyse Actions Date d’env…" at bounding box center [321, 156] width 642 height 313
click at [616, 191] on html "PE +99 20 10 Relances À effectuer À venir Effectuées Analyse Actions Date d’env…" at bounding box center [321, 156] width 642 height 313
click at [615, 191] on html "PE +99 20 10 Relances À effectuer À venir Effectuées Analyse Actions Date d’env…" at bounding box center [321, 156] width 642 height 313
click at [602, 209] on div "Renvoyer la relance" at bounding box center [583, 207] width 67 height 12
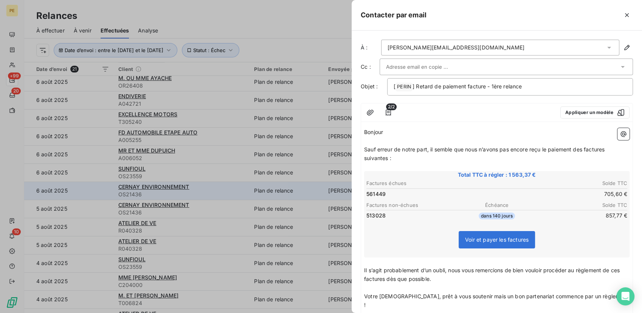
click at [487, 51] on div "camille.tomaselle@paprec.com" at bounding box center [500, 48] width 238 height 16
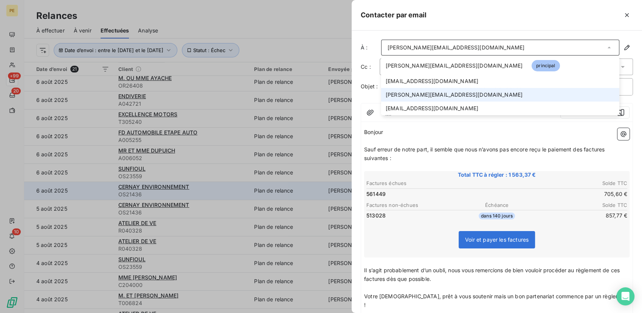
click at [437, 96] on span "patrick.girardey@paprec.com" at bounding box center [454, 95] width 137 height 8
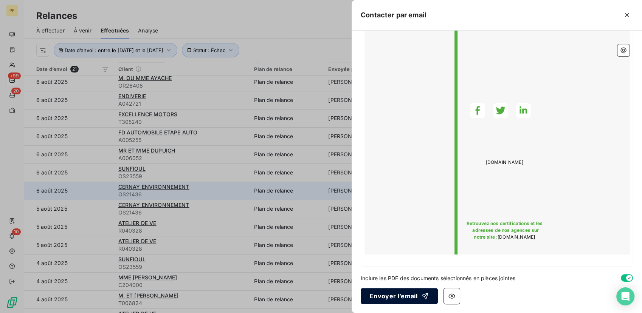
click at [415, 296] on button "Envoyer l’email" at bounding box center [399, 296] width 77 height 16
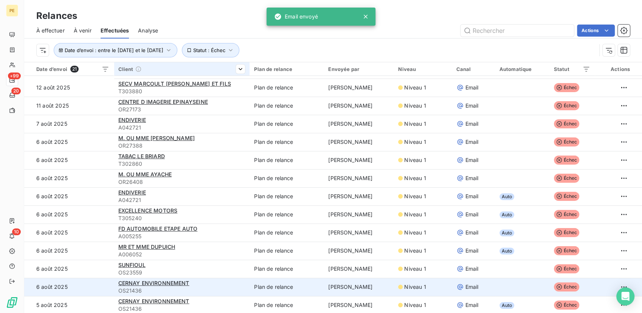
scroll to position [0, 0]
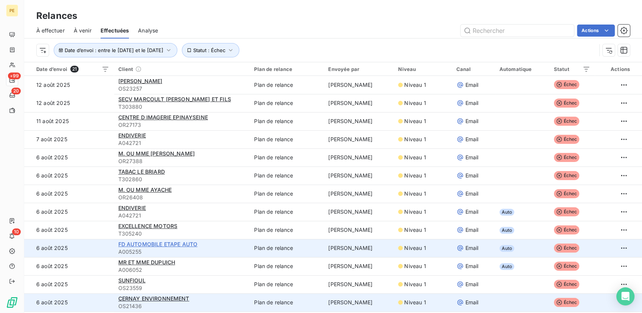
click at [154, 245] on span "FD AUTOMOBILE ETAPE AUTO" at bounding box center [157, 244] width 79 height 6
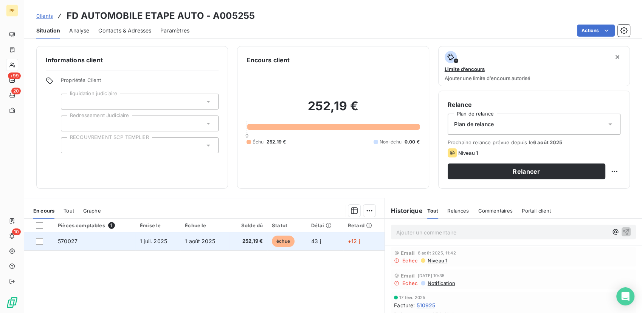
click at [260, 243] on span "252,19 €" at bounding box center [248, 242] width 29 height 8
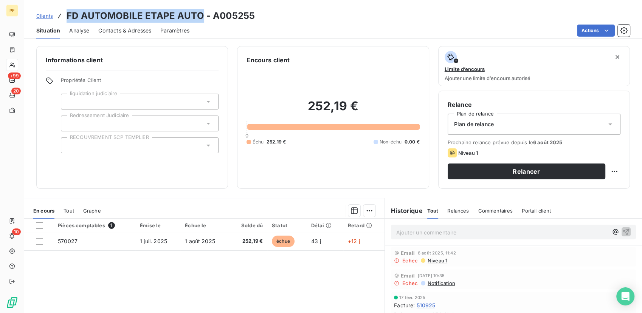
drag, startPoint x: 201, startPoint y: 15, endPoint x: 65, endPoint y: 7, distance: 136.0
click at [65, 7] on div "Clients FD AUTOMOBILE ETAPE AUTO - A005255 Situation Analyse Contacts & Adresse…" at bounding box center [333, 19] width 618 height 39
copy h3 "FD AUTOMOBILE ETAPE AUTO"
click at [92, 31] on div "Situation Analyse Contacts & Adresses Paramètres Actions" at bounding box center [333, 31] width 618 height 16
click at [105, 31] on span "Contacts & Adresses" at bounding box center [124, 31] width 53 height 8
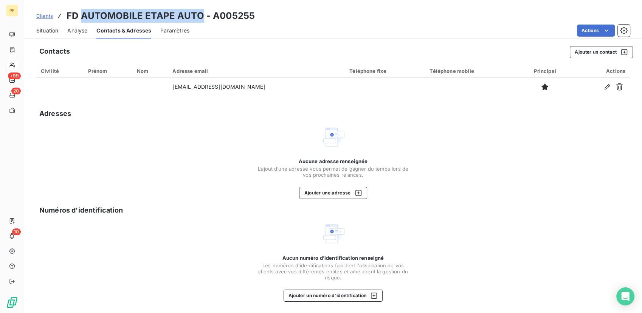
drag, startPoint x: 82, startPoint y: 14, endPoint x: 198, endPoint y: 18, distance: 116.1
click at [198, 18] on h3 "FD AUTOMOBILE ETAPE AUTO - A005255" at bounding box center [161, 16] width 188 height 14
copy h3 "AUTOMOBILE ETAPE AUTO"
click at [50, 32] on span "Situation" at bounding box center [47, 31] width 22 height 8
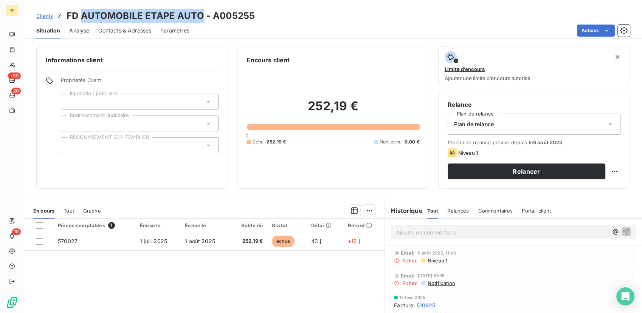
click at [125, 31] on span "Contacts & Adresses" at bounding box center [124, 31] width 53 height 8
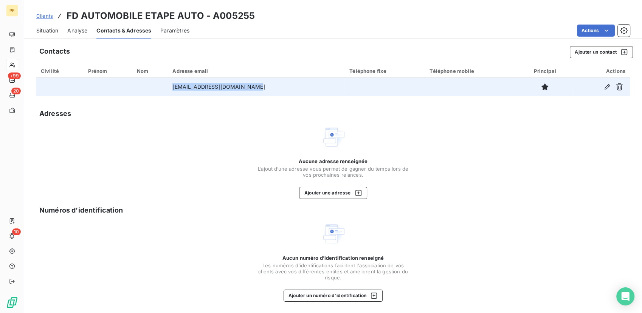
drag, startPoint x: 266, startPoint y: 88, endPoint x: 131, endPoint y: 92, distance: 135.4
click at [131, 92] on tr "etapeauto.rosiere@fdauto.fr" at bounding box center [333, 87] width 594 height 18
copy tr "etapeauto.rosiere@fdauto.fr"
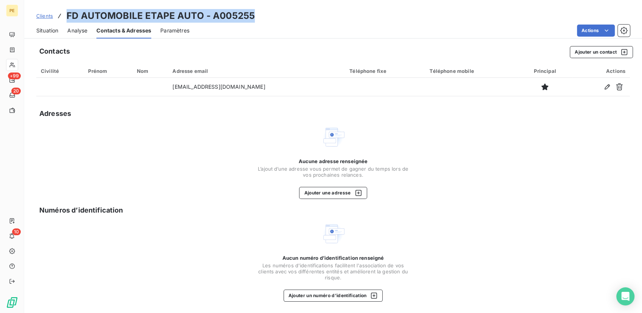
drag, startPoint x: 260, startPoint y: 17, endPoint x: 63, endPoint y: 11, distance: 197.1
click at [63, 11] on div "Clients FD AUTOMOBILE ETAPE AUTO - A005255" at bounding box center [333, 16] width 618 height 14
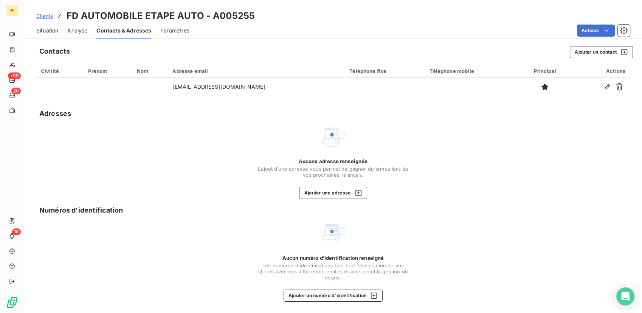
drag, startPoint x: 63, startPoint y: 11, endPoint x: 156, endPoint y: 144, distance: 162.5
click at [156, 144] on div "Aucune adresse renseignée L’ajout d’une adresse vous permet de gagner du temps …" at bounding box center [333, 162] width 594 height 74
drag, startPoint x: 251, startPoint y: 17, endPoint x: 213, endPoint y: 19, distance: 38.2
click at [213, 19] on h3 "FD AUTOMOBILE ETAPE AUTO - A005255" at bounding box center [161, 16] width 188 height 14
drag, startPoint x: 213, startPoint y: 19, endPoint x: 216, endPoint y: 16, distance: 4.0
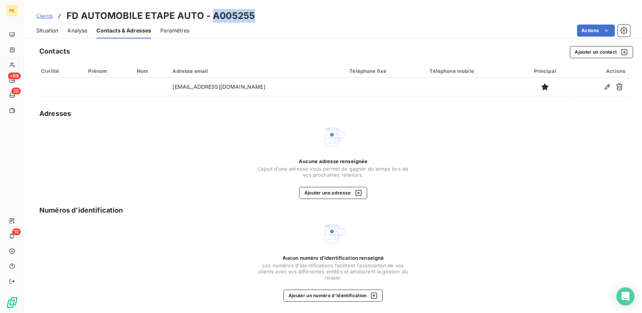
click at [216, 16] on h3 "FD AUTOMOBILE ETAPE AUTO - A005255" at bounding box center [161, 16] width 188 height 14
click at [254, 13] on div "Clients FD AUTOMOBILE ETAPE AUTO - A005255" at bounding box center [333, 16] width 618 height 14
copy h3 "A005255"
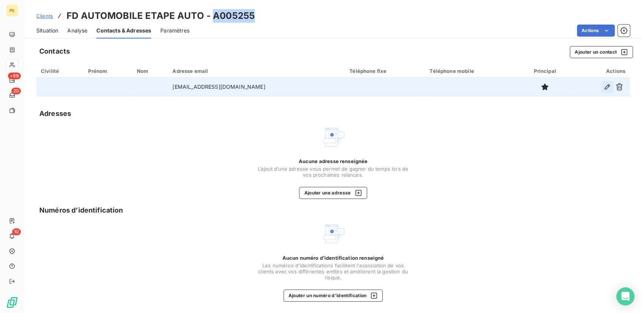
click at [603, 89] on icon "button" at bounding box center [607, 87] width 8 height 8
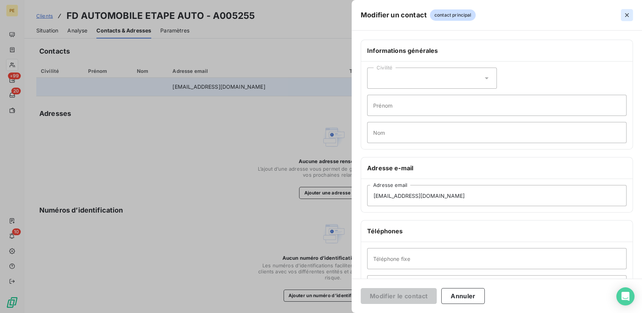
click at [631, 14] on button "button" at bounding box center [627, 15] width 12 height 12
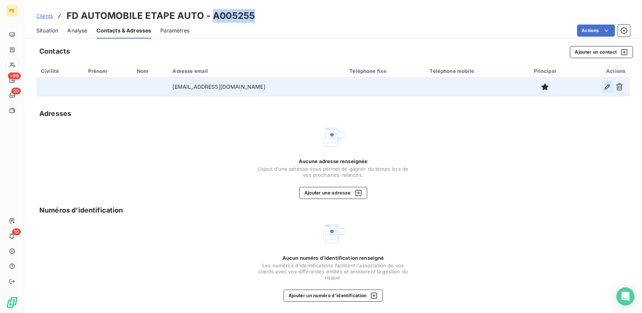
click at [605, 89] on icon "button" at bounding box center [607, 86] width 5 height 5
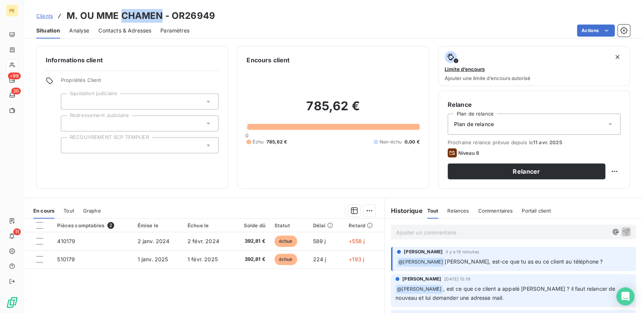
drag, startPoint x: 158, startPoint y: 17, endPoint x: 121, endPoint y: 10, distance: 38.5
click at [121, 10] on h3 "M. OU MME CHAMEN - OR26949" at bounding box center [141, 16] width 149 height 14
drag, startPoint x: 121, startPoint y: 10, endPoint x: 206, endPoint y: 65, distance: 101.6
drag, startPoint x: 206, startPoint y: 65, endPoint x: 150, endPoint y: 15, distance: 74.9
click at [150, 15] on h3 "M. OU MME CHAMEN - OR26949" at bounding box center [141, 16] width 149 height 14
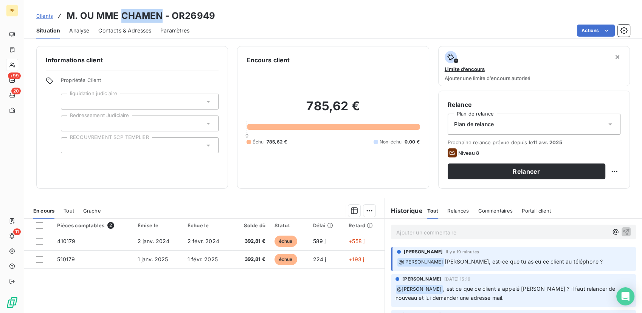
drag, startPoint x: 163, startPoint y: 17, endPoint x: 122, endPoint y: 14, distance: 40.6
click at [122, 14] on h3 "M. OU MME CHAMEN - OR26949" at bounding box center [141, 16] width 149 height 14
copy h3 "CHAMEN"
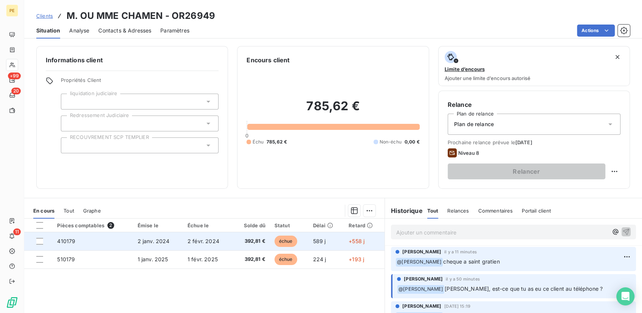
click at [36, 240] on td at bounding box center [38, 242] width 28 height 18
click at [38, 243] on td at bounding box center [38, 242] width 28 height 18
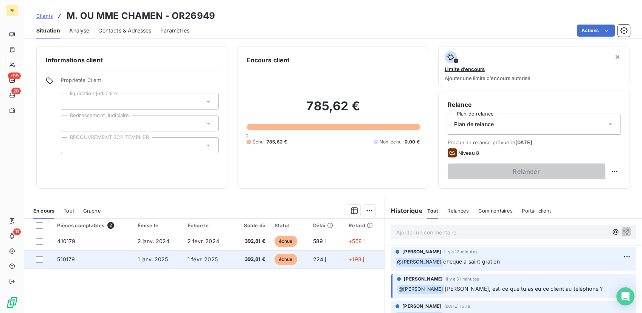
click at [36, 257] on td at bounding box center [38, 260] width 28 height 18
click at [39, 259] on div at bounding box center [39, 259] width 7 height 7
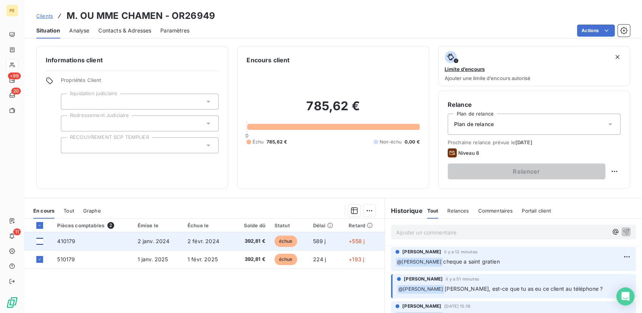
click at [37, 244] on div at bounding box center [39, 241] width 7 height 7
click at [40, 241] on icon at bounding box center [40, 242] width 2 height 2
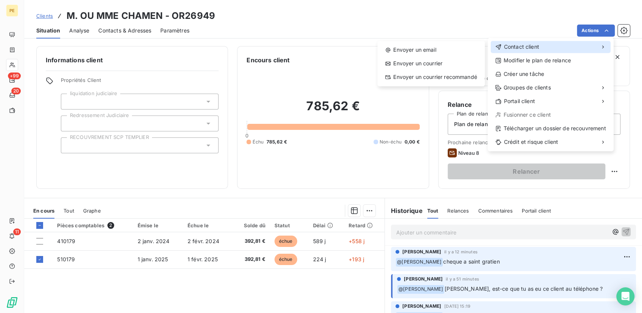
click at [525, 51] on div "Contact client" at bounding box center [551, 47] width 120 height 12
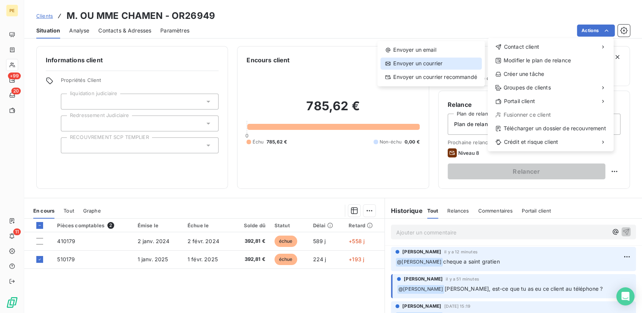
click at [419, 63] on div "Envoyer un courrier" at bounding box center [430, 63] width 101 height 12
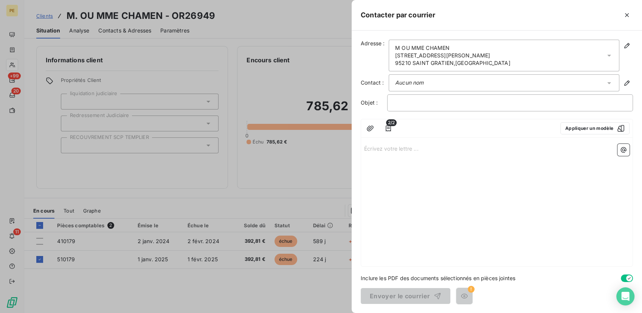
click at [622, 46] on div "Adresse : M OU MME CHAMEN [STREET_ADDRESS][PERSON_NAME]" at bounding box center [497, 56] width 272 height 32
click at [627, 43] on icon "button" at bounding box center [627, 46] width 8 height 8
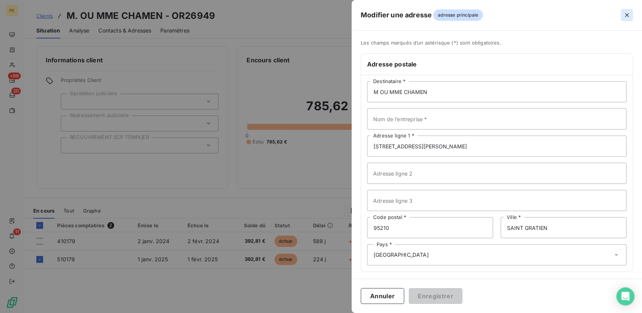
click at [626, 15] on icon "button" at bounding box center [627, 15] width 4 height 4
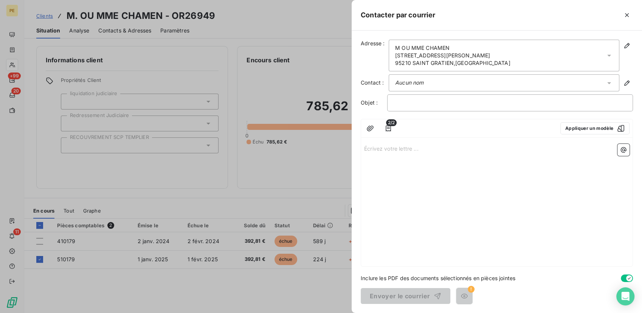
click at [484, 59] on div "M OU MME CHAMEN [STREET_ADDRESS][PERSON_NAME]" at bounding box center [504, 56] width 231 height 32
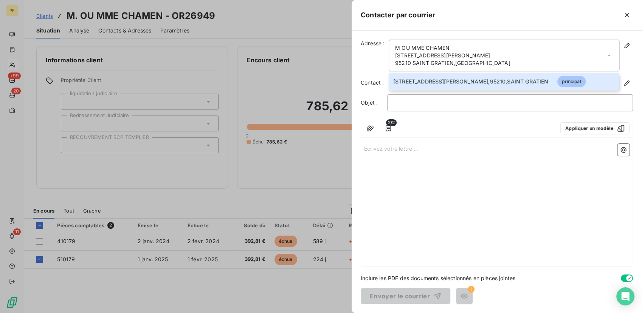
drag, startPoint x: 528, startPoint y: 181, endPoint x: 530, endPoint y: 174, distance: 6.7
click at [530, 174] on div "Écrivez votre lettre ... ﻿" at bounding box center [496, 204] width 271 height 126
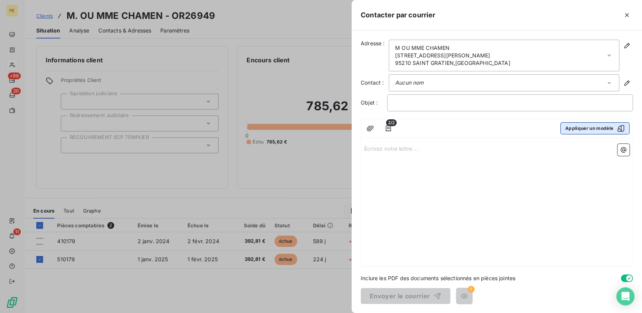
click at [575, 125] on button "Appliquer un modèle" at bounding box center [594, 128] width 69 height 12
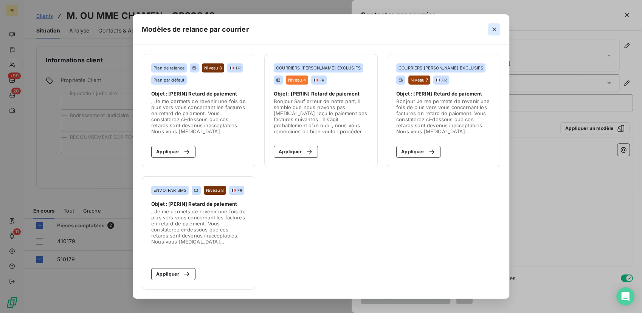
click at [498, 31] on button "button" at bounding box center [494, 29] width 12 height 12
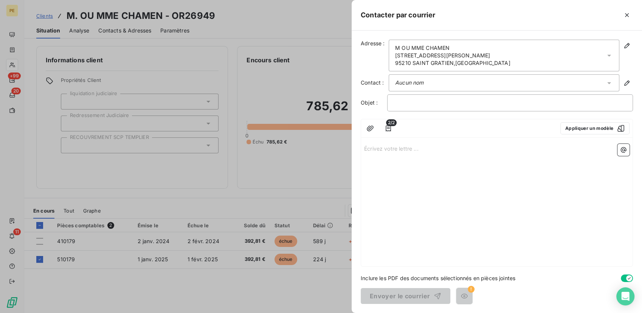
drag, startPoint x: 498, startPoint y: 86, endPoint x: 491, endPoint y: 84, distance: 7.4
click at [497, 85] on div "Aucun nom" at bounding box center [504, 82] width 231 height 17
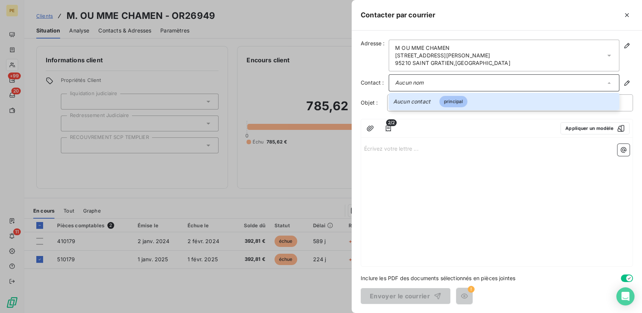
click at [402, 150] on p "Écrivez votre lettre ... ﻿" at bounding box center [496, 148] width 265 height 9
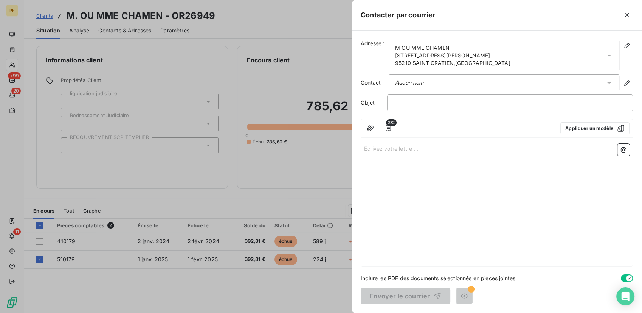
click at [626, 17] on icon "button" at bounding box center [627, 15] width 8 height 8
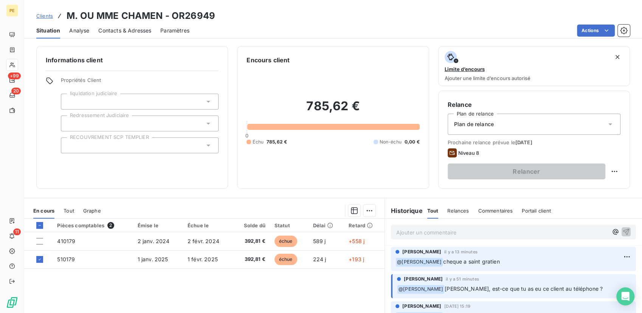
click at [446, 234] on p "Ajouter un commentaire ﻿" at bounding box center [502, 232] width 212 height 9
click at [432, 234] on p "Ajouter un commentaire ﻿" at bounding box center [502, 232] width 212 height 9
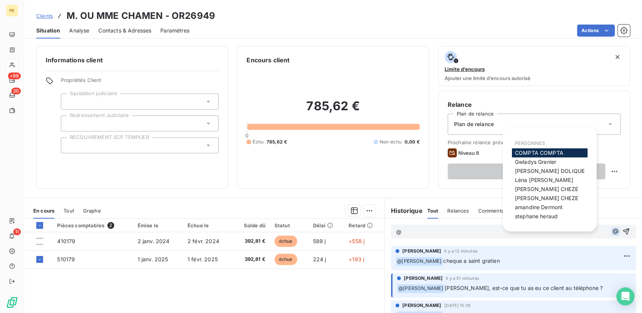
click at [612, 234] on icon "button" at bounding box center [616, 232] width 8 height 8
click at [553, 168] on div "[PERSON_NAME]" at bounding box center [550, 171] width 76 height 9
click at [546, 173] on span "[PERSON_NAME]" at bounding box center [550, 171] width 70 height 6
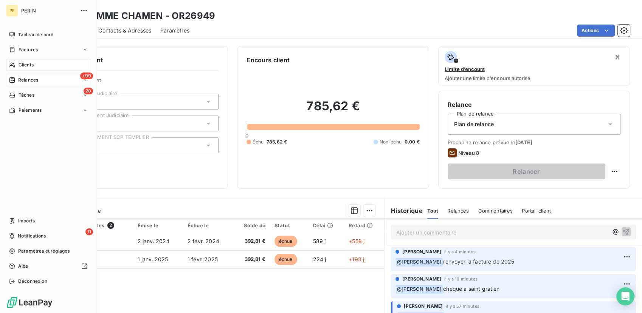
click at [18, 77] on span "Relances" at bounding box center [28, 80] width 20 height 7
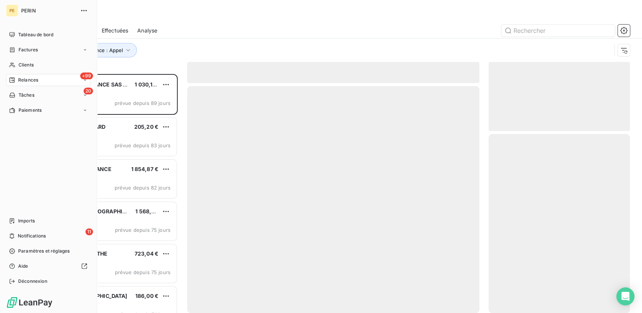
scroll to position [233, 135]
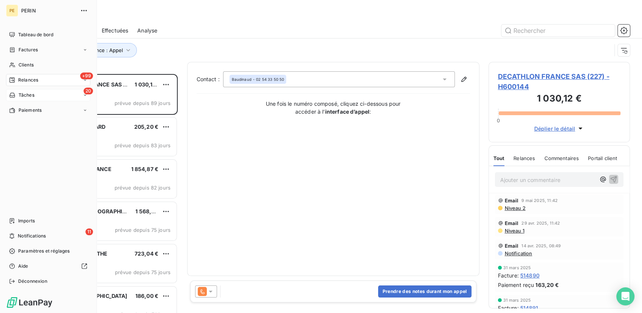
click at [42, 97] on div "20 Tâches" at bounding box center [48, 95] width 84 height 12
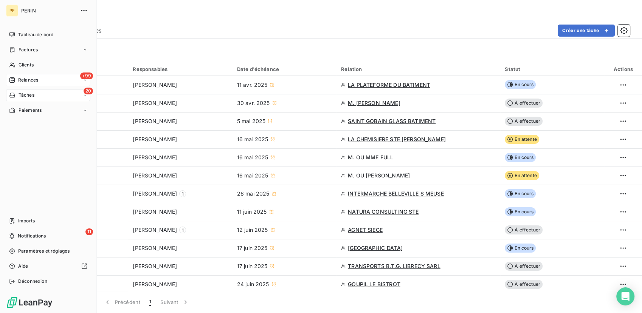
click at [27, 80] on span "Relances" at bounding box center [28, 80] width 20 height 7
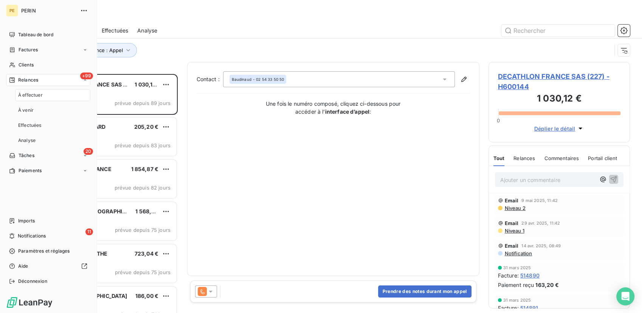
scroll to position [233, 135]
click at [22, 143] on span "Analyse" at bounding box center [26, 140] width 17 height 7
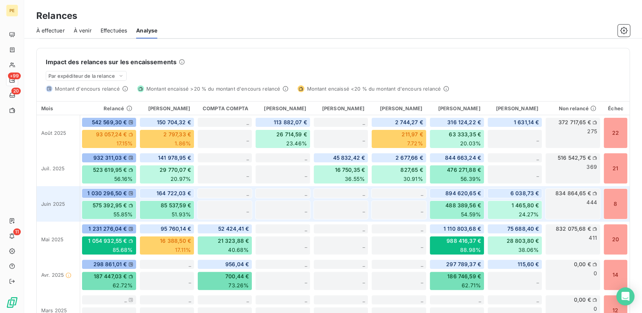
scroll to position [163, 0]
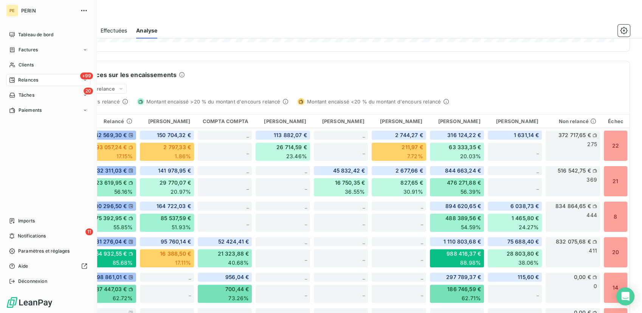
click at [41, 82] on div "+99 Relances" at bounding box center [48, 80] width 84 height 12
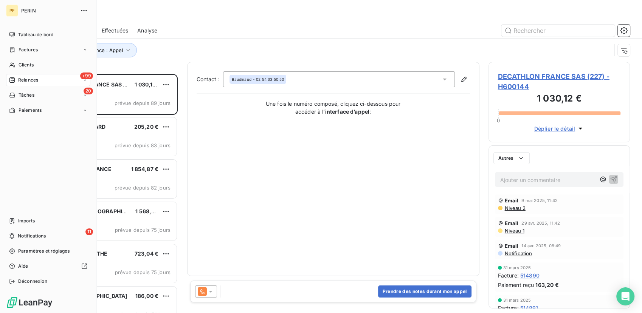
scroll to position [233, 135]
click at [37, 96] on span "À effectuer" at bounding box center [30, 95] width 25 height 7
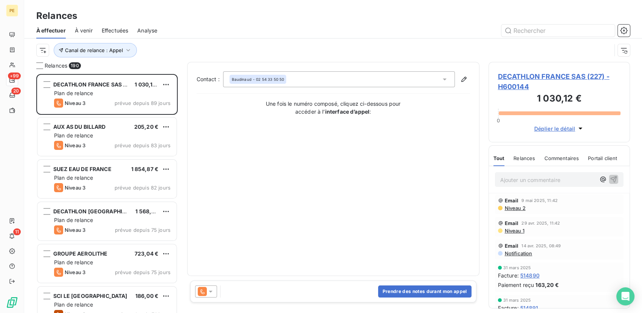
click at [227, 42] on div "Canal de relance : Appel" at bounding box center [333, 50] width 594 height 23
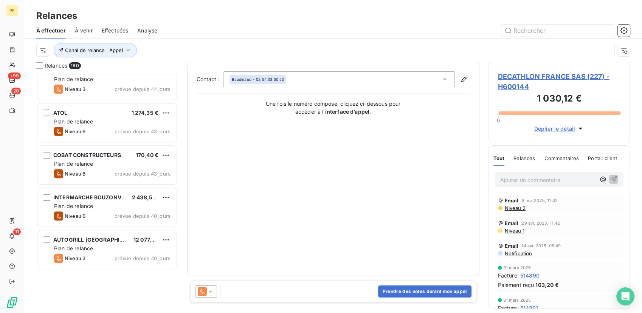
scroll to position [3081, 0]
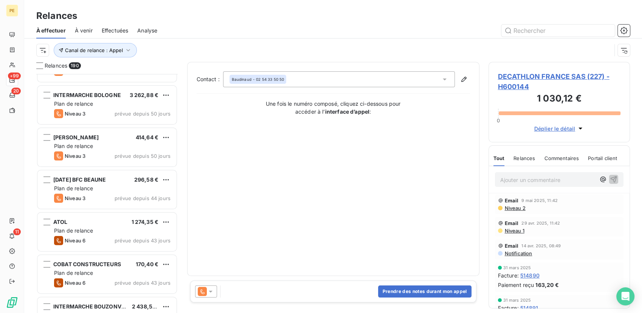
click at [53, 25] on div "À effectuer" at bounding box center [50, 31] width 29 height 16
click at [84, 31] on span "À venir" at bounding box center [84, 31] width 18 height 8
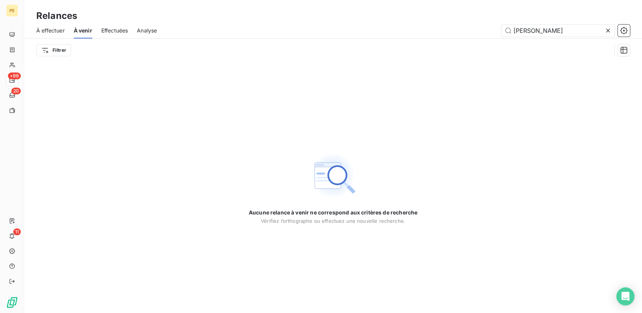
click at [62, 28] on span "À effectuer" at bounding box center [50, 31] width 28 height 8
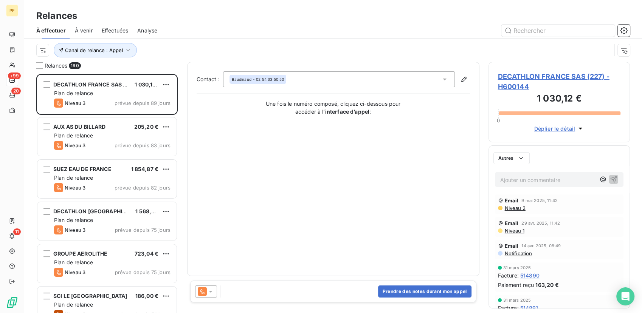
scroll to position [233, 135]
click at [233, 113] on div "Une fois le numéro composé, cliquez ci-dessous pour accéder à l’ interface d’ap…" at bounding box center [333, 108] width 273 height 16
click at [244, 293] on div "Prendre des notes durant mon appel" at bounding box center [333, 292] width 286 height 22
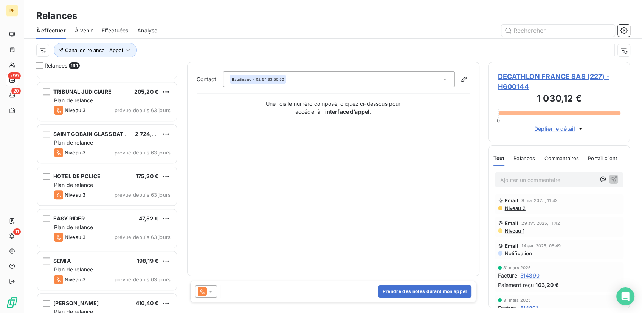
scroll to position [784, 0]
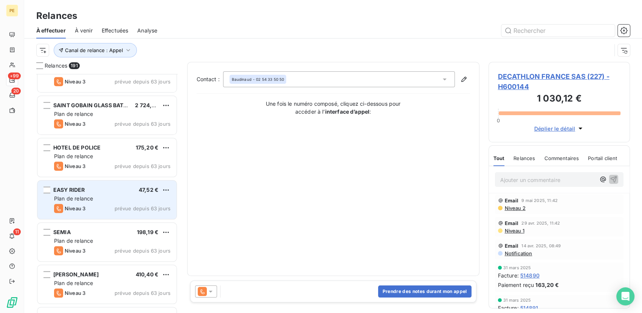
click at [112, 200] on div "Plan de relance" at bounding box center [112, 199] width 116 height 8
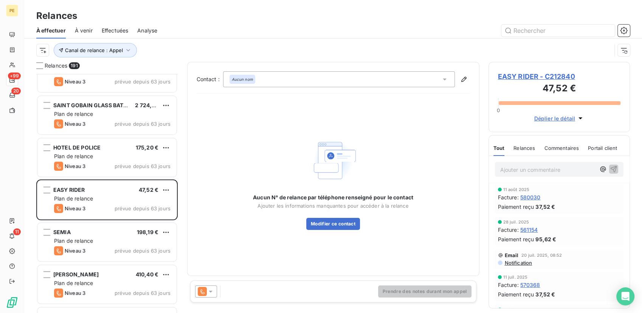
click at [401, 85] on div "Aucun nom" at bounding box center [339, 79] width 232 height 16
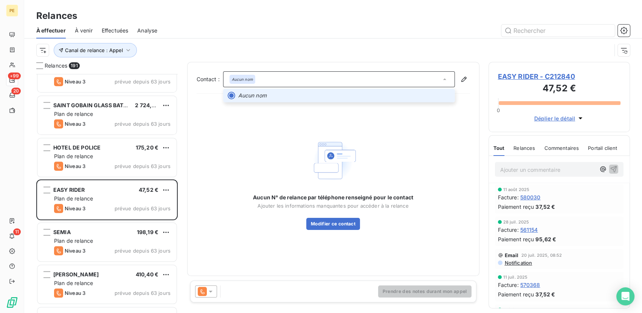
click at [401, 85] on div "Aucun nom" at bounding box center [339, 79] width 232 height 16
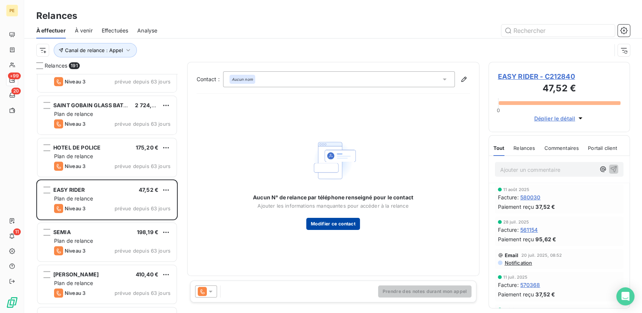
click at [343, 226] on button "Modifier ce contact" at bounding box center [333, 224] width 54 height 12
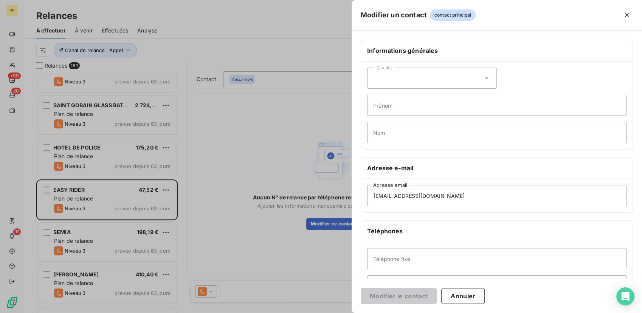
scroll to position [56, 0]
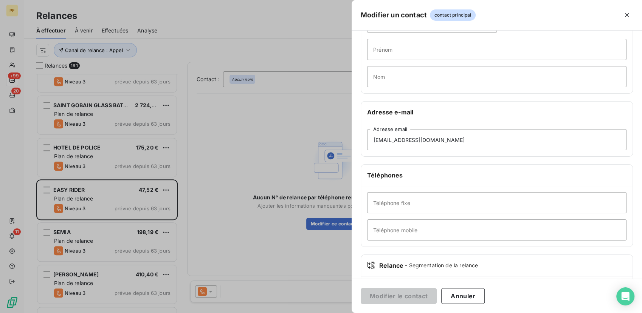
click at [258, 234] on div at bounding box center [321, 156] width 642 height 313
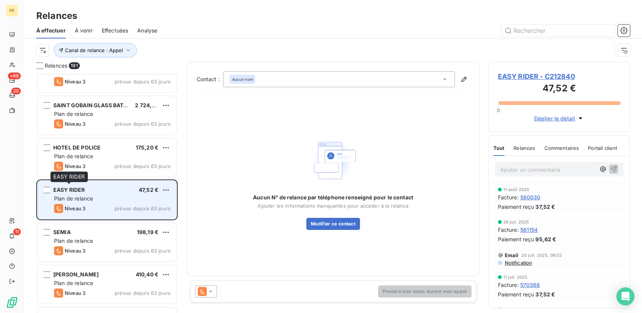
click at [78, 189] on span "EASY RIDER" at bounding box center [69, 190] width 32 height 6
click at [78, 188] on span "EASY RIDER" at bounding box center [69, 190] width 32 height 6
click at [79, 189] on span "EASY RIDER" at bounding box center [69, 190] width 32 height 6
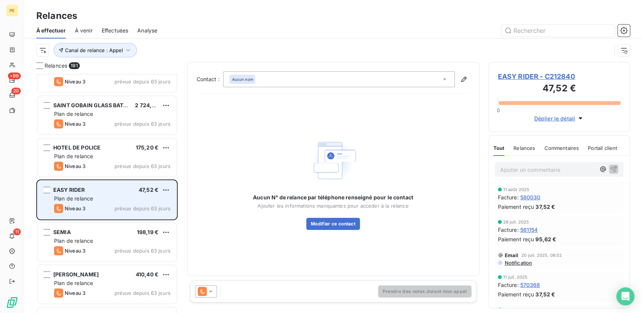
click at [156, 200] on div "Plan de relance" at bounding box center [112, 199] width 116 height 8
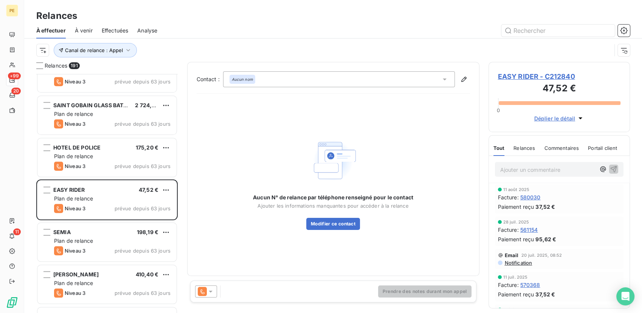
click at [563, 118] on span "Déplier le détail" at bounding box center [554, 119] width 41 height 8
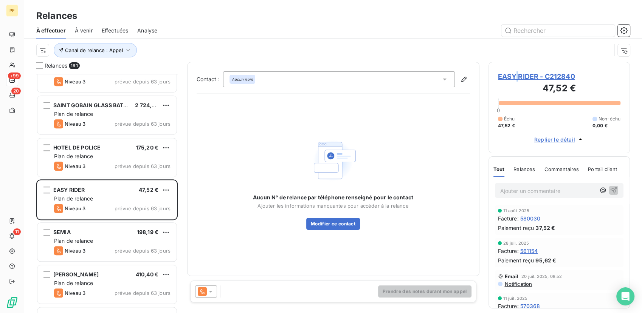
click at [517, 78] on span "EASY RIDER - C212840" at bounding box center [559, 76] width 123 height 10
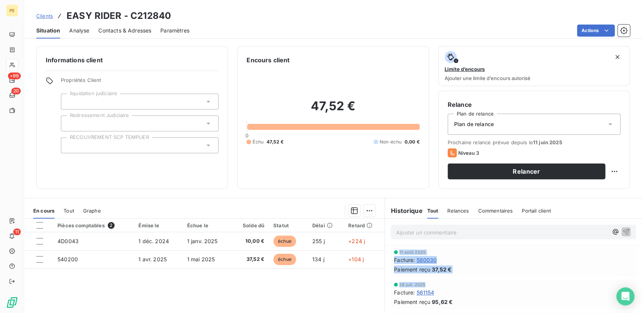
drag, startPoint x: 575, startPoint y: 224, endPoint x: 643, endPoint y: 287, distance: 92.9
click at [642, 287] on html "PE +99 20 11 Clients EASY RIDER - C212840 Situation Analyse Contacts & Adresses…" at bounding box center [321, 156] width 642 height 313
click at [367, 183] on div "Encours client 47,52 € 0 Échu 47,52 € Non-échu 0,00 €" at bounding box center [333, 117] width 192 height 143
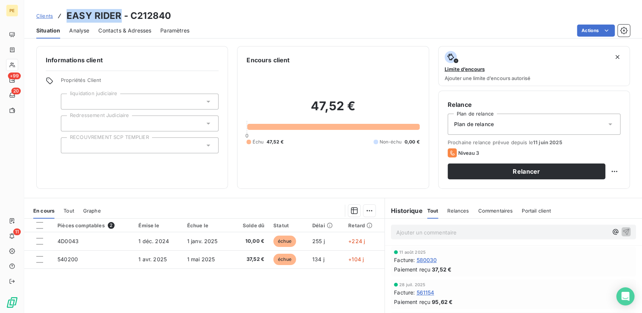
drag, startPoint x: 67, startPoint y: 13, endPoint x: 118, endPoint y: 17, distance: 51.2
click at [118, 17] on h3 "EASY RIDER - C212840" at bounding box center [119, 16] width 104 height 14
copy h3 "EASY RIDER"
click at [132, 33] on span "Contacts & Adresses" at bounding box center [124, 31] width 53 height 8
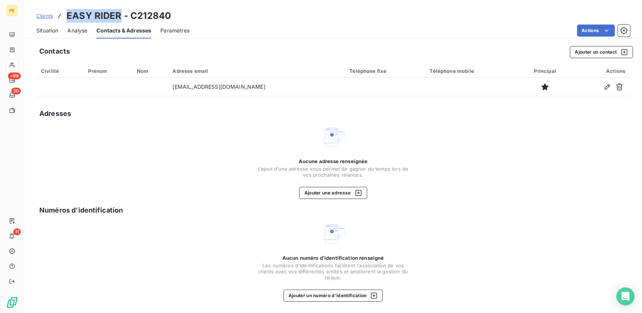
click at [54, 28] on span "Situation" at bounding box center [47, 31] width 22 height 8
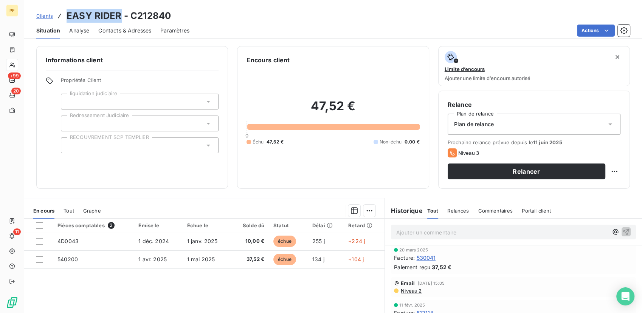
click at [118, 32] on span "Contacts & Adresses" at bounding box center [124, 31] width 53 height 8
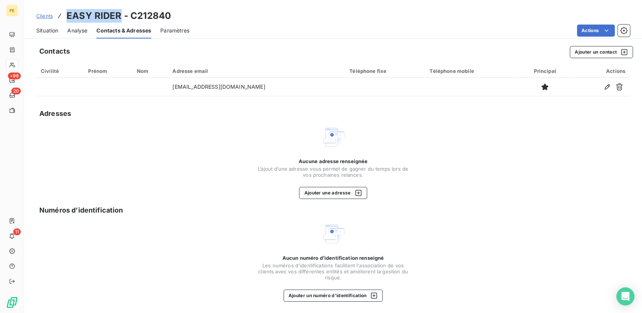
click at [52, 30] on span "Situation" at bounding box center [47, 31] width 22 height 8
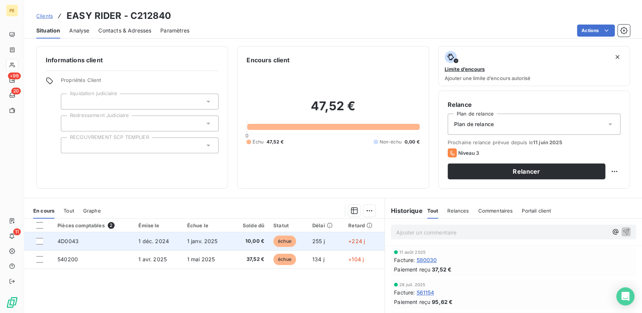
click at [70, 241] on span "4D0043" at bounding box center [67, 241] width 21 height 6
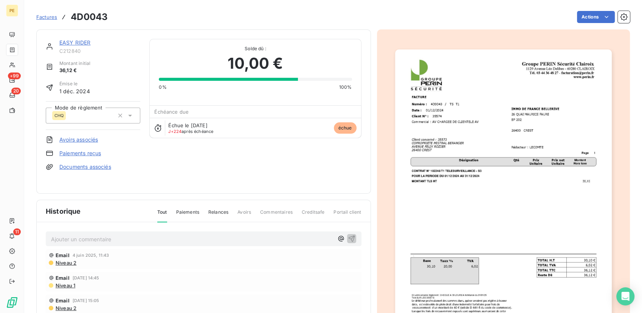
click at [67, 44] on link "EASY RIDER" at bounding box center [74, 42] width 31 height 6
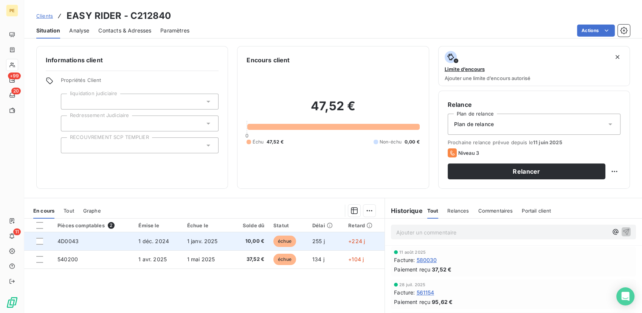
click at [333, 243] on td "255 j" at bounding box center [326, 242] width 36 height 18
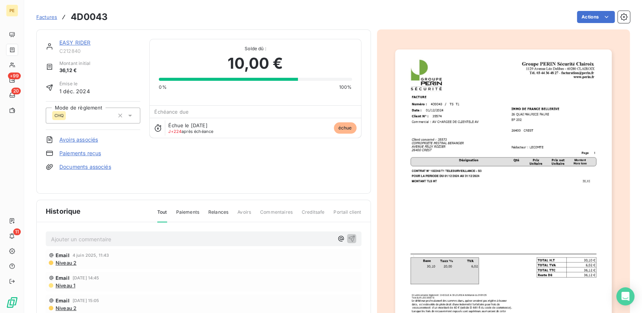
click at [99, 167] on link "Documents associés" at bounding box center [85, 167] width 52 height 8
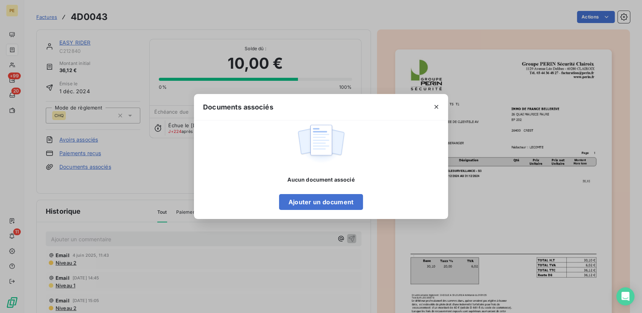
click at [99, 167] on div "Documents associés Aucun document associé Ajouter un document" at bounding box center [321, 156] width 642 height 313
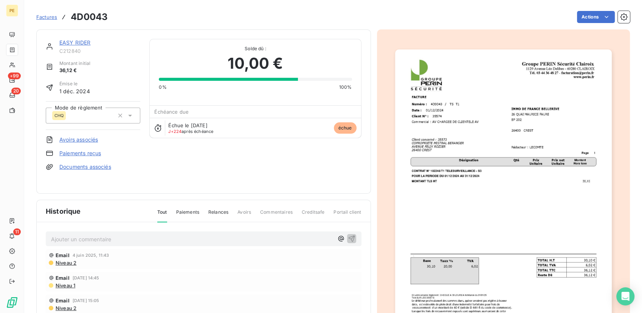
click at [99, 167] on link "Documents associés" at bounding box center [85, 167] width 52 height 8
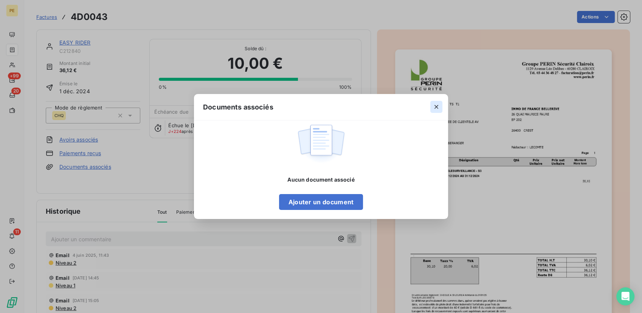
click at [434, 108] on icon "button" at bounding box center [437, 107] width 8 height 8
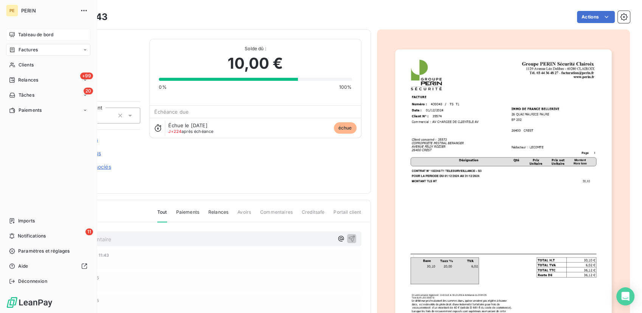
click at [25, 33] on span "Tableau de bord" at bounding box center [35, 34] width 35 height 7
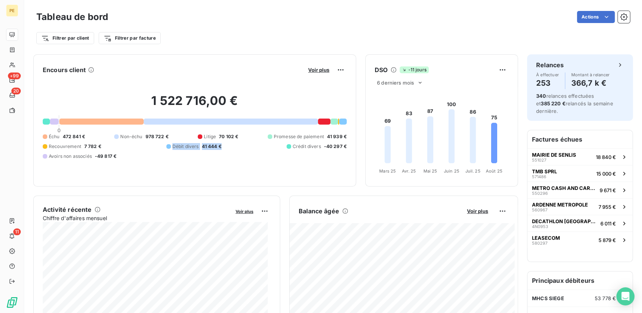
drag, startPoint x: 168, startPoint y: 145, endPoint x: 231, endPoint y: 165, distance: 66.4
click at [231, 165] on div "1 522 716,00 € 0 Échu 472 841 € Non-échu 978 722 € Litige 70 102 € Promesse de …" at bounding box center [195, 126] width 304 height 101
drag, startPoint x: 231, startPoint y: 165, endPoint x: 164, endPoint y: 183, distance: 69.2
click at [164, 183] on div "Encours client Voir plus 1 522 716,00 € 0 Échu 472 841 € Non-échu 978 722 € Lit…" at bounding box center [194, 120] width 323 height 132
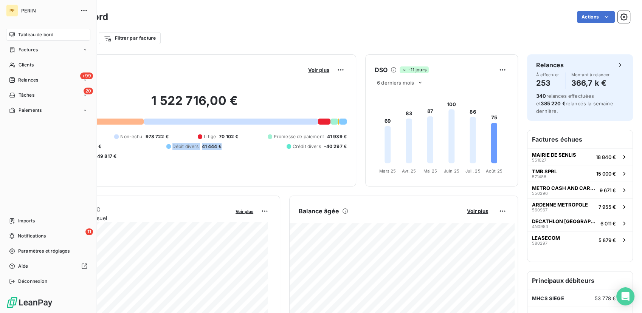
click at [34, 35] on span "Tableau de bord" at bounding box center [35, 34] width 35 height 7
click at [10, 77] on icon at bounding box center [12, 80] width 6 height 6
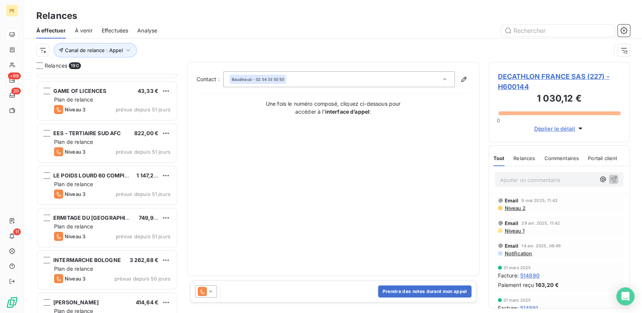
scroll to position [2969, 0]
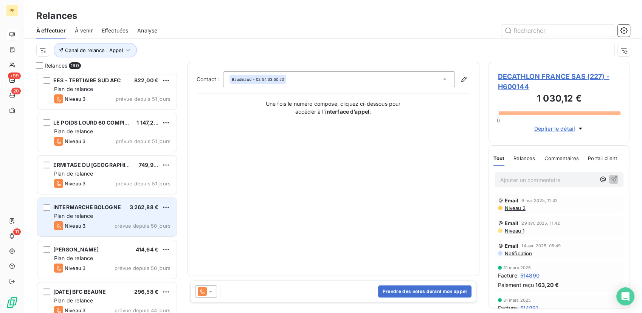
click at [107, 222] on div "Niveau 3 prévue depuis 50 jours" at bounding box center [112, 226] width 116 height 9
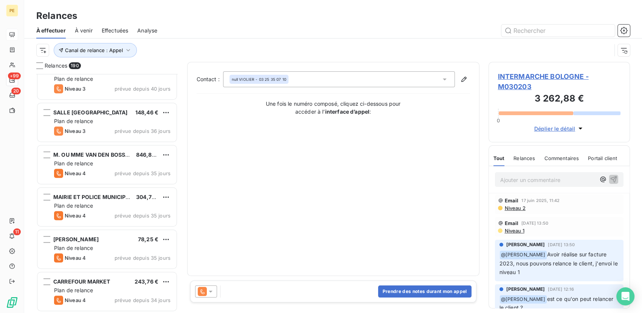
scroll to position [3305, 0]
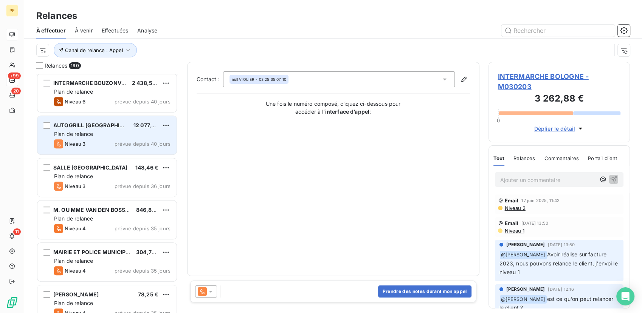
click at [119, 136] on div "Plan de relance" at bounding box center [112, 134] width 116 height 8
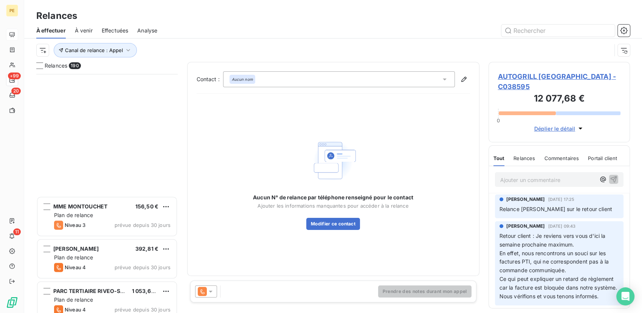
scroll to position [3977, 0]
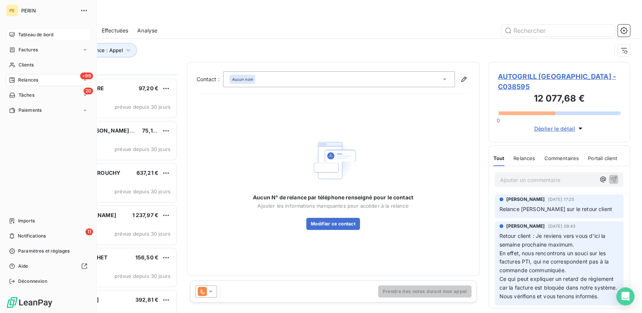
click at [16, 41] on nav "Tableau de bord Factures Clients +99 Relances 20 Tâches Paiements" at bounding box center [48, 73] width 84 height 88
click at [36, 95] on div "20 Tâches" at bounding box center [48, 95] width 84 height 12
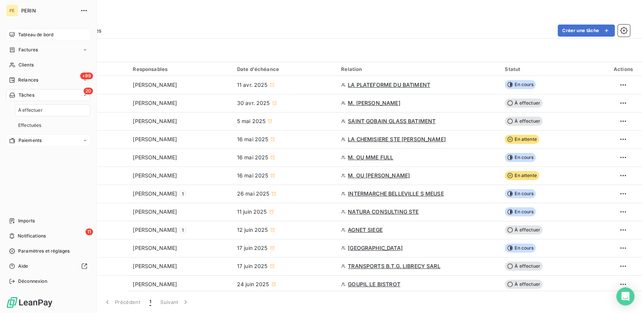
click at [38, 142] on span "Paiements" at bounding box center [30, 140] width 23 height 7
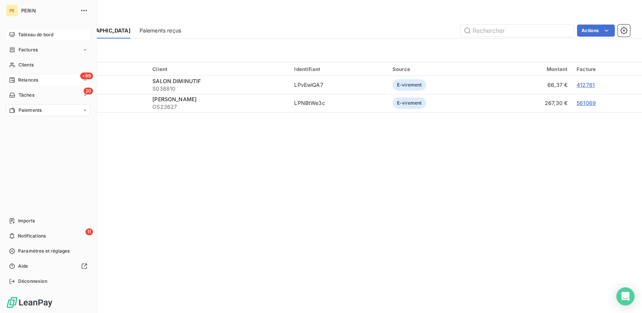
click at [27, 82] on span "Relances" at bounding box center [28, 80] width 20 height 7
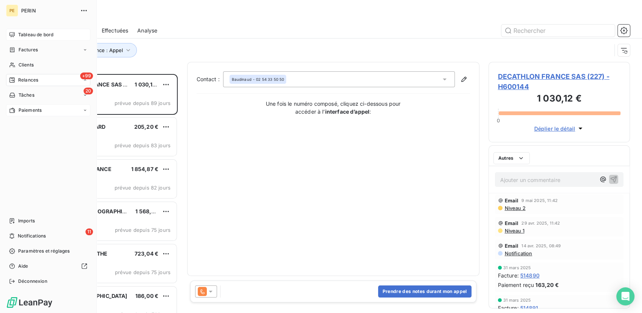
scroll to position [233, 135]
click at [27, 143] on span "Analyse" at bounding box center [26, 140] width 17 height 7
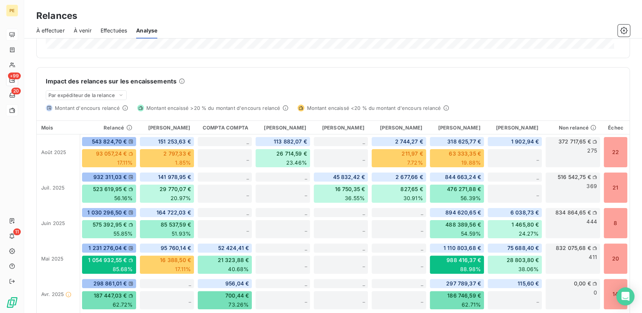
scroll to position [219, 0]
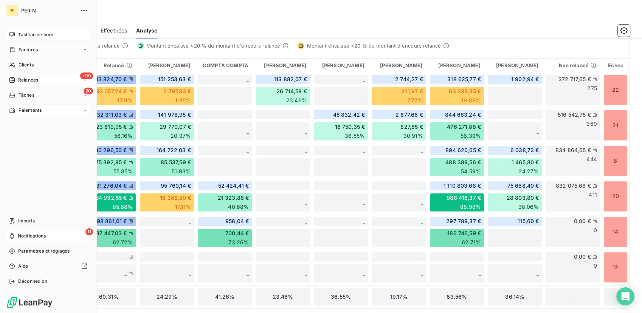
click at [27, 236] on span "Notifications" at bounding box center [32, 236] width 28 height 7
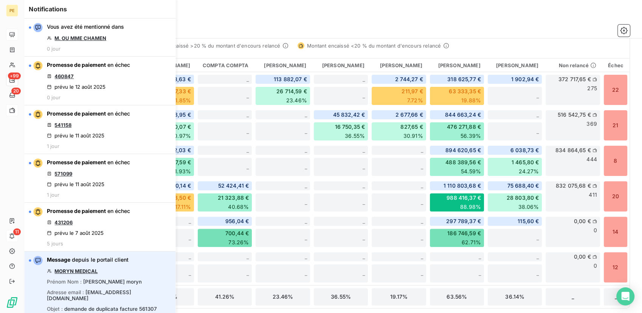
scroll to position [56, 0]
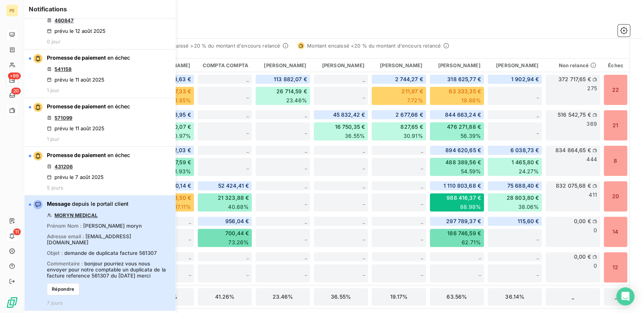
click at [98, 266] on span "bonjour pourriez vous nous envoyer pour notre comptable un duplicata de la fact…" at bounding box center [106, 270] width 119 height 18
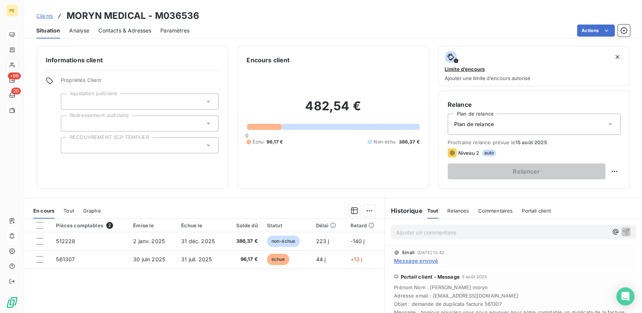
click at [493, 118] on div "Plan de relance" at bounding box center [534, 124] width 173 height 21
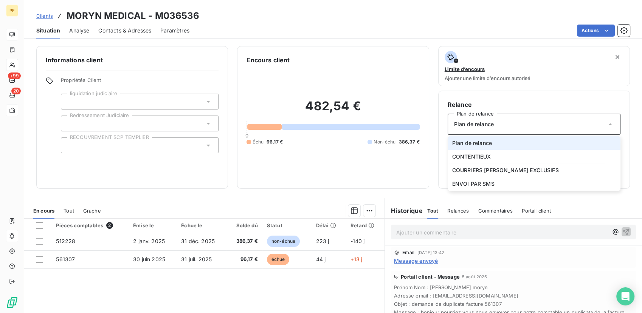
click at [491, 121] on div "Plan de relance" at bounding box center [534, 124] width 173 height 21
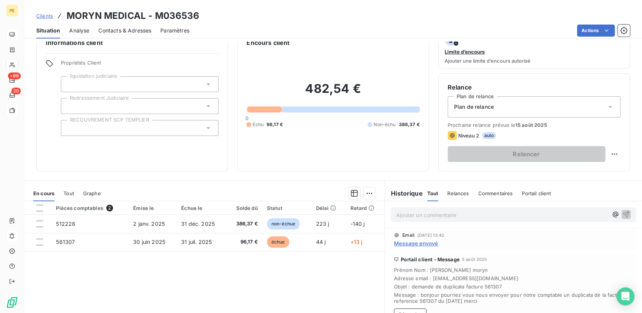
scroll to position [73, 0]
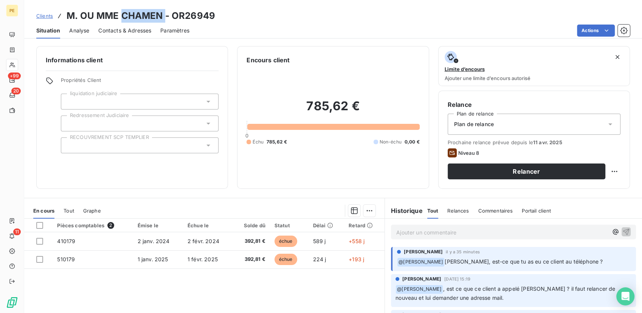
drag, startPoint x: 165, startPoint y: 12, endPoint x: 121, endPoint y: 19, distance: 44.8
click at [121, 19] on h3 "M. OU MME CHAMEN - OR26949" at bounding box center [141, 16] width 149 height 14
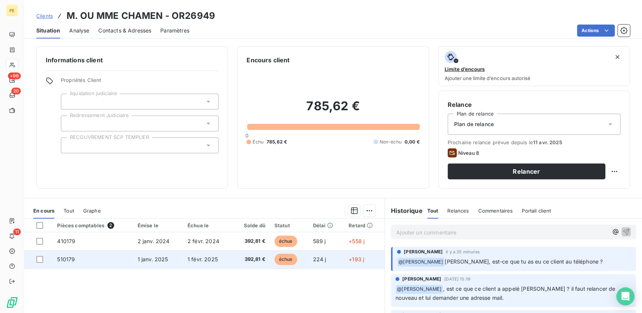
drag, startPoint x: 207, startPoint y: 259, endPoint x: 210, endPoint y: 264, distance: 5.7
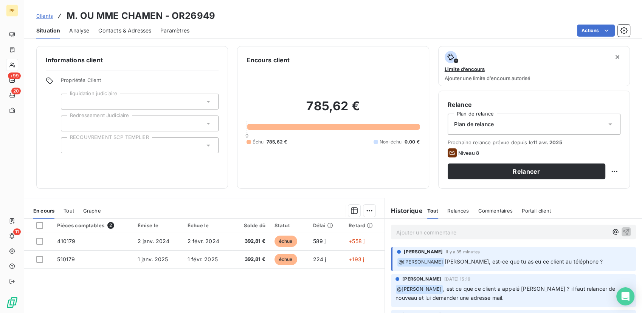
drag, startPoint x: 210, startPoint y: 264, endPoint x: 202, endPoint y: 291, distance: 29.3
click at [202, 291] on div "Pièces comptables 2 Émise le Échue le Solde dû Statut Délai Retard 410179 [DATE…" at bounding box center [204, 292] width 360 height 146
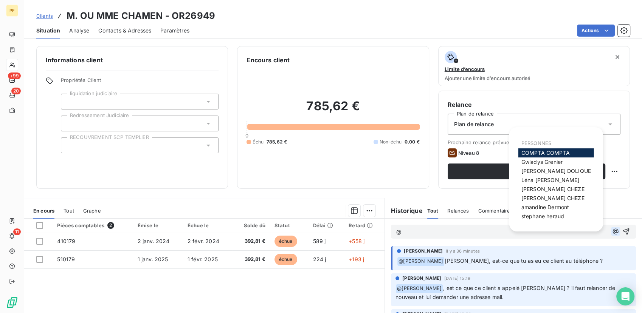
click at [612, 233] on icon "button" at bounding box center [616, 232] width 8 height 8
click at [558, 182] on div "[PERSON_NAME]" at bounding box center [556, 180] width 76 height 9
click at [555, 182] on span "[PERSON_NAME]" at bounding box center [550, 180] width 58 height 6
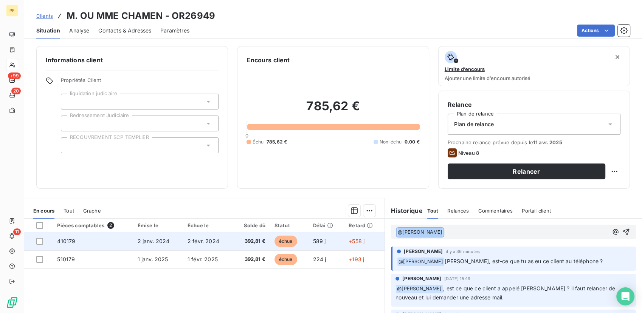
drag, startPoint x: 434, startPoint y: 233, endPoint x: 373, endPoint y: 244, distance: 61.9
click at [373, 244] on div "En cours Tout Graphe Pièces comptables 2 Émise le Échue le Solde dû Statut Déla…" at bounding box center [333, 292] width 618 height 189
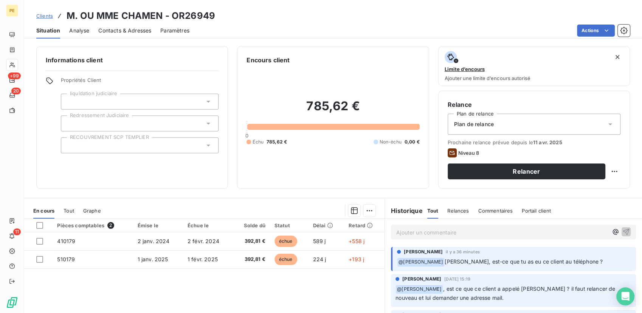
click at [117, 29] on span "Contacts & Adresses" at bounding box center [124, 31] width 53 height 8
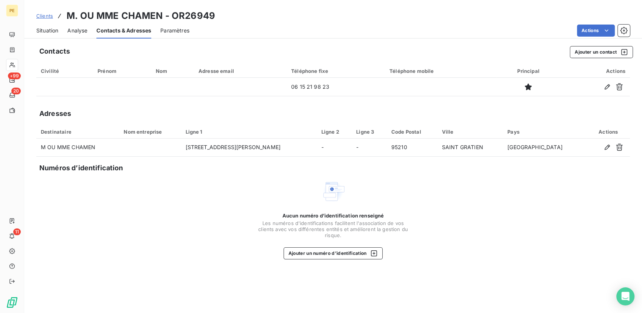
click at [82, 30] on span "Analyse" at bounding box center [77, 31] width 20 height 8
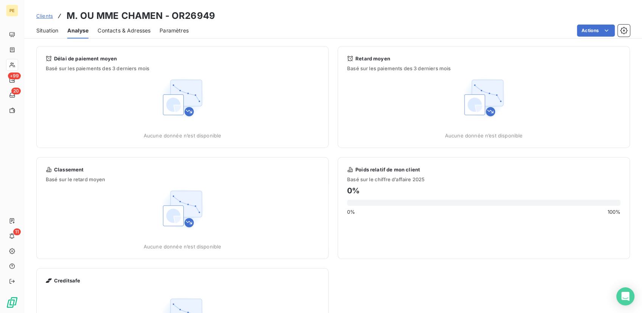
click at [48, 32] on span "Situation" at bounding box center [47, 31] width 22 height 8
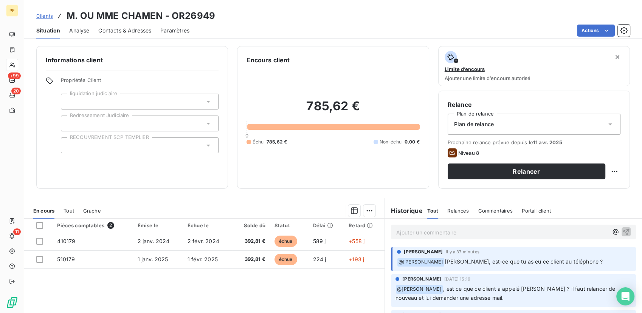
click at [474, 234] on p "Ajouter un commentaire ﻿" at bounding box center [502, 232] width 212 height 9
drag, startPoint x: 267, startPoint y: 57, endPoint x: 354, endPoint y: 181, distance: 151.8
click at [354, 181] on div "Encours client 785,62 € 0 Échu 785,62 € Non-échu 0,00 €" at bounding box center [333, 117] width 192 height 143
click at [223, 193] on div "Informations client Propriétés Client liquidation judiciaire Redressement Judic…" at bounding box center [333, 178] width 618 height 272
drag, startPoint x: 302, startPoint y: 163, endPoint x: 239, endPoint y: 55, distance: 124.9
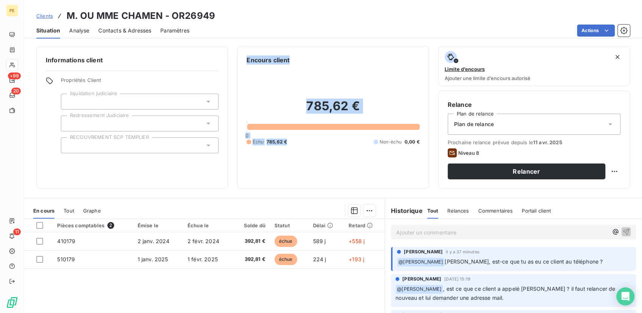
click at [239, 55] on div "Encours client 785,62 € 0 Échu 785,62 € Non-échu 0,00 €" at bounding box center [333, 117] width 192 height 143
click at [292, 156] on div "785,62 € 0 Échu 785,62 € Non-échu 0,00 €" at bounding box center [333, 122] width 173 height 115
click at [335, 164] on div "785,62 € 0 Échu 785,62 € Non-échu 0,00 €" at bounding box center [333, 122] width 173 height 115
click at [561, 233] on p "Ajouter un commentaire ﻿" at bounding box center [502, 232] width 212 height 9
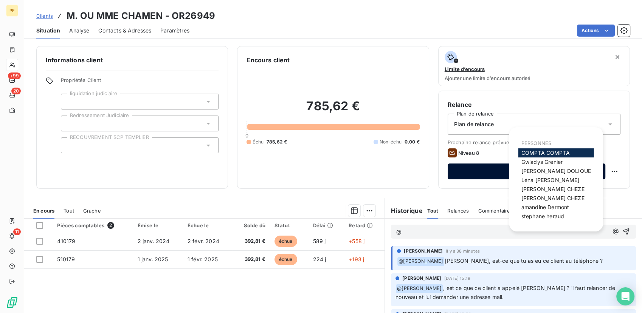
click at [538, 170] on span "[PERSON_NAME]" at bounding box center [556, 171] width 70 height 6
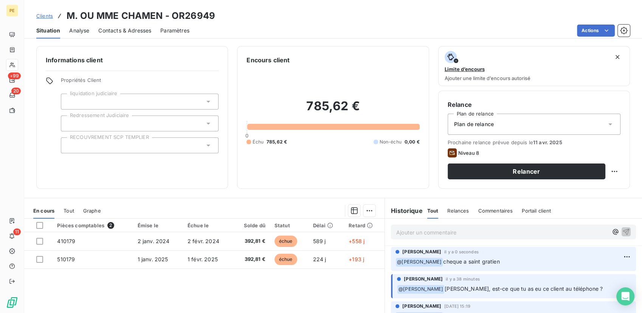
click at [429, 234] on p "Ajouter un commentaire ﻿" at bounding box center [502, 232] width 212 height 9
click at [457, 234] on p "Ajouter un commentaire ﻿" at bounding box center [502, 232] width 212 height 9
click at [338, 292] on div "Pièces comptables 2 Émise le Échue le Solde dû Statut Délai Retard 410179 2 jan…" at bounding box center [204, 292] width 360 height 146
click at [326, 174] on div "785,62 € 0 Échu 785,62 € Non-échu 0,00 €" at bounding box center [333, 122] width 173 height 115
click at [326, 172] on div "785,62 € 0 Échu 785,62 € Non-échu 0,00 €" at bounding box center [333, 122] width 173 height 115
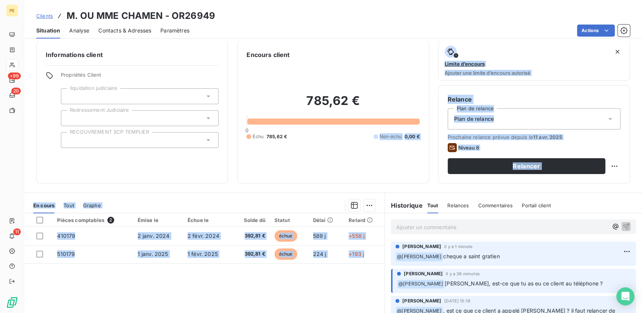
scroll to position [7, 0]
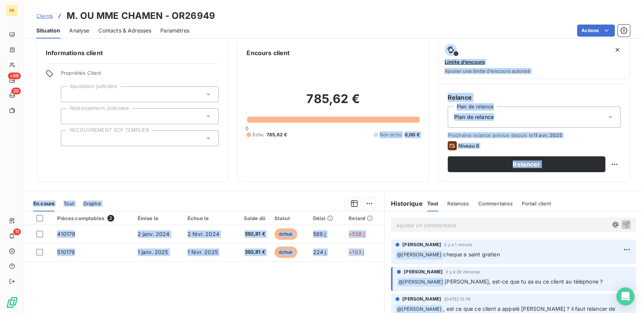
drag, startPoint x: 326, startPoint y: 172, endPoint x: 321, endPoint y: 272, distance: 100.3
click at [321, 272] on div "Informations client Propriétés Client liquidation judiciaire Redressement Judic…" at bounding box center [333, 178] width 618 height 272
click at [321, 274] on div "Pièces comptables 2 Émise le Échue le Solde dû Statut Délai Retard 410179 2 jan…" at bounding box center [204, 285] width 360 height 146
click at [301, 263] on div "Pièces comptables 2 Émise le Échue le Solde dû Statut Délai Retard 410179 2 jan…" at bounding box center [204, 285] width 360 height 146
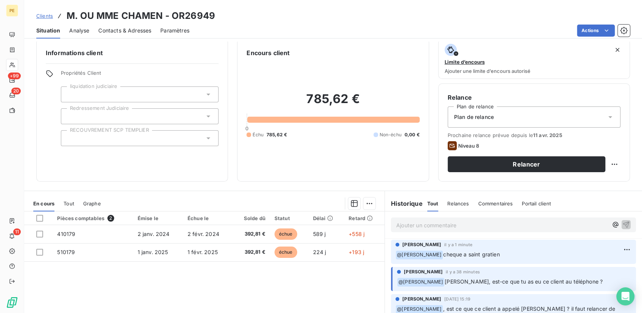
click at [294, 275] on div "Pièces comptables 2 Émise le Échue le Solde dû Statut Délai Retard 410179 2 jan…" at bounding box center [204, 285] width 360 height 146
click at [70, 206] on span "Tout" at bounding box center [69, 204] width 11 height 6
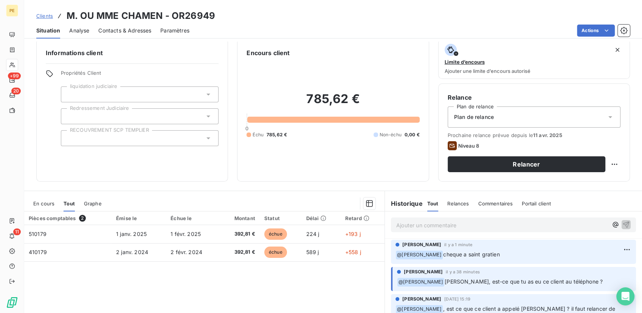
click at [51, 204] on span "En cours" at bounding box center [43, 204] width 21 height 6
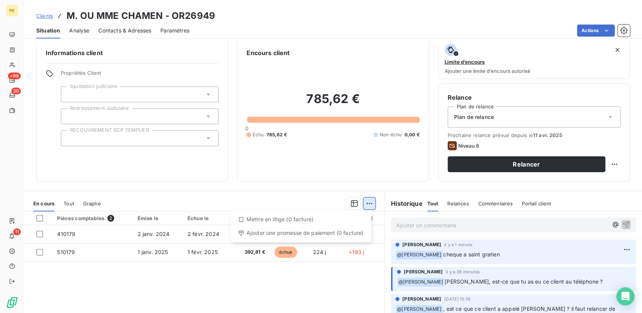
click at [363, 208] on html "PE +99 20 11 Clients M. OU MME CHAMEN - OR26949 Situation Analyse Contacts & Ad…" at bounding box center [321, 156] width 642 height 313
click at [485, 247] on html "PE +99 20 11 Clients M. OU MME CHAMEN - OR26949 Situation Analyse Contacts & Ad…" at bounding box center [321, 156] width 642 height 313
click at [466, 223] on p "Ajouter un commentaire ﻿" at bounding box center [502, 225] width 212 height 9
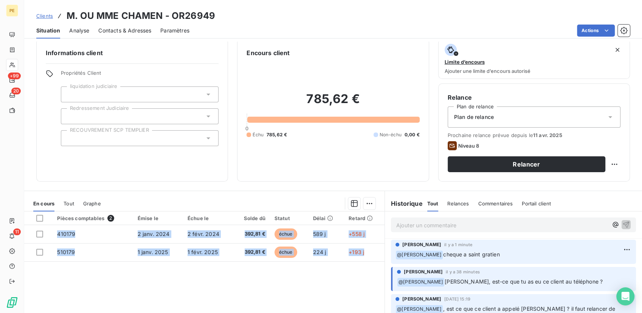
drag, startPoint x: 365, startPoint y: 253, endPoint x: 114, endPoint y: 265, distance: 251.3
click at [114, 265] on div "Pièces comptables 2 Émise le Échue le Solde dû Statut Délai Retard 410179 2 jan…" at bounding box center [204, 285] width 360 height 146
drag, startPoint x: 114, startPoint y: 265, endPoint x: 176, endPoint y: 294, distance: 68.7
click at [176, 295] on div "Pièces comptables 2 Émise le Échue le Solde dû Statut Délai Retard 410179 2 jan…" at bounding box center [204, 285] width 360 height 146
click at [174, 280] on div "Pièces comptables 2 Émise le Échue le Solde dû Statut Délai Retard 410179 2 jan…" at bounding box center [204, 285] width 360 height 146
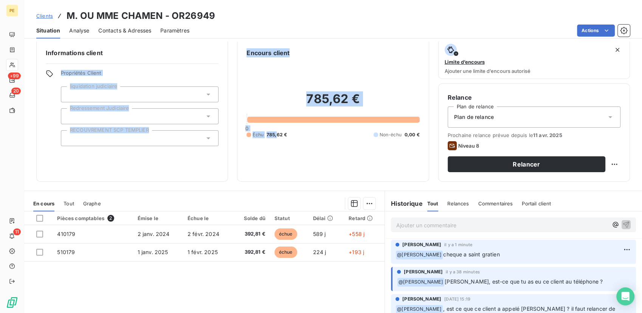
scroll to position [0, 0]
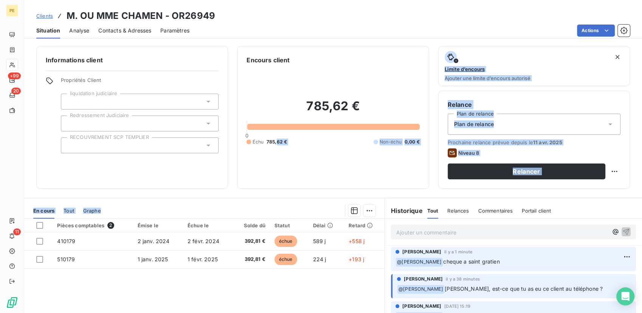
drag, startPoint x: 274, startPoint y: 178, endPoint x: 265, endPoint y: 293, distance: 115.3
click at [265, 293] on div "Informations client Propriétés Client liquidation judiciaire Redressement Judic…" at bounding box center [333, 178] width 618 height 272
click at [311, 158] on div "785,62 € 0 Échu 785,62 € Non-échu 0,00 €" at bounding box center [333, 122] width 173 height 115
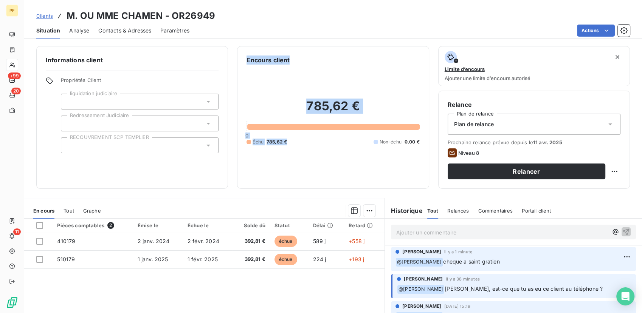
drag, startPoint x: 309, startPoint y: 164, endPoint x: 238, endPoint y: 46, distance: 137.3
click at [238, 46] on div "Encours client 785,62 € 0 Échu 785,62 € Non-échu 0,00 €" at bounding box center [333, 117] width 192 height 143
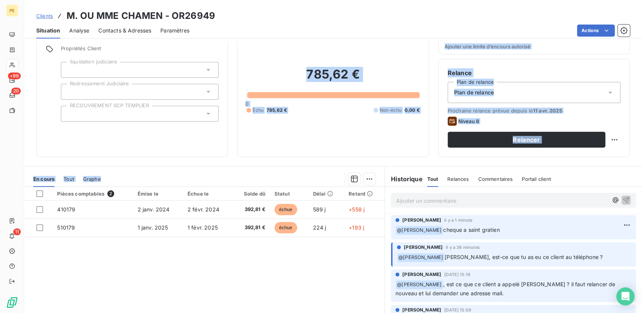
scroll to position [70, 0]
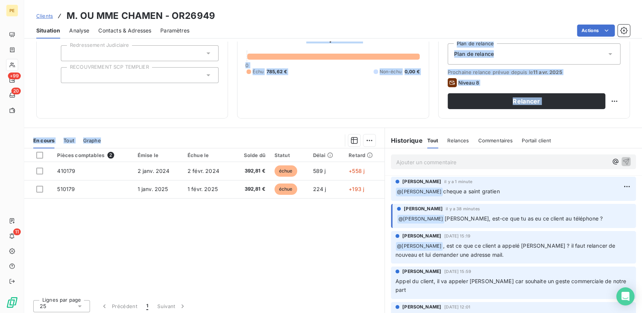
drag, startPoint x: 109, startPoint y: 183, endPoint x: 369, endPoint y: 206, distance: 261.5
click at [369, 206] on div "Informations client Propriétés Client liquidation judiciaire Redressement Judic…" at bounding box center [333, 178] width 618 height 272
drag, startPoint x: 369, startPoint y: 206, endPoint x: 309, endPoint y: 242, distance: 69.8
click at [309, 242] on div "Pièces comptables 2 Émise le Échue le Solde dû Statut Délai Retard 410179 2 jan…" at bounding box center [204, 222] width 360 height 146
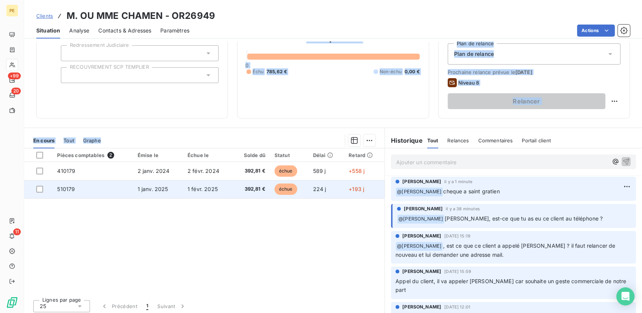
click at [188, 191] on span "1 févr. 2025" at bounding box center [203, 189] width 30 height 6
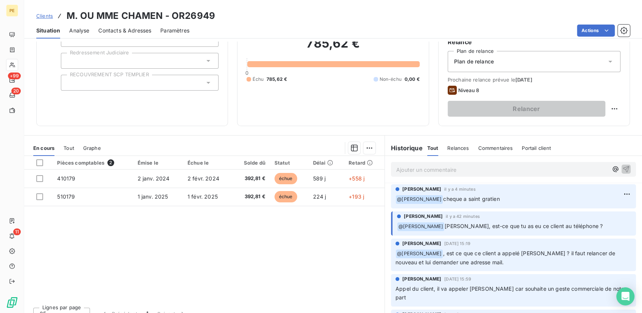
scroll to position [73, 0]
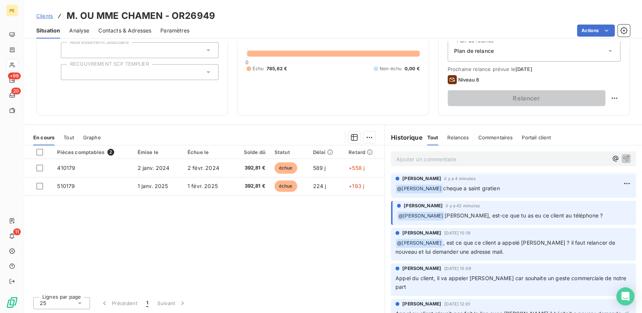
click at [505, 154] on div "Ajouter un commentaire ﻿" at bounding box center [502, 159] width 212 height 10
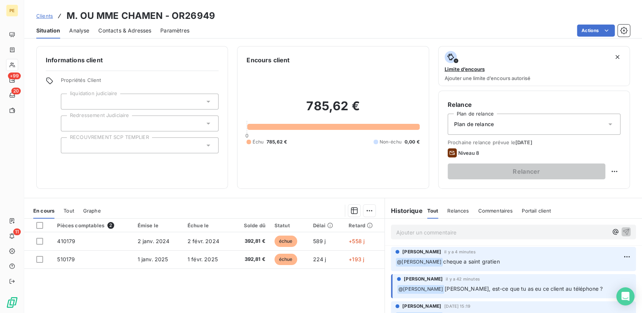
click at [346, 280] on div "Pièces comptables 2 Émise le Échue le Solde dû Statut Délai Retard 410179 2 jan…" at bounding box center [204, 292] width 360 height 146
click at [321, 165] on div "785,62 € 0 Échu 785,62 € Non-échu 0,00 €" at bounding box center [333, 122] width 173 height 115
click at [271, 172] on div "785,62 € 0 Échu 785,62 € Non-échu 0,00 €" at bounding box center [333, 122] width 173 height 115
drag, startPoint x: 305, startPoint y: 70, endPoint x: 362, endPoint y: 182, distance: 125.8
click at [362, 182] on div "Encours client 785,62 € 0 Échu 785,62 € Non-échu 0,00 €" at bounding box center [333, 117] width 192 height 143
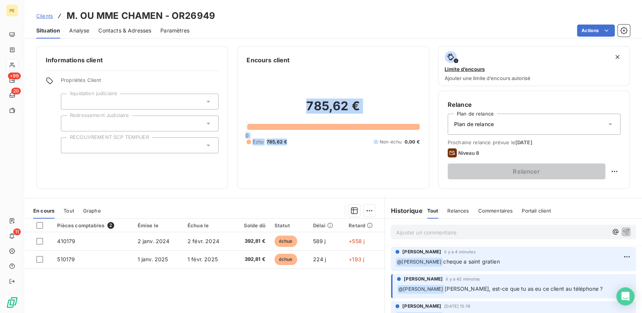
click at [362, 182] on div "Encours client 785,62 € 0 Échu 785,62 € Non-échu 0,00 €" at bounding box center [333, 117] width 192 height 143
click at [352, 174] on div "785,62 € 0 Échu 785,62 € Non-échu 0,00 €" at bounding box center [333, 122] width 173 height 115
click at [351, 174] on div "785,62 € 0 Échu 785,62 € Non-échu 0,00 €" at bounding box center [333, 122] width 173 height 115
drag, startPoint x: 371, startPoint y: 170, endPoint x: 239, endPoint y: 83, distance: 157.4
click at [239, 83] on div "Encours client 785,62 € 0 Échu 785,62 € Non-échu 0,00 €" at bounding box center [333, 117] width 192 height 143
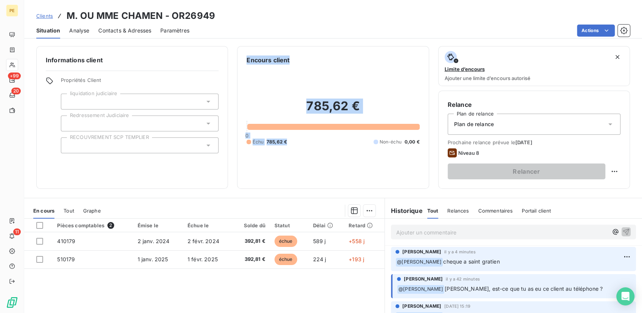
drag, startPoint x: 239, startPoint y: 83, endPoint x: 363, endPoint y: 188, distance: 161.7
click at [363, 188] on div "Encours client 785,62 € 0 Échu 785,62 € Non-échu 0,00 €" at bounding box center [333, 117] width 192 height 143
drag, startPoint x: 363, startPoint y: 188, endPoint x: 327, endPoint y: 161, distance: 44.8
click at [327, 161] on div "785,62 € 0 Échu 785,62 € Non-échu 0,00 €" at bounding box center [333, 122] width 173 height 115
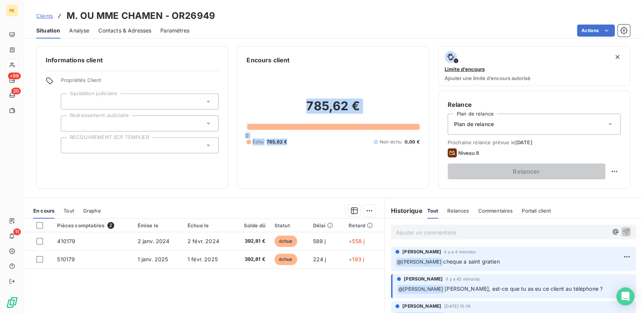
drag, startPoint x: 294, startPoint y: 86, endPoint x: 346, endPoint y: 168, distance: 96.5
click at [346, 168] on div "785,62 € 0 Échu 785,62 € Non-échu 0,00 €" at bounding box center [333, 122] width 173 height 115
drag, startPoint x: 346, startPoint y: 168, endPoint x: 320, endPoint y: 164, distance: 25.6
click at [321, 165] on div "785,62 € 0 Échu 785,62 € Non-échu 0,00 €" at bounding box center [333, 122] width 173 height 115
click at [319, 163] on div "785,62 € 0 Échu 785,62 € Non-échu 0,00 €" at bounding box center [333, 122] width 173 height 115
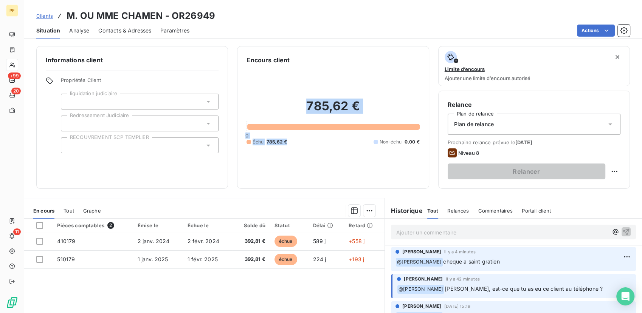
drag, startPoint x: 319, startPoint y: 163, endPoint x: 305, endPoint y: 155, distance: 16.0
click at [305, 155] on div "785,62 € 0 Échu 785,62 € Non-échu 0,00 €" at bounding box center [333, 122] width 173 height 115
click at [290, 144] on div "Échu 785,62 € Non-échu 0,00 €" at bounding box center [333, 142] width 173 height 7
drag, startPoint x: 243, startPoint y: 47, endPoint x: 296, endPoint y: 157, distance: 122.3
click at [296, 157] on div "Encours client 785,62 € 0 Échu 785,62 € Non-échu 0,00 €" at bounding box center [333, 117] width 192 height 143
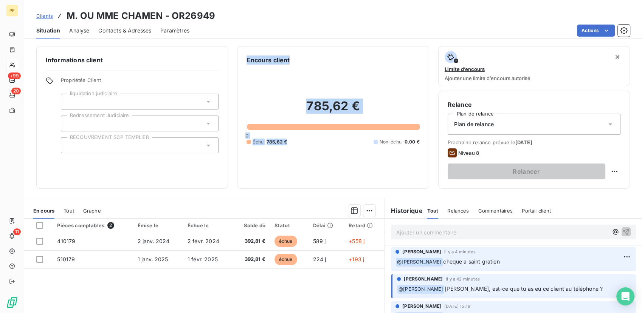
drag, startPoint x: 296, startPoint y: 157, endPoint x: 291, endPoint y: 158, distance: 5.0
click at [291, 158] on div "785,62 € 0 Échu 785,62 € Non-échu 0,00 €" at bounding box center [333, 122] width 173 height 115
click at [286, 148] on div "785,62 € 0 Échu 785,62 € Non-échu 0,00 €" at bounding box center [333, 122] width 173 height 115
drag, startPoint x: 286, startPoint y: 147, endPoint x: 231, endPoint y: 91, distance: 78.9
click at [231, 91] on div "Informations client Propriétés Client liquidation judiciaire Redressement Judic…" at bounding box center [333, 117] width 618 height 143
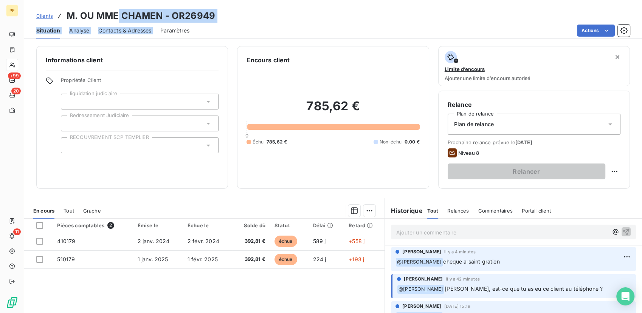
drag, startPoint x: 119, startPoint y: 16, endPoint x: 157, endPoint y: 23, distance: 38.5
click at [157, 23] on div "Clients M. OU MME CHAMEN - OR26949 Situation Analyse Contacts & Adresses Paramè…" at bounding box center [333, 19] width 618 height 39
drag, startPoint x: 157, startPoint y: 23, endPoint x: 147, endPoint y: 18, distance: 10.5
click at [147, 18] on h3 "M. OU MME CHAMEN - OR26949" at bounding box center [141, 16] width 149 height 14
click at [147, 22] on div "Clients M. OU MME CHAMEN - OR26949 Situation Analyse Contacts & Adresses Paramè…" at bounding box center [333, 19] width 618 height 39
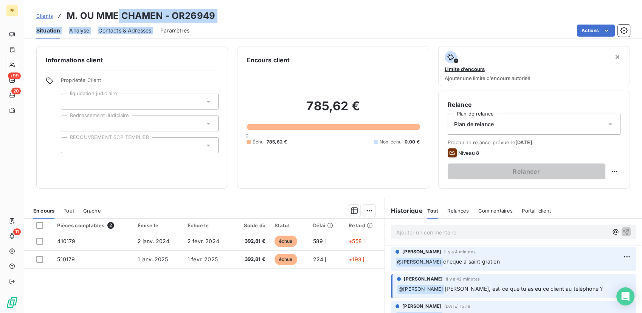
click at [160, 16] on h3 "M. OU MME CHAMEN - OR26949" at bounding box center [141, 16] width 149 height 14
click at [166, 17] on h3 "M. OU MME CHAMEN - OR26949" at bounding box center [141, 16] width 149 height 14
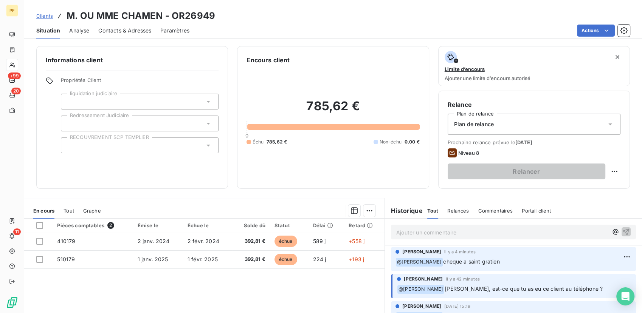
click at [259, 26] on div "Actions" at bounding box center [413, 31] width 431 height 12
drag, startPoint x: 161, startPoint y: 14, endPoint x: 121, endPoint y: 6, distance: 40.6
click at [121, 6] on div "Clients M. OU MME CHAMEN - OR26949 Situation Analyse Contacts & Adresses Paramè…" at bounding box center [333, 19] width 618 height 39
drag, startPoint x: 121, startPoint y: 6, endPoint x: 122, endPoint y: 20, distance: 14.0
copy h3 "CHAMEN"
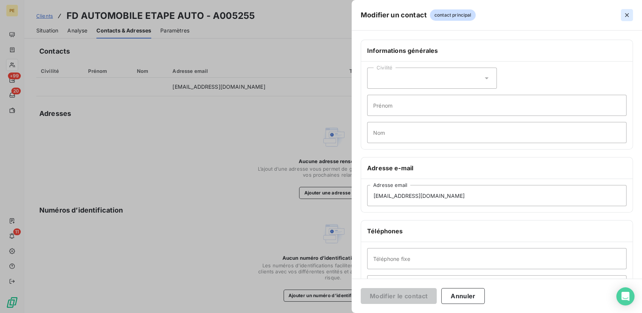
drag, startPoint x: 628, startPoint y: 16, endPoint x: 622, endPoint y: 17, distance: 5.9
click at [625, 17] on icon "button" at bounding box center [627, 15] width 4 height 4
